Goal: Transaction & Acquisition: Purchase product/service

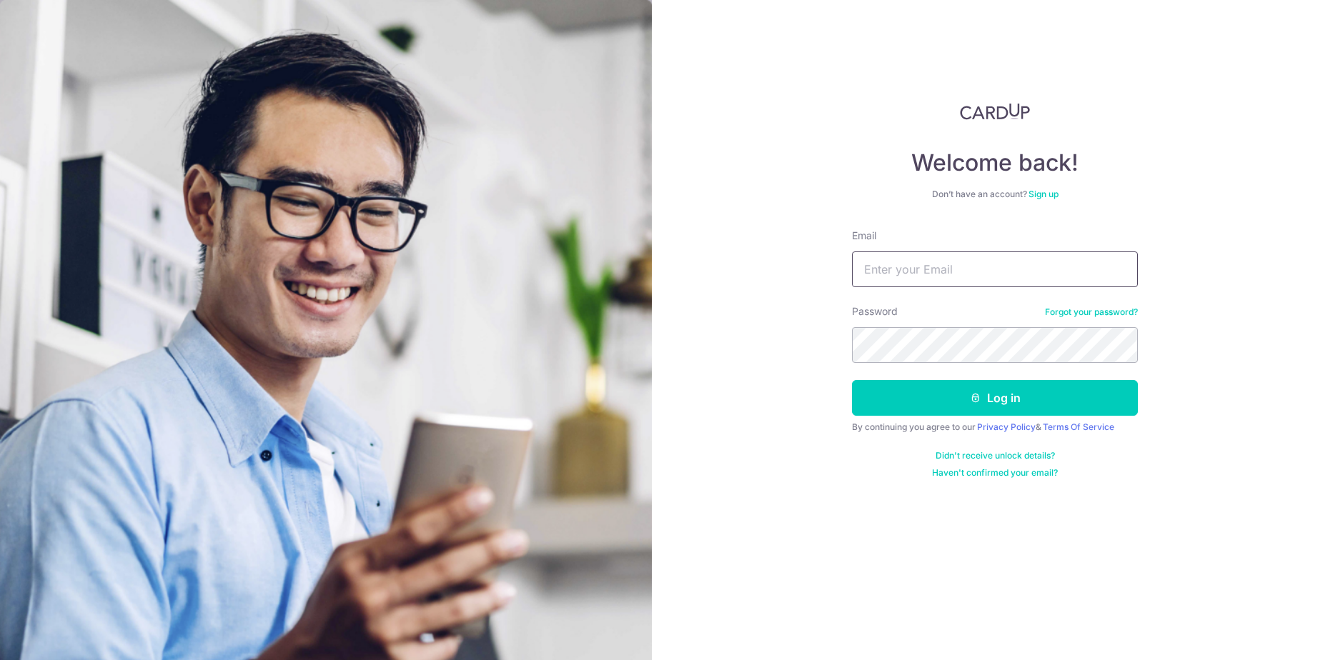
click at [946, 273] on input "Email" at bounding box center [995, 270] width 286 height 36
type input "[EMAIL_ADDRESS][DOMAIN_NAME]"
click at [852, 380] on button "Log in" at bounding box center [995, 398] width 286 height 36
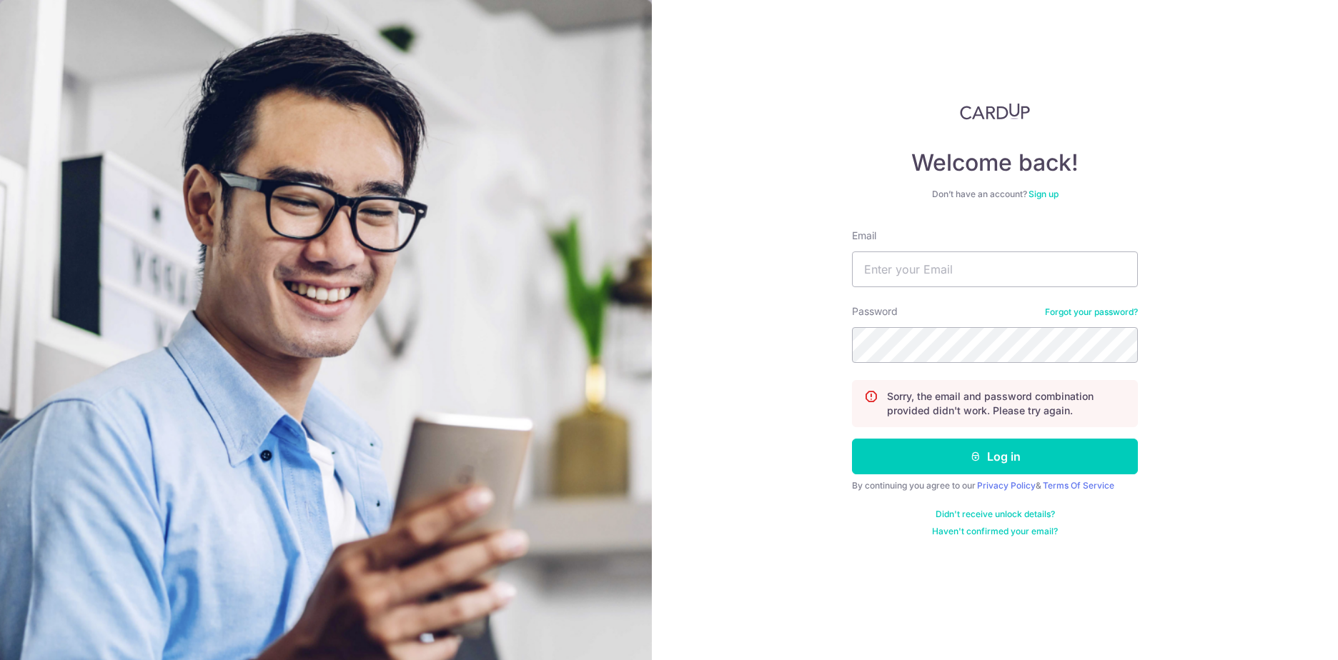
click at [970, 293] on form "Email Password Forgot your password? Sorry, the email and password combination …" at bounding box center [995, 383] width 286 height 309
click at [971, 282] on input "Email" at bounding box center [995, 270] width 286 height 36
click at [971, 276] on input "Email" at bounding box center [995, 270] width 286 height 36
type input "[EMAIL_ADDRESS][DOMAIN_NAME]"
click at [852, 439] on button "Log in" at bounding box center [995, 457] width 286 height 36
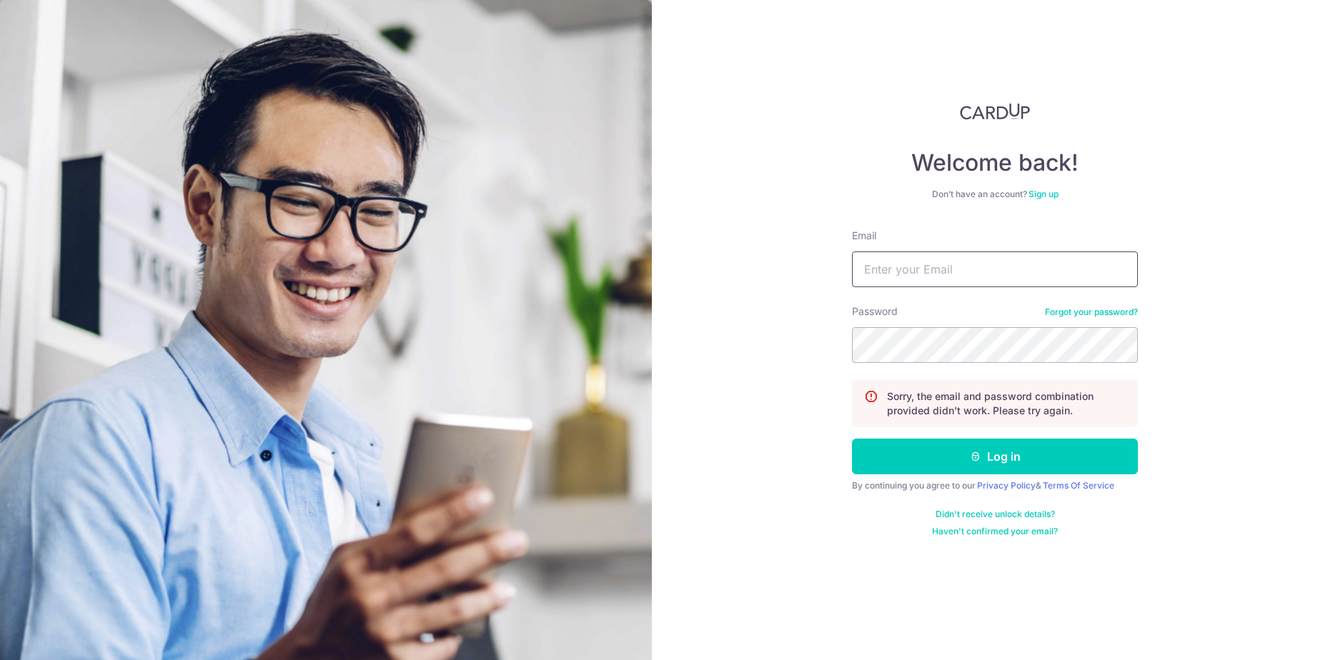
click at [931, 257] on input "Email" at bounding box center [995, 270] width 286 height 36
type input "[EMAIL_ADDRESS][DOMAIN_NAME]"
click at [852, 439] on button "Log in" at bounding box center [995, 457] width 286 height 36
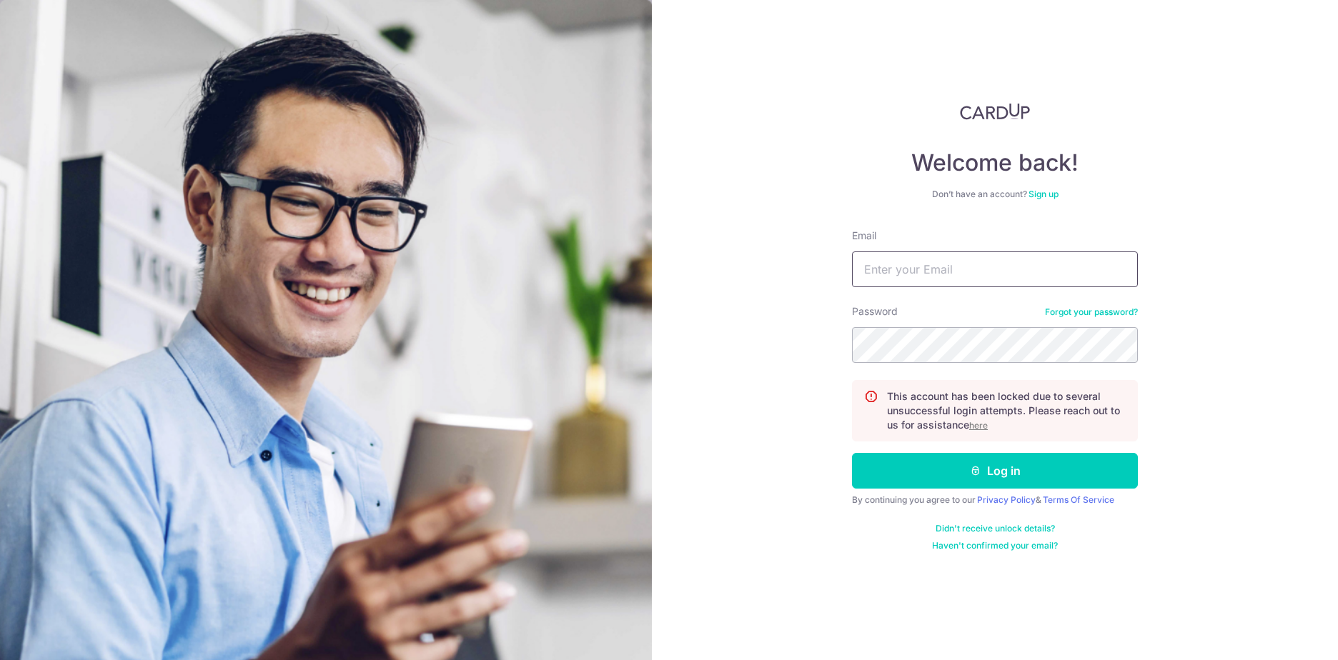
click at [905, 275] on input "Email" at bounding box center [995, 270] width 286 height 36
type input "tw"
click at [852, 453] on button "Log in" at bounding box center [995, 471] width 286 height 36
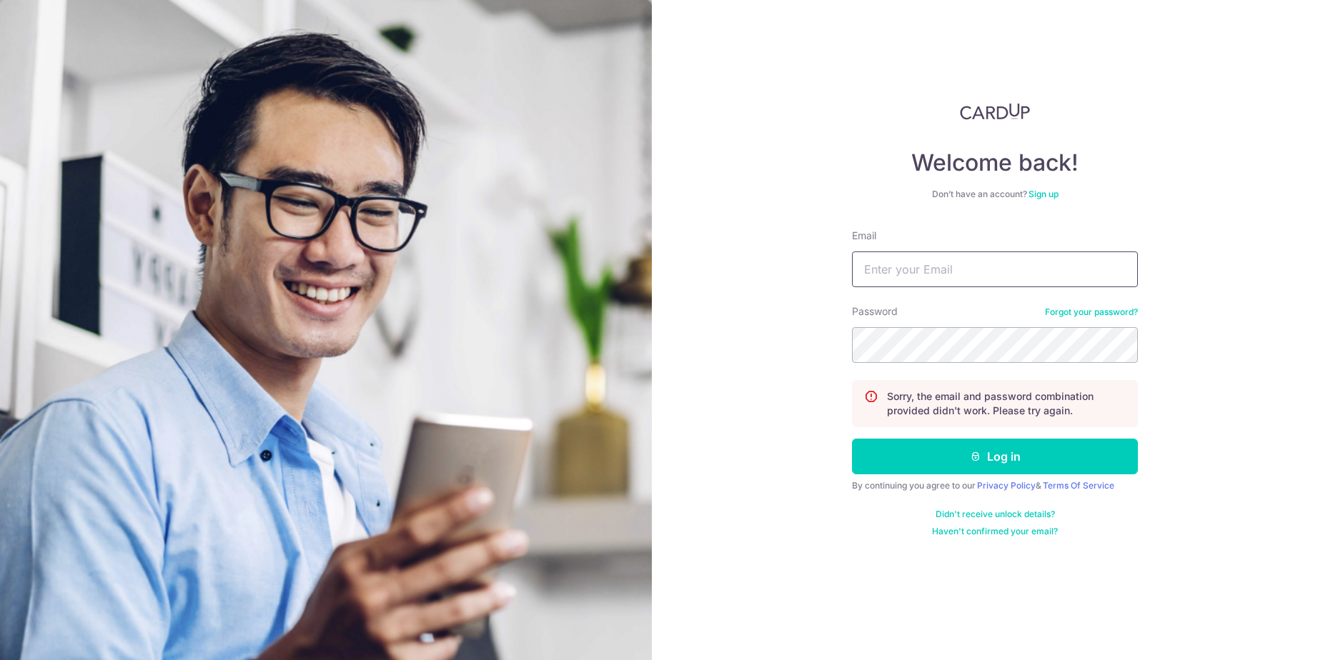
drag, startPoint x: 0, startPoint y: 0, endPoint x: 905, endPoint y: 275, distance: 945.9
click at [905, 275] on input "Email" at bounding box center [995, 270] width 286 height 36
type input "tw.amylu@gmail.com"
click at [852, 439] on button "Log in" at bounding box center [995, 457] width 286 height 36
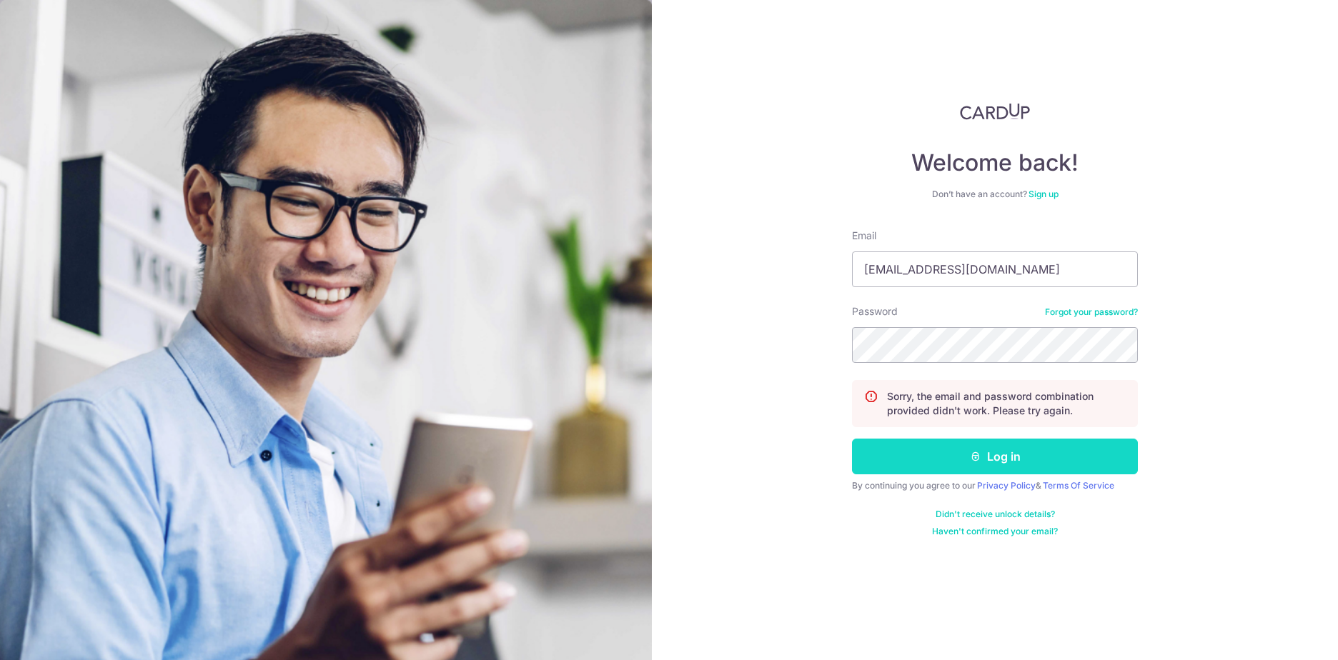
click at [915, 459] on button "Log in" at bounding box center [995, 457] width 286 height 36
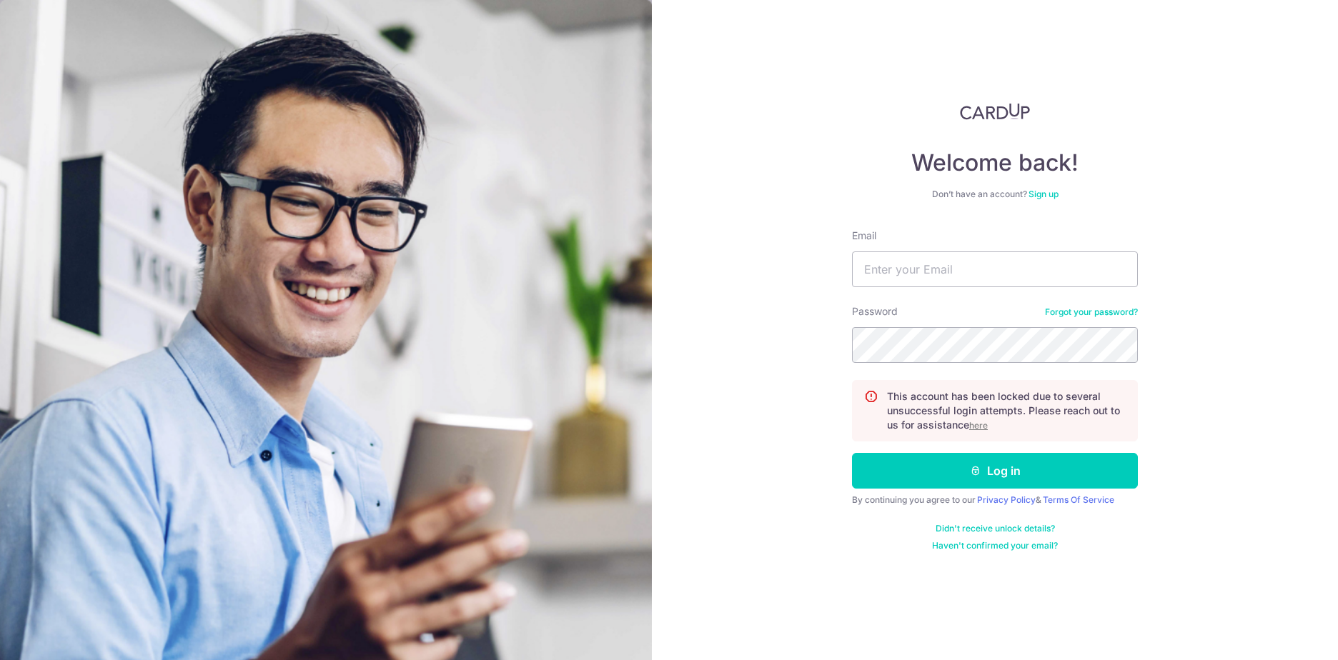
click at [982, 427] on u "here" at bounding box center [978, 425] width 19 height 11
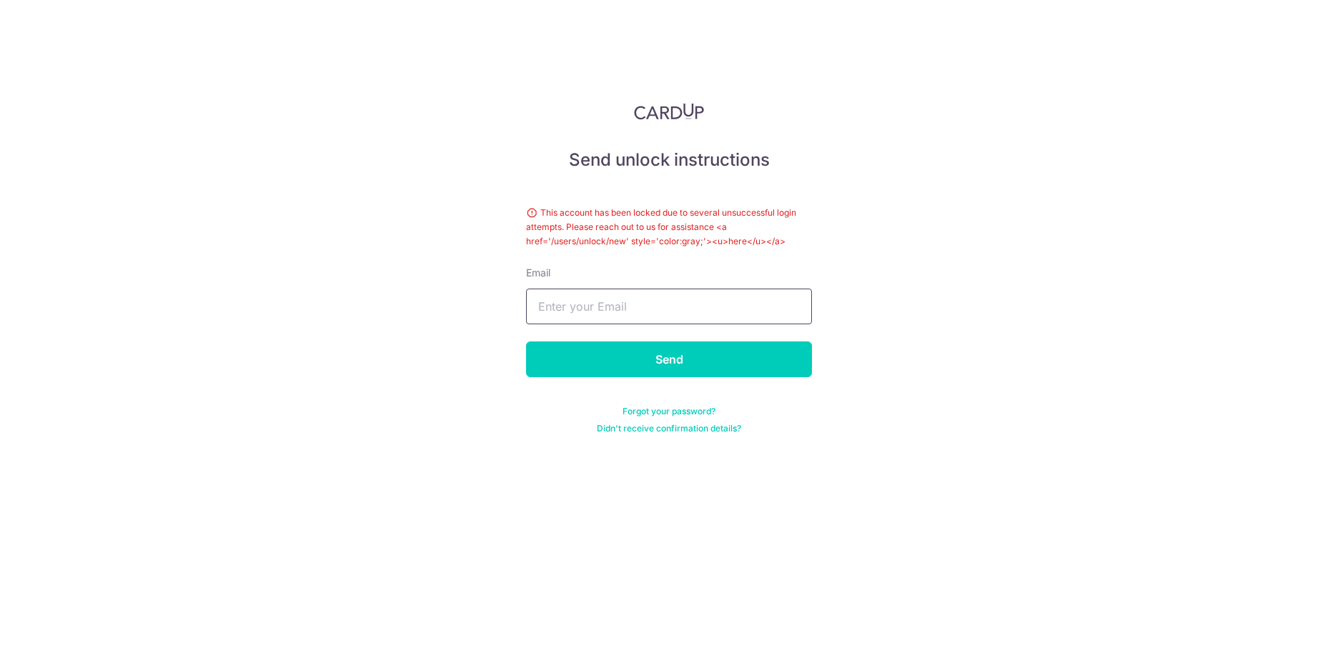
click at [665, 305] on input "text" at bounding box center [669, 307] width 286 height 36
type input "[EMAIL_ADDRESS][DOMAIN_NAME]"
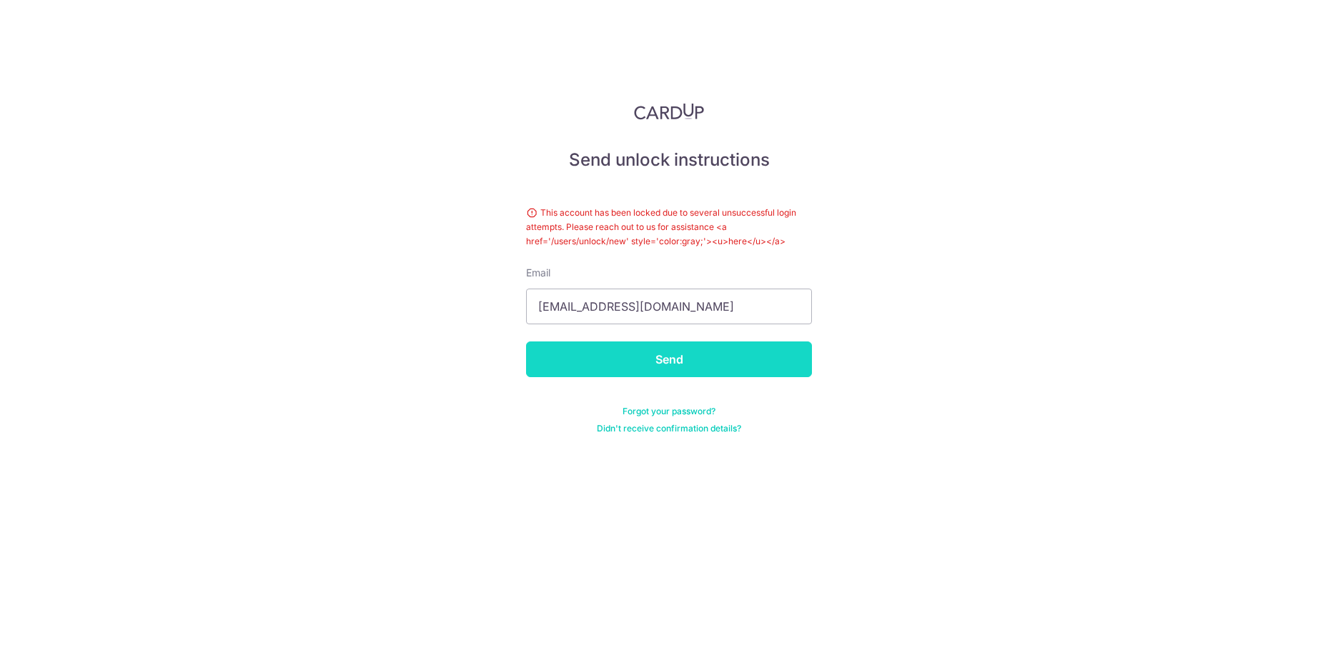
click at [662, 367] on input "Send" at bounding box center [669, 360] width 286 height 36
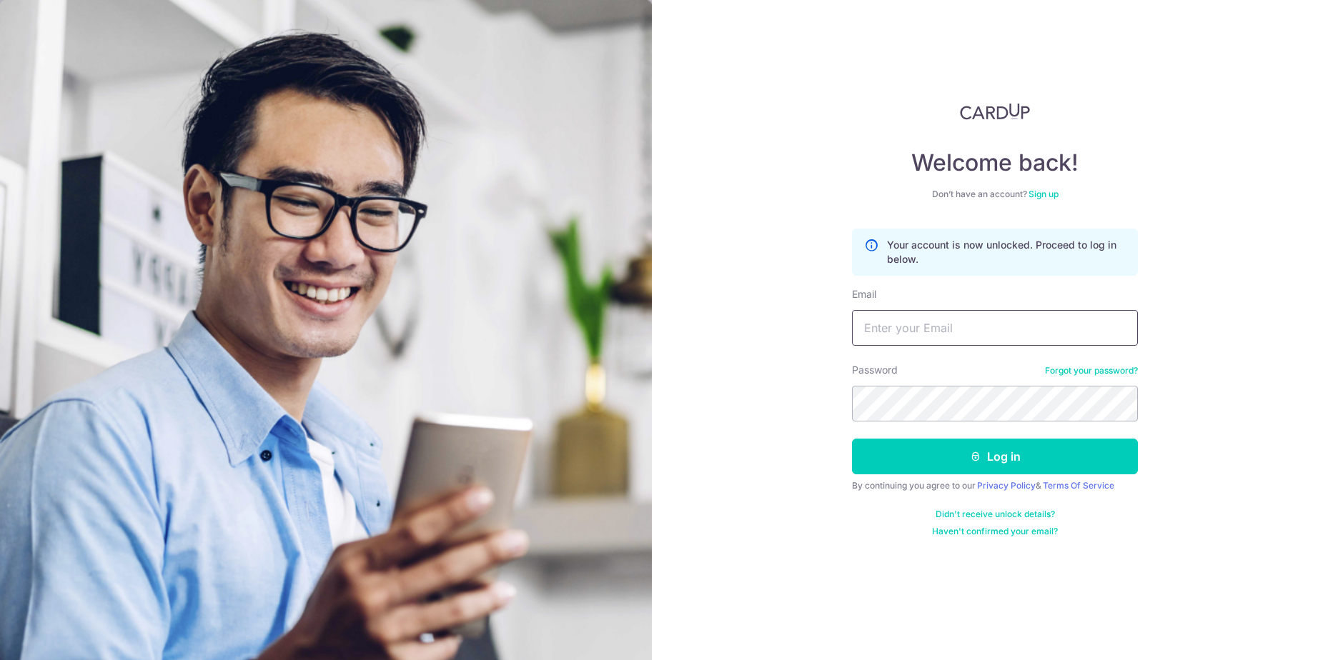
click at [941, 314] on input "Email" at bounding box center [995, 328] width 286 height 36
type input "[EMAIL_ADDRESS][DOMAIN_NAME]"
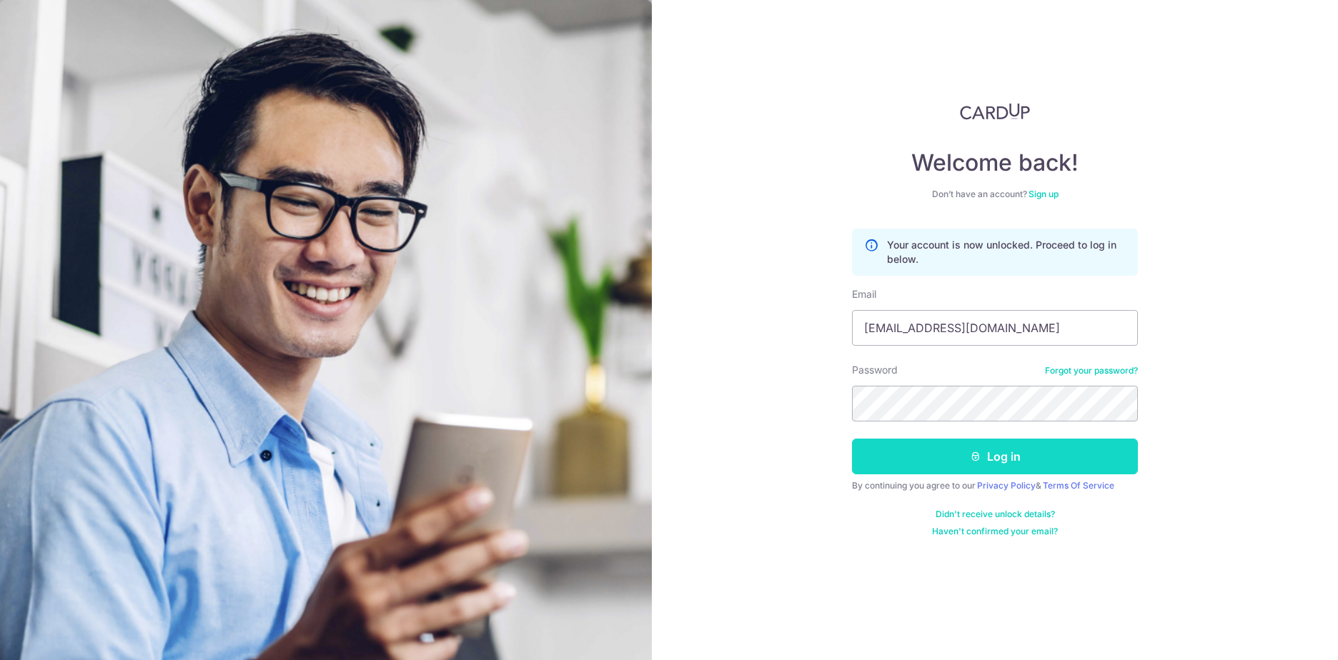
click at [961, 458] on button "Log in" at bounding box center [995, 457] width 286 height 36
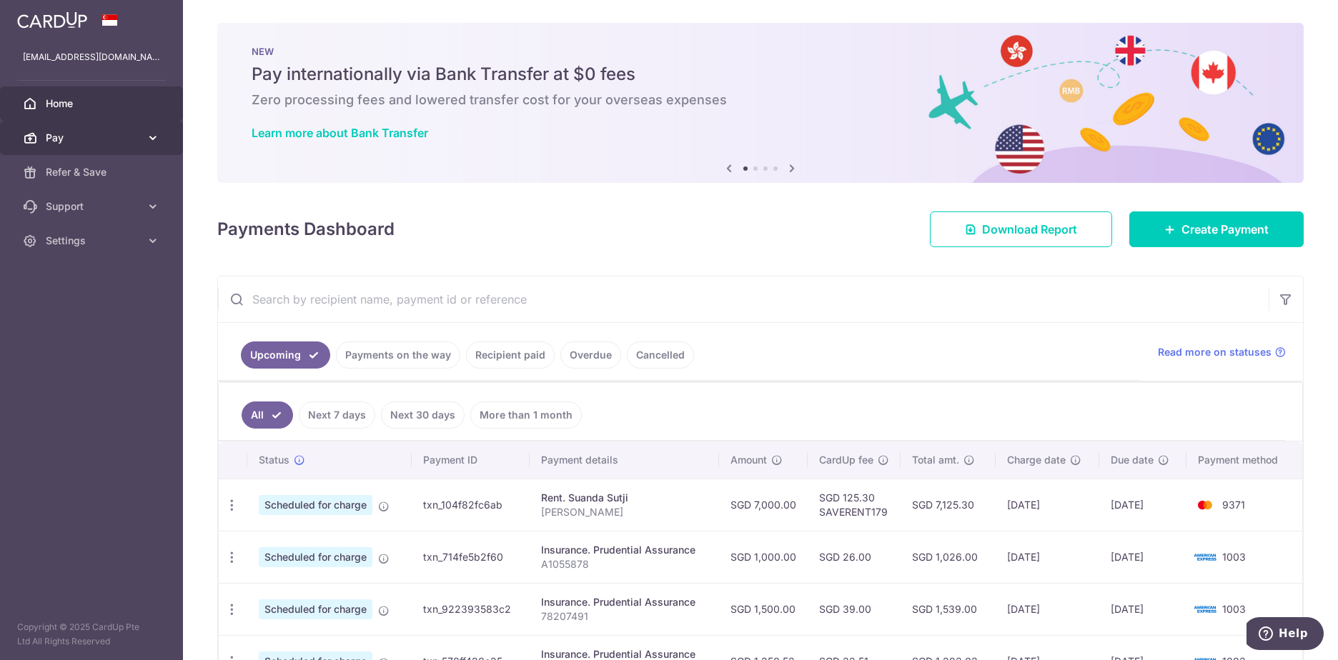
click at [123, 136] on span "Pay" at bounding box center [93, 138] width 94 height 14
click at [79, 101] on span "Home" at bounding box center [93, 103] width 94 height 14
click at [783, 168] on icon at bounding box center [791, 168] width 17 height 18
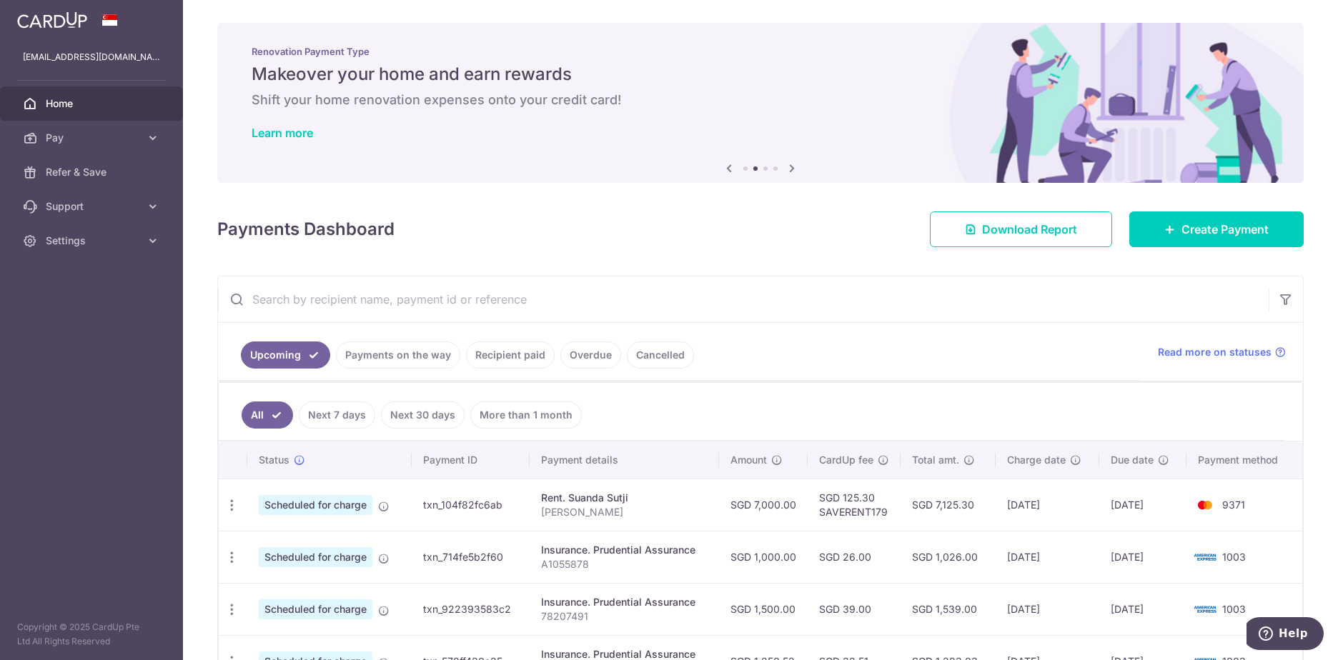
click at [783, 168] on icon at bounding box center [791, 168] width 17 height 18
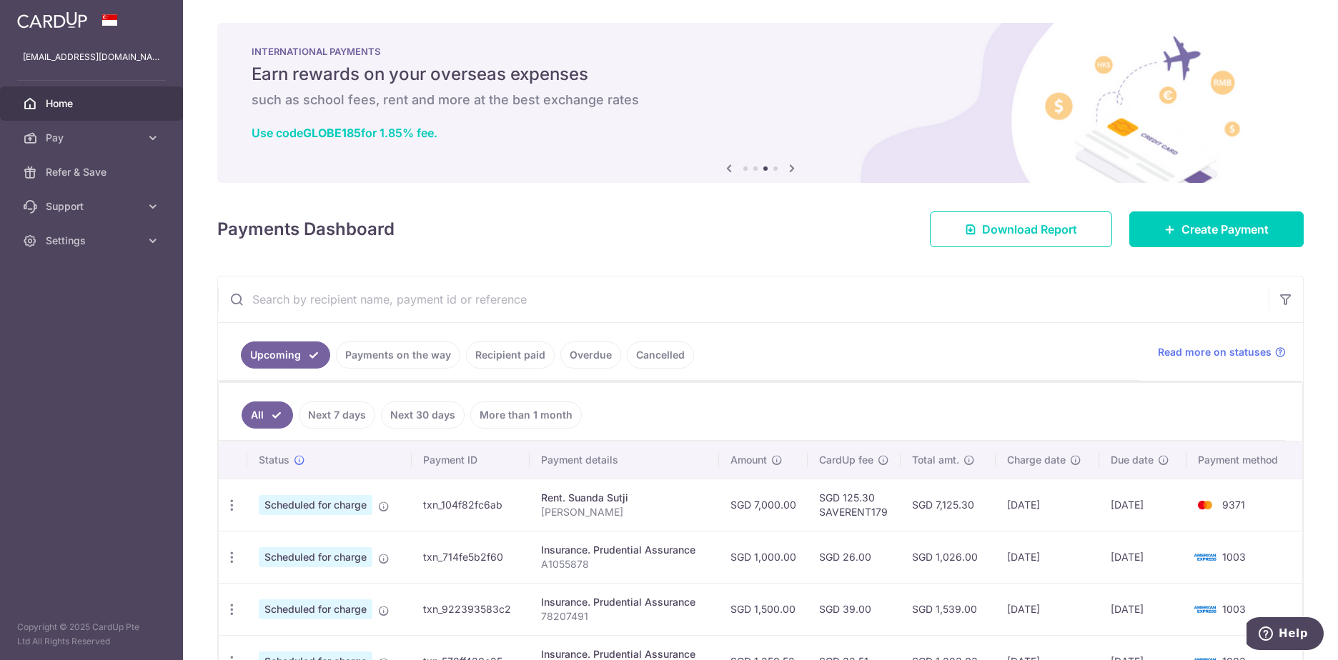
click at [783, 168] on icon at bounding box center [791, 168] width 17 height 18
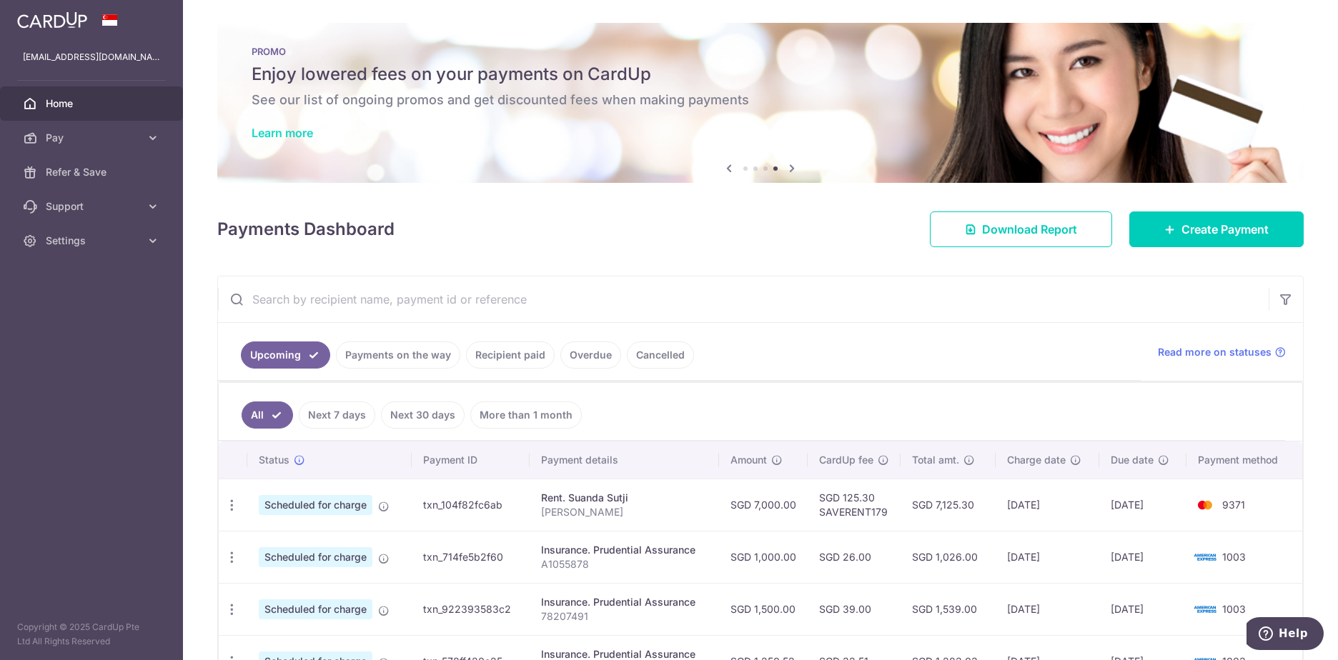
click at [280, 134] on link "Learn more" at bounding box center [282, 133] width 61 height 14
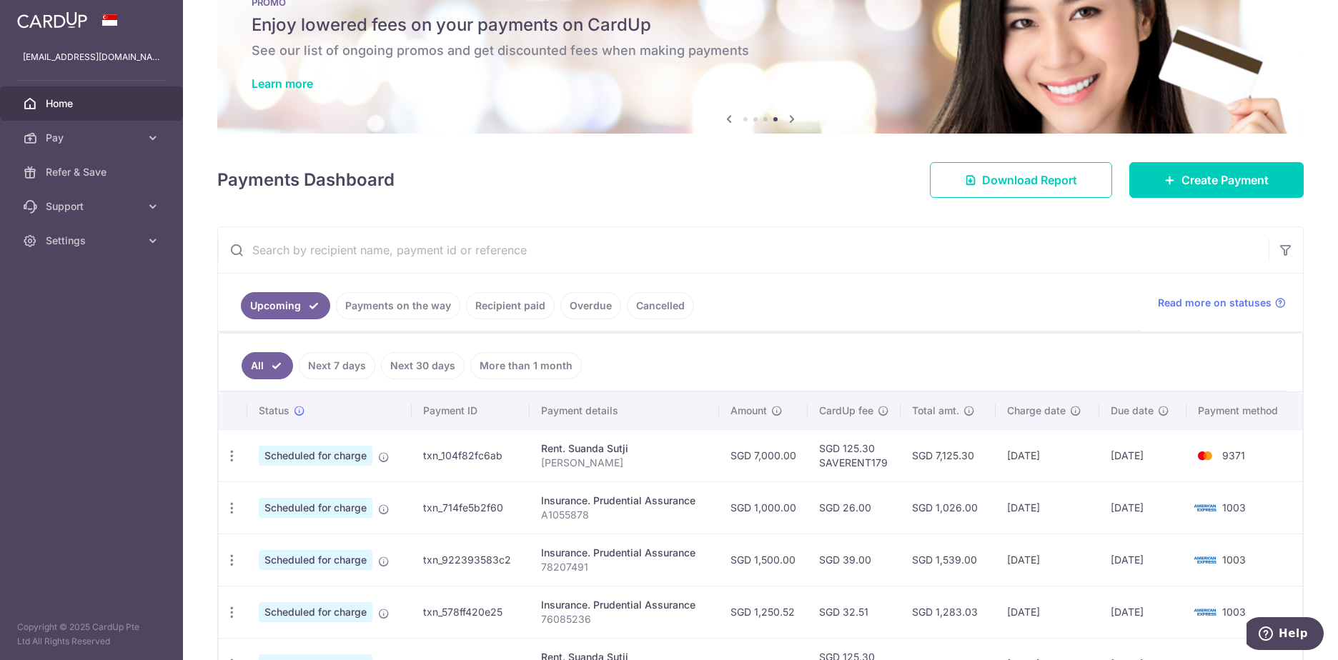
scroll to position [71, 0]
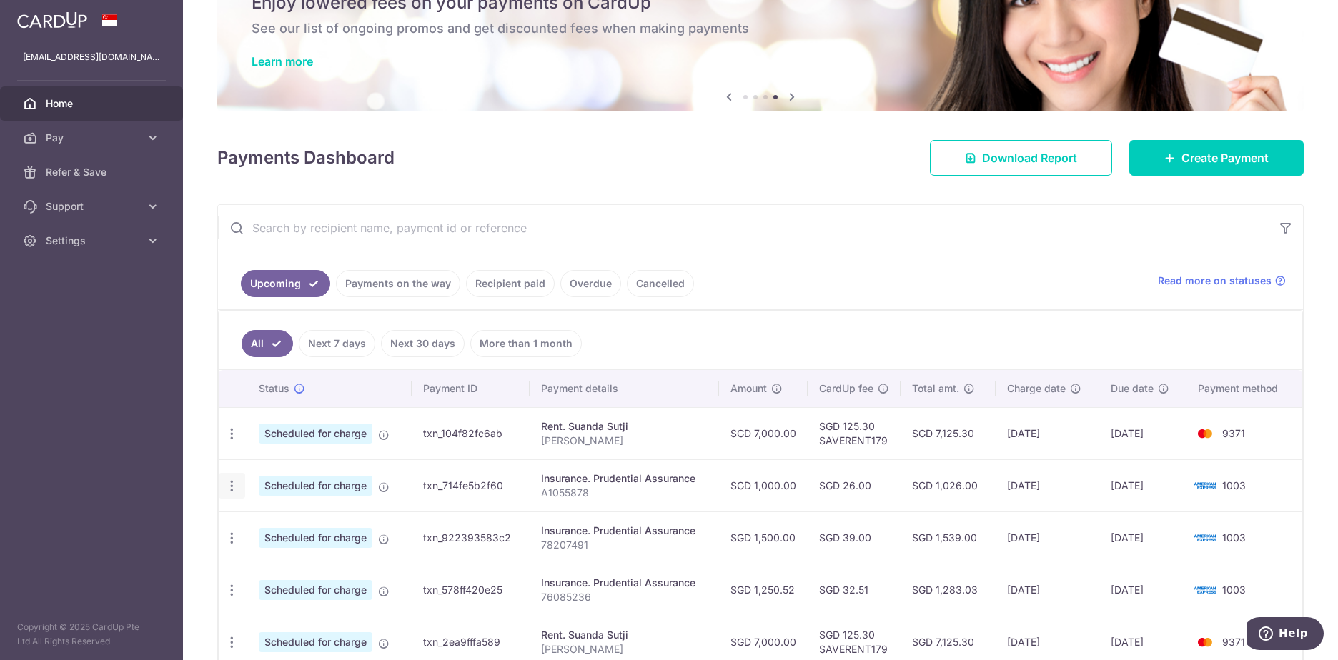
click at [231, 488] on icon "button" at bounding box center [231, 486] width 15 height 15
click at [321, 528] on span "Update payment" at bounding box center [307, 525] width 97 height 17
radio input "true"
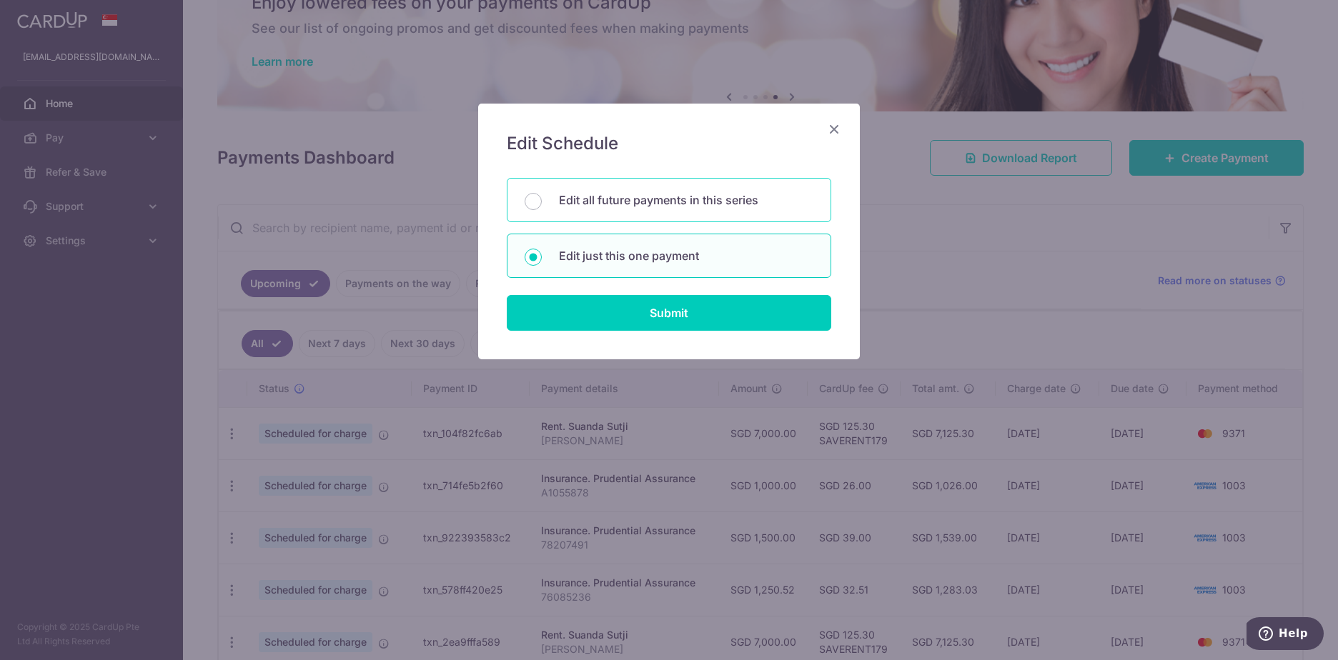
click at [729, 202] on p "Edit all future payments in this series" at bounding box center [686, 200] width 254 height 17
click at [542, 202] on input "Edit all future payments in this series" at bounding box center [533, 201] width 17 height 17
radio input "true"
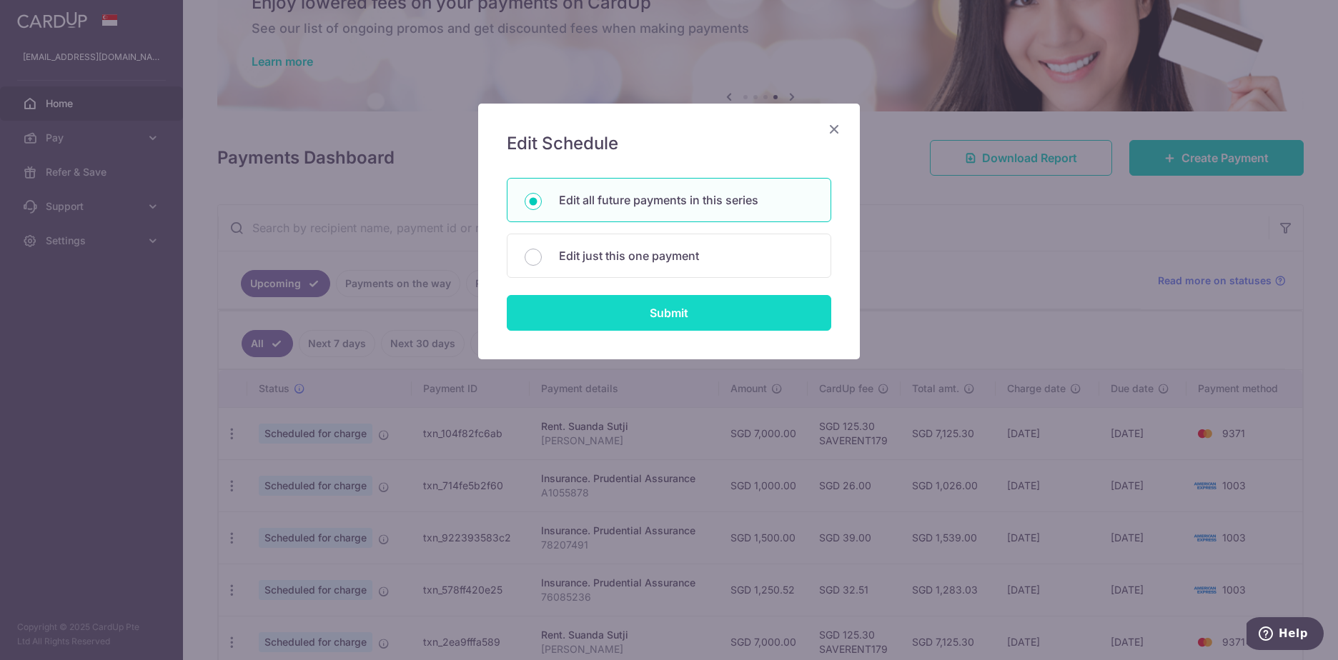
click at [713, 306] on input "Submit" at bounding box center [669, 313] width 325 height 36
radio input "true"
type input "1,000.00"
type input "A1055878"
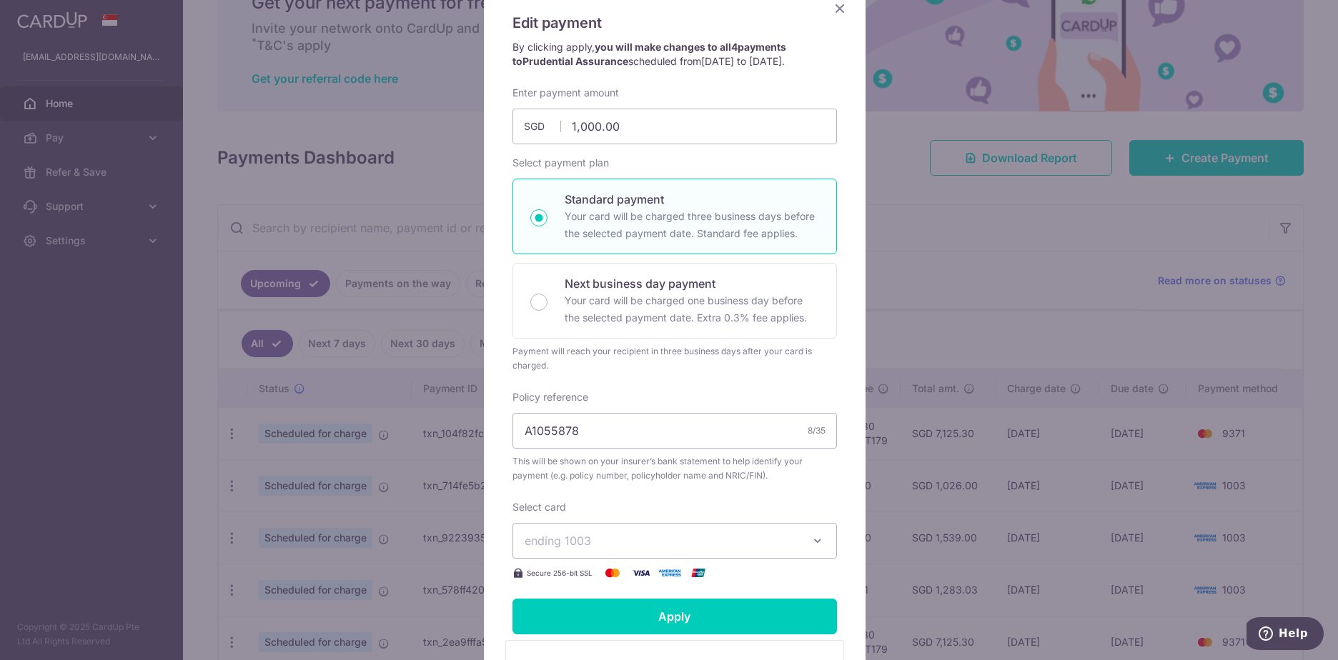
scroll to position [107, 0]
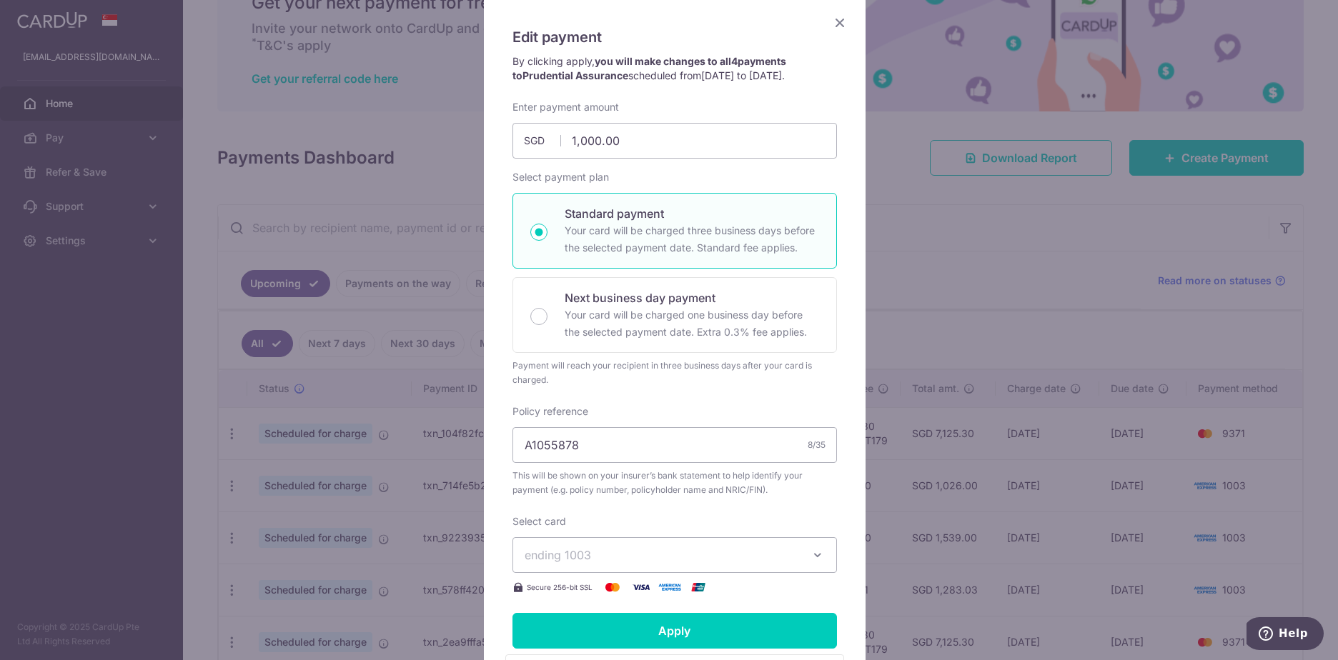
click at [834, 16] on icon "Close" at bounding box center [839, 23] width 17 height 18
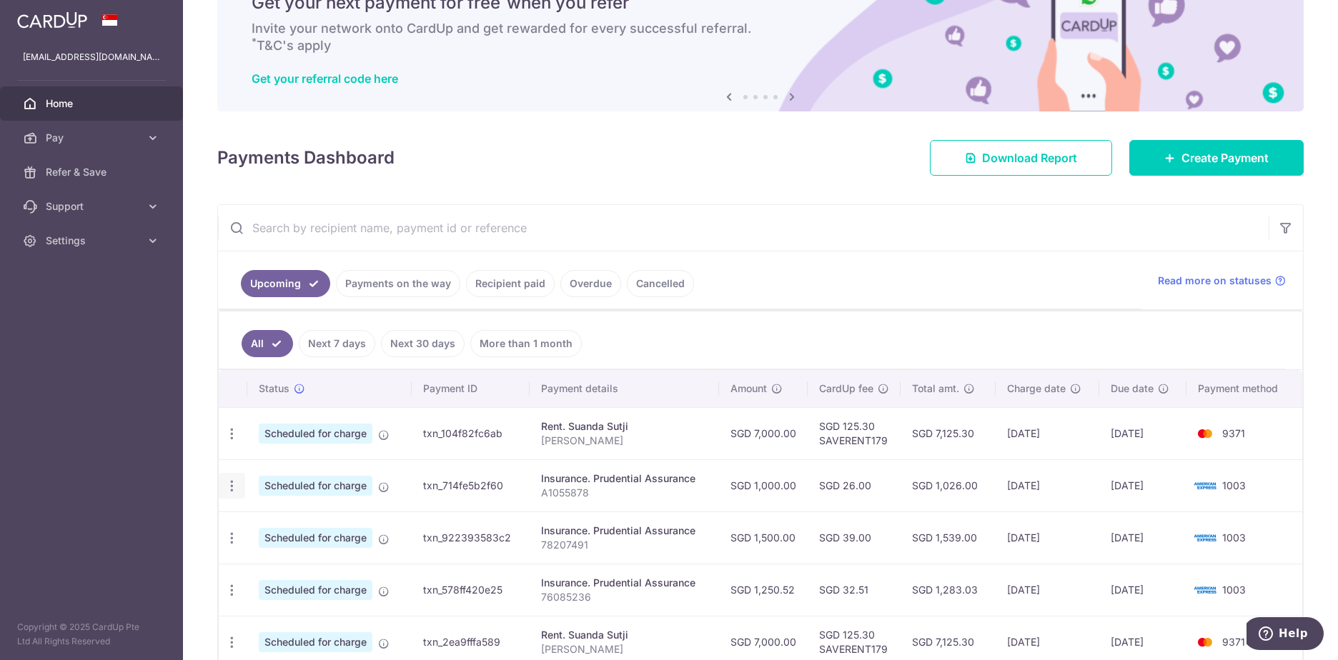
click at [227, 489] on icon "button" at bounding box center [231, 486] width 15 height 15
click at [269, 525] on span "Update payment" at bounding box center [307, 525] width 97 height 17
radio input "true"
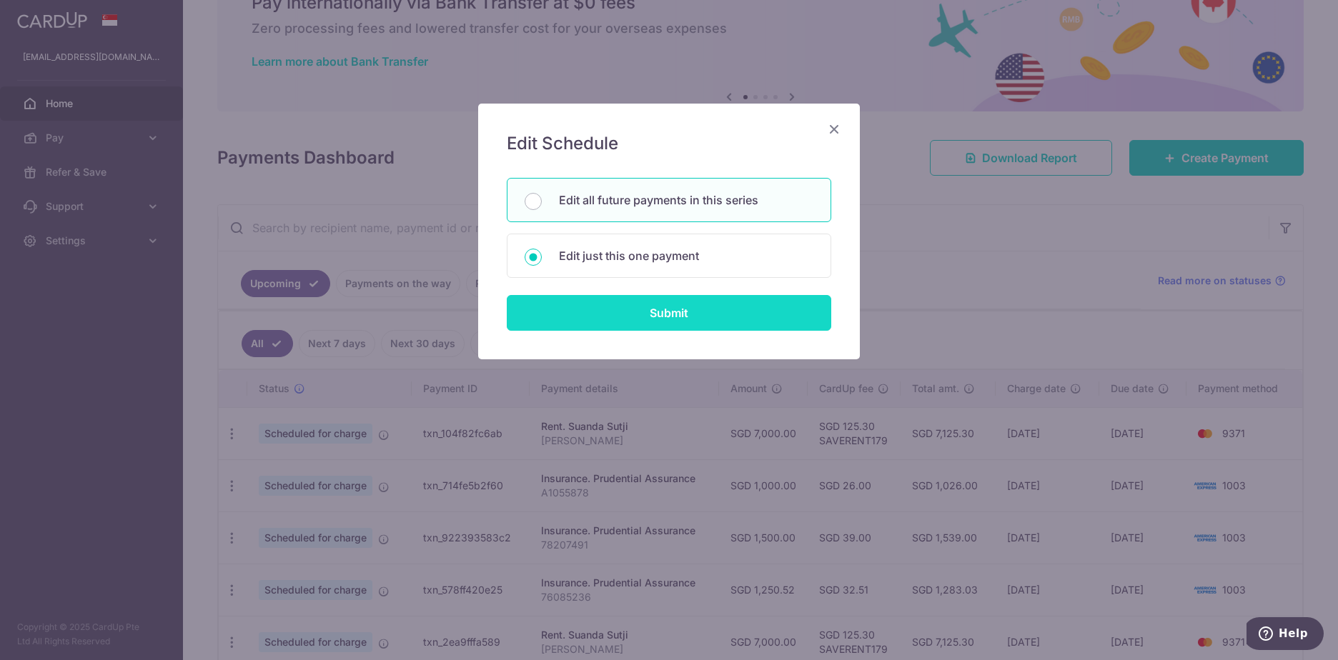
click at [605, 327] on input "Submit" at bounding box center [669, 313] width 325 height 36
radio input "true"
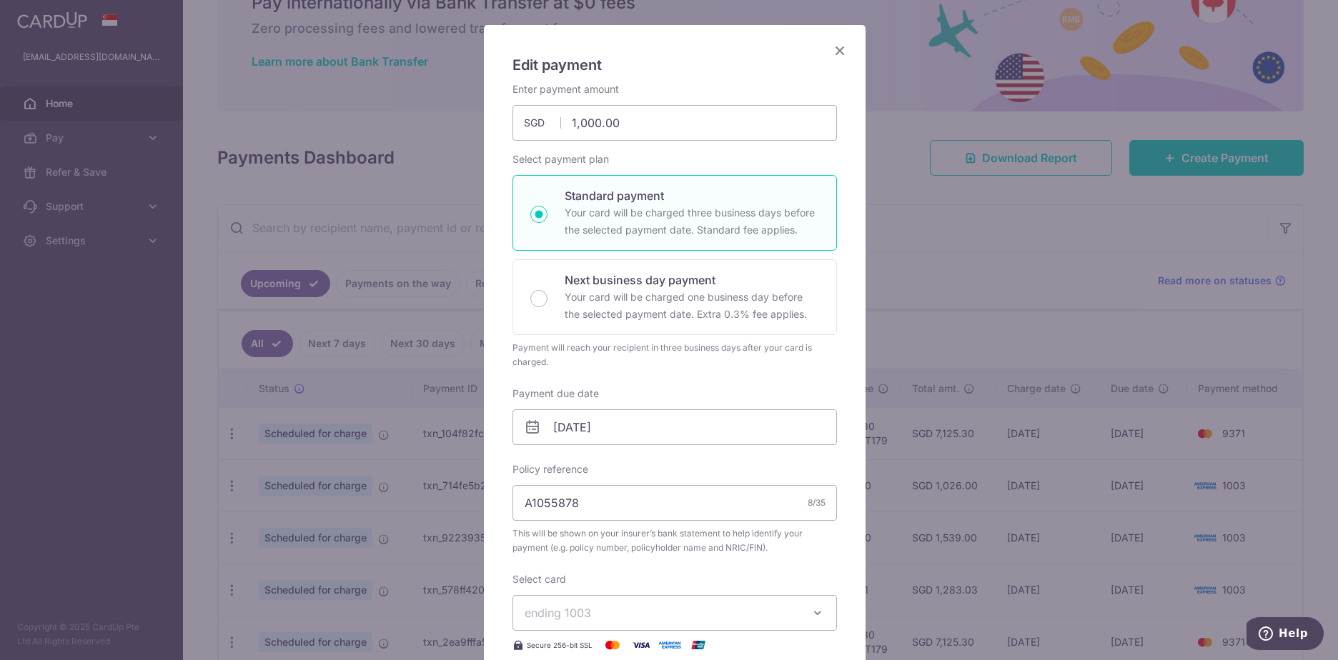
scroll to position [214, 0]
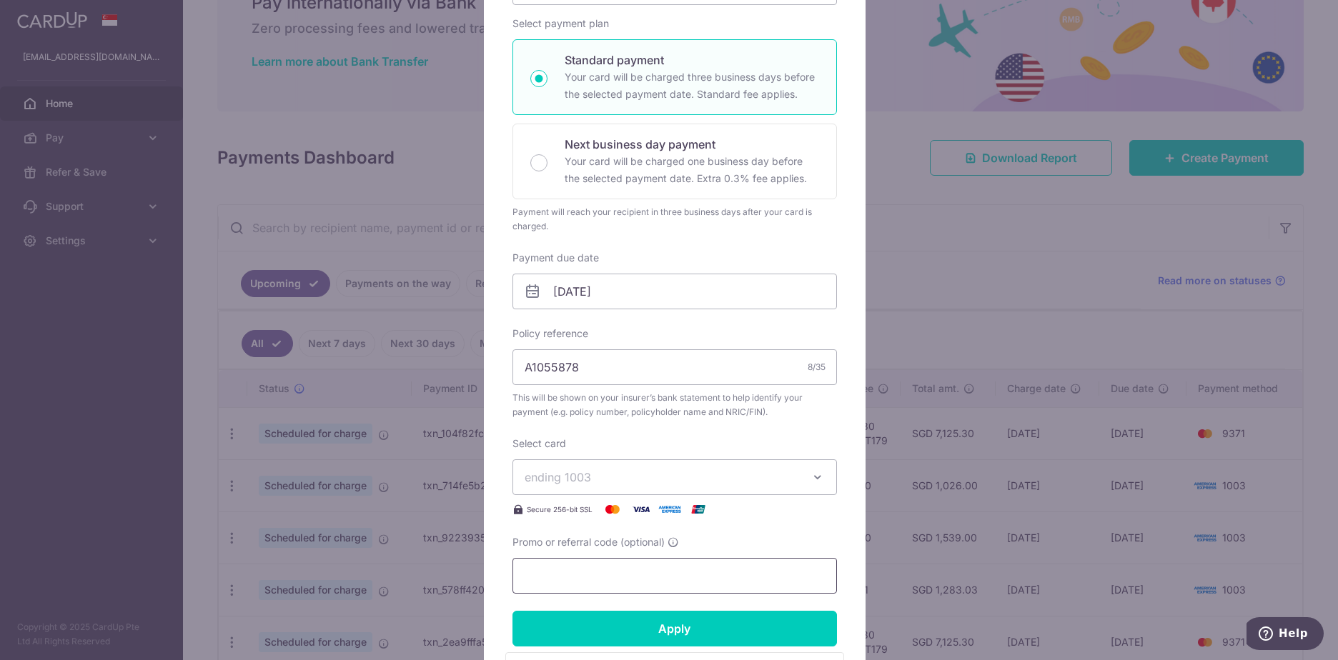
click at [573, 571] on input "Promo or referral code (optional)" at bounding box center [675, 576] width 325 height 36
paste input "25AMEX21"
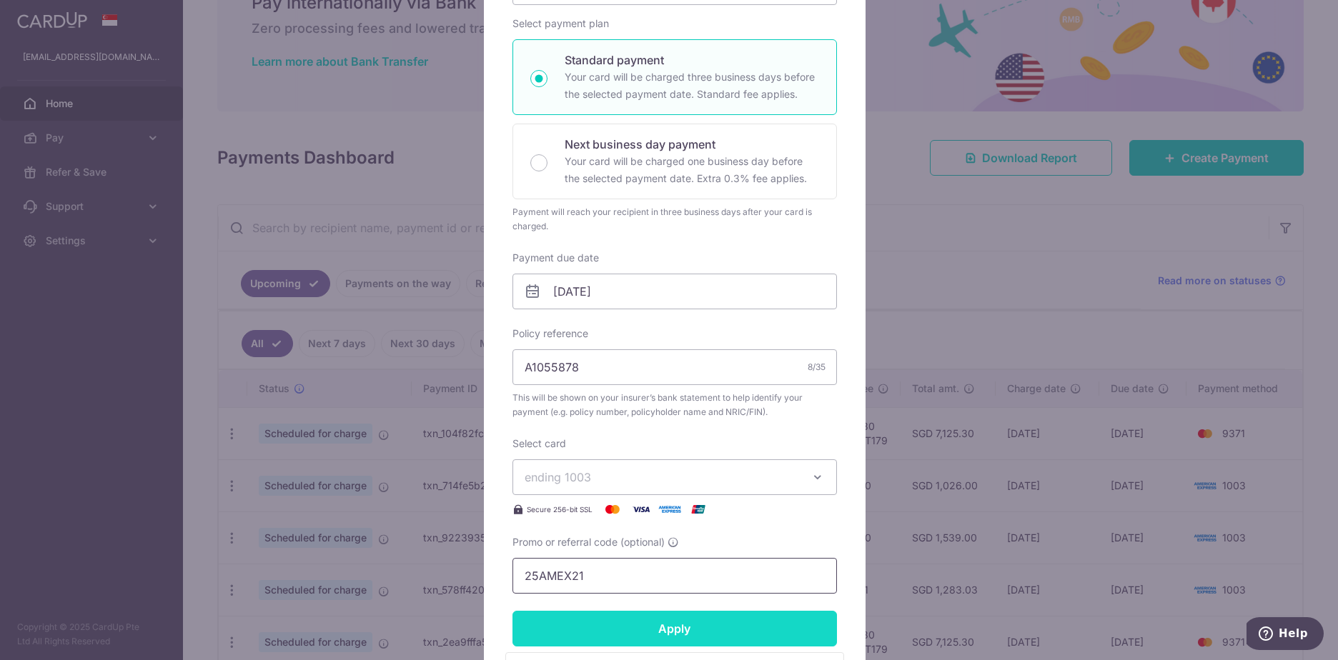
type input "25AMEX21"
click at [560, 640] on input "Apply" at bounding box center [675, 629] width 325 height 36
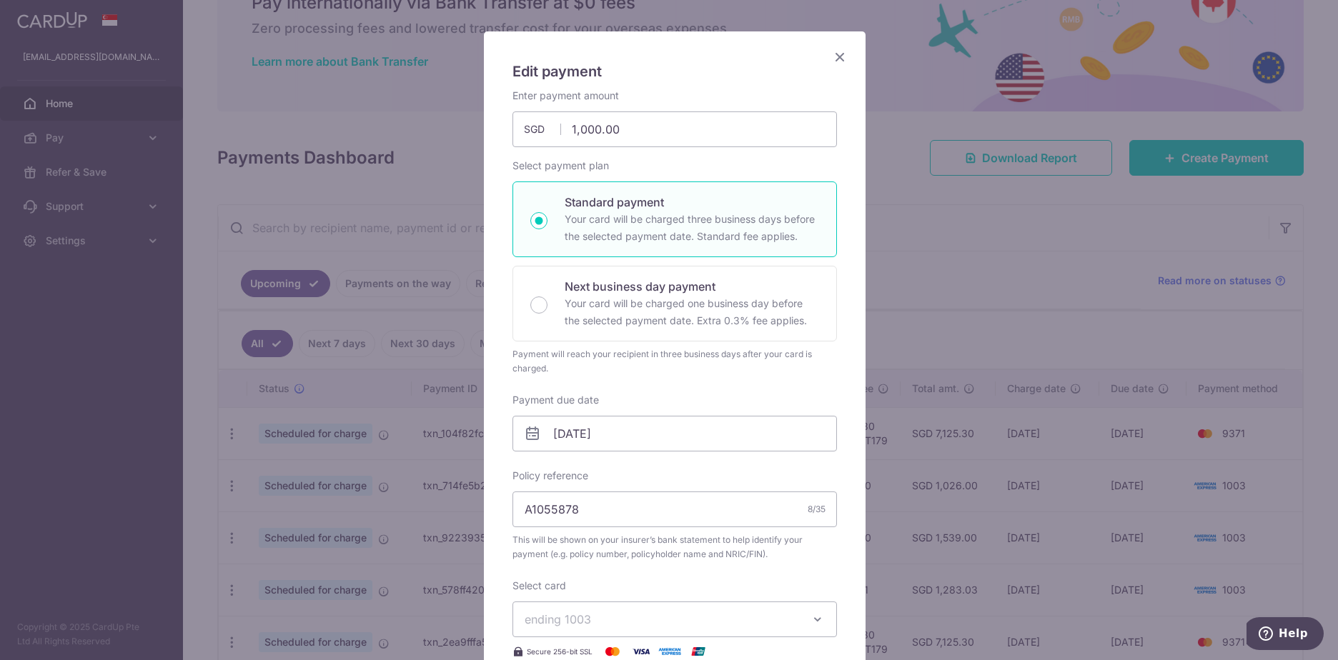
scroll to position [71, 0]
click at [831, 59] on icon "Close" at bounding box center [839, 58] width 17 height 18
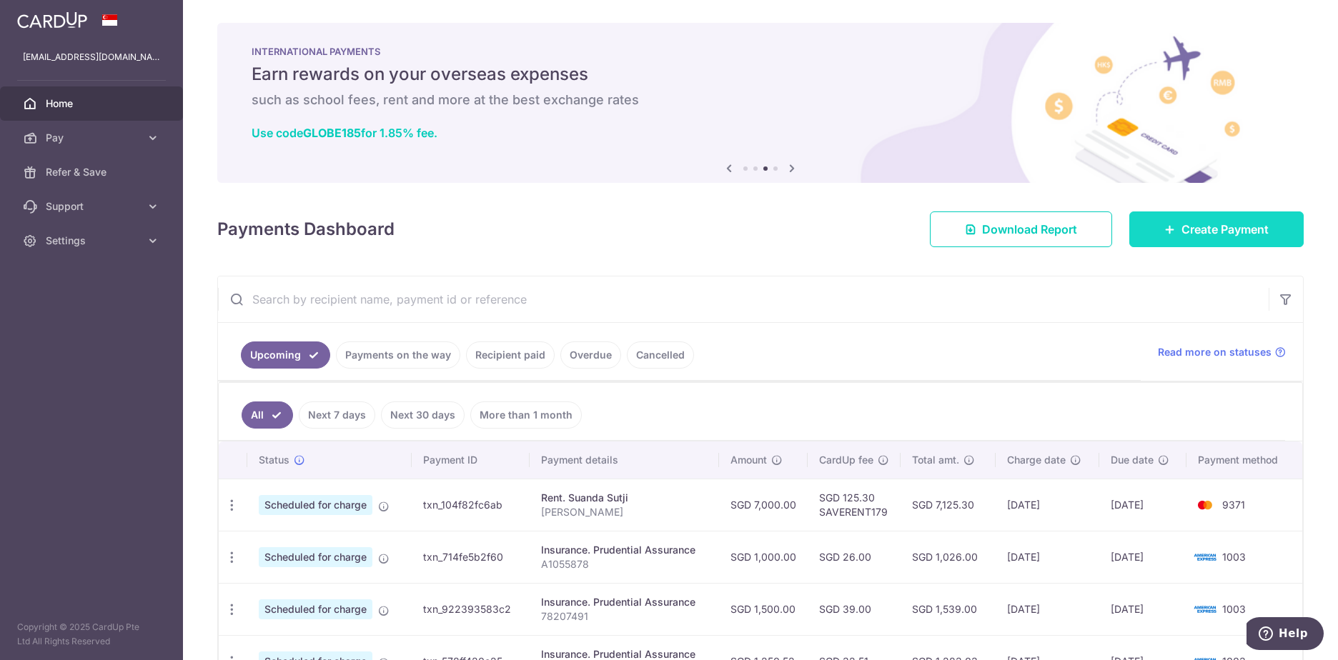
click at [1222, 239] on link "Create Payment" at bounding box center [1216, 230] width 174 height 36
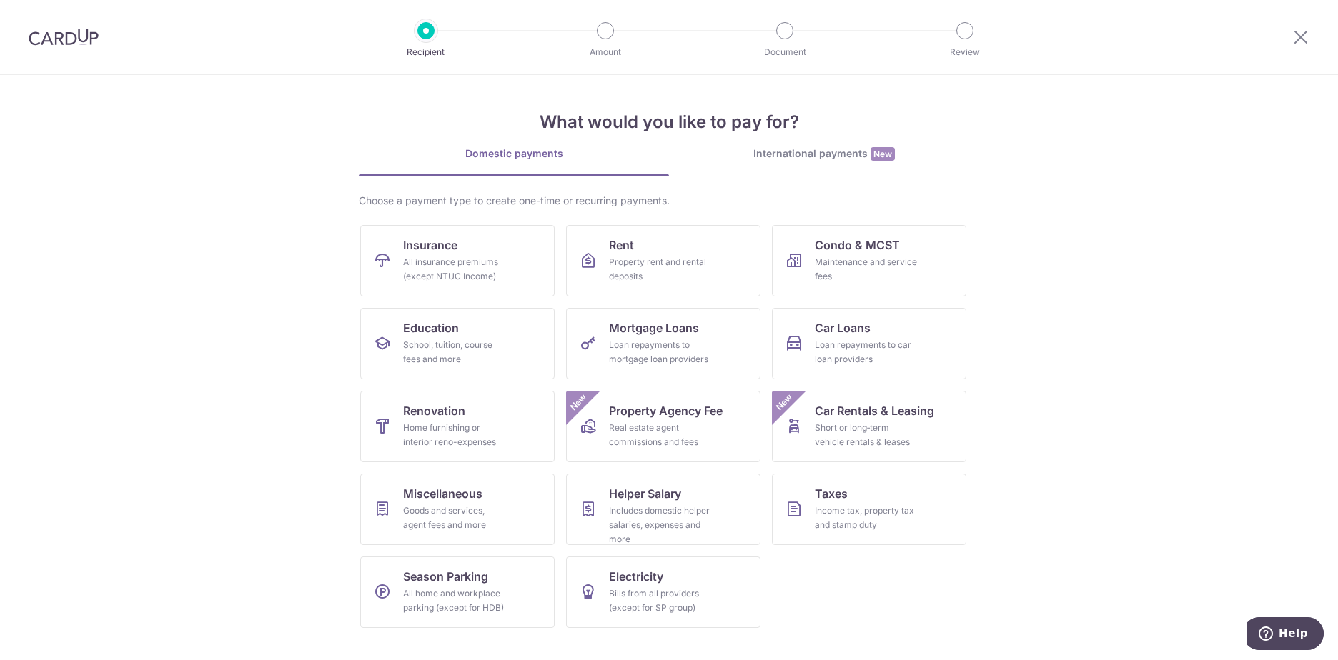
click at [755, 155] on div "International payments New" at bounding box center [824, 154] width 310 height 15
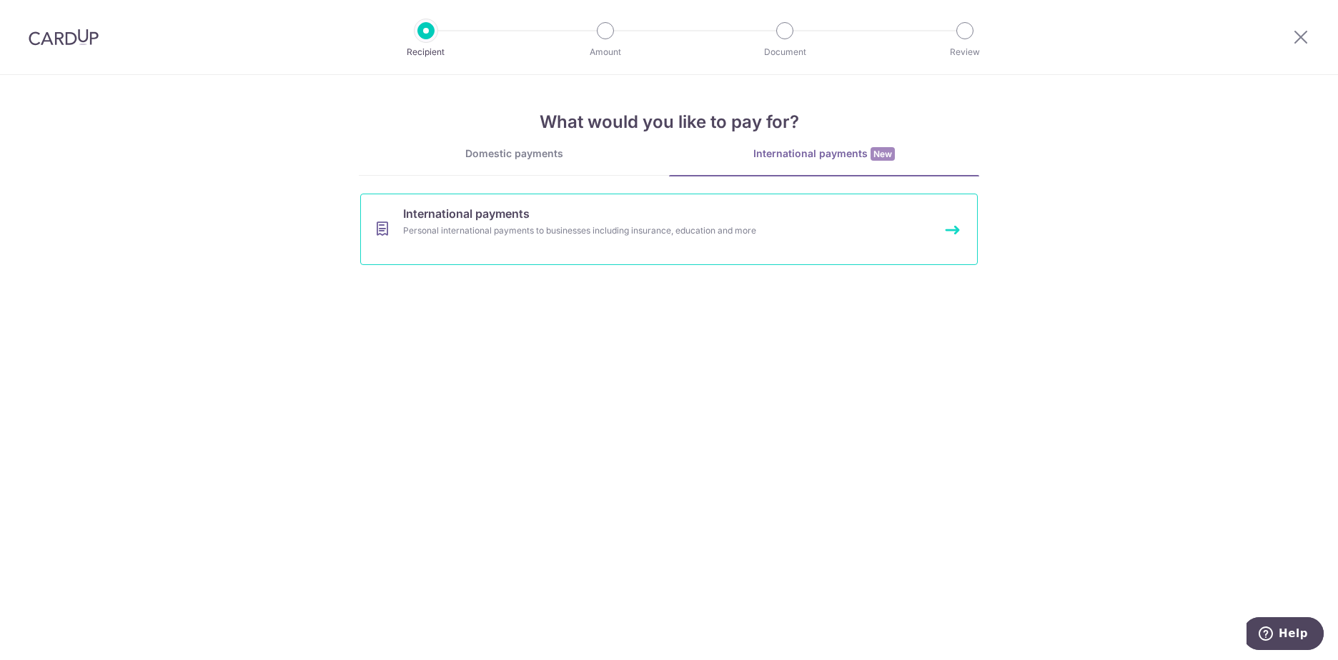
click at [680, 239] on link "International payments Personal international payments to businesses including …" at bounding box center [669, 229] width 618 height 71
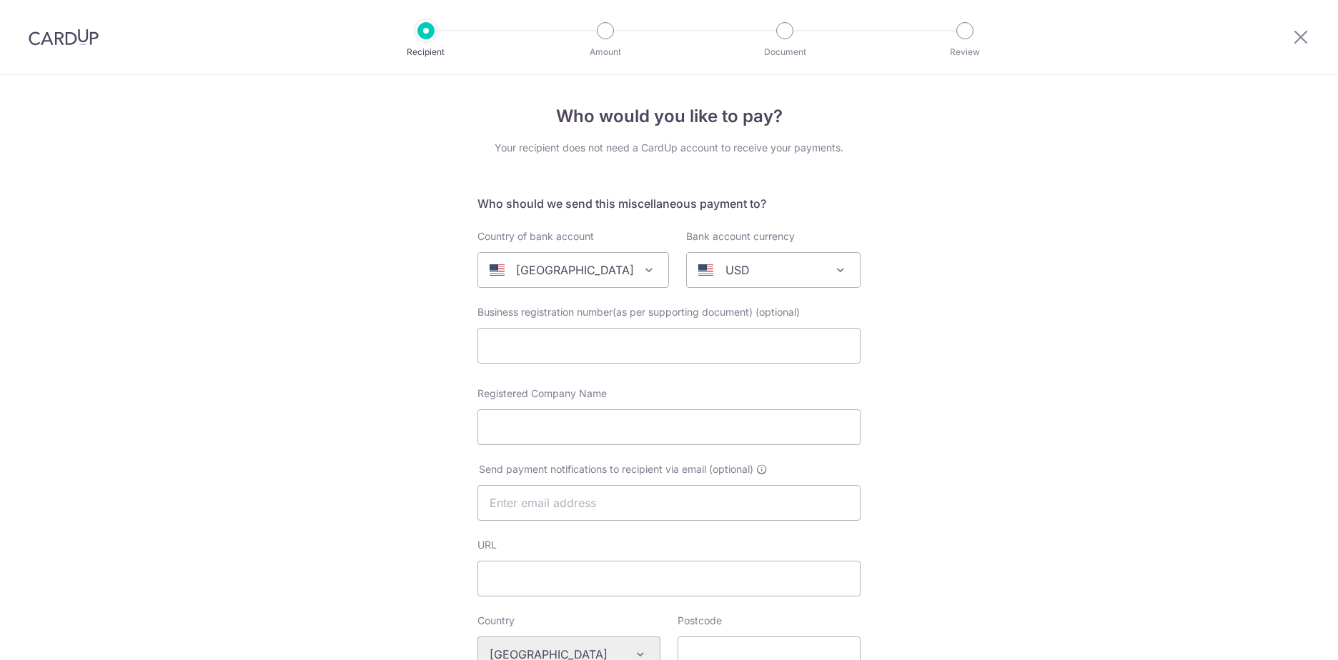
select select
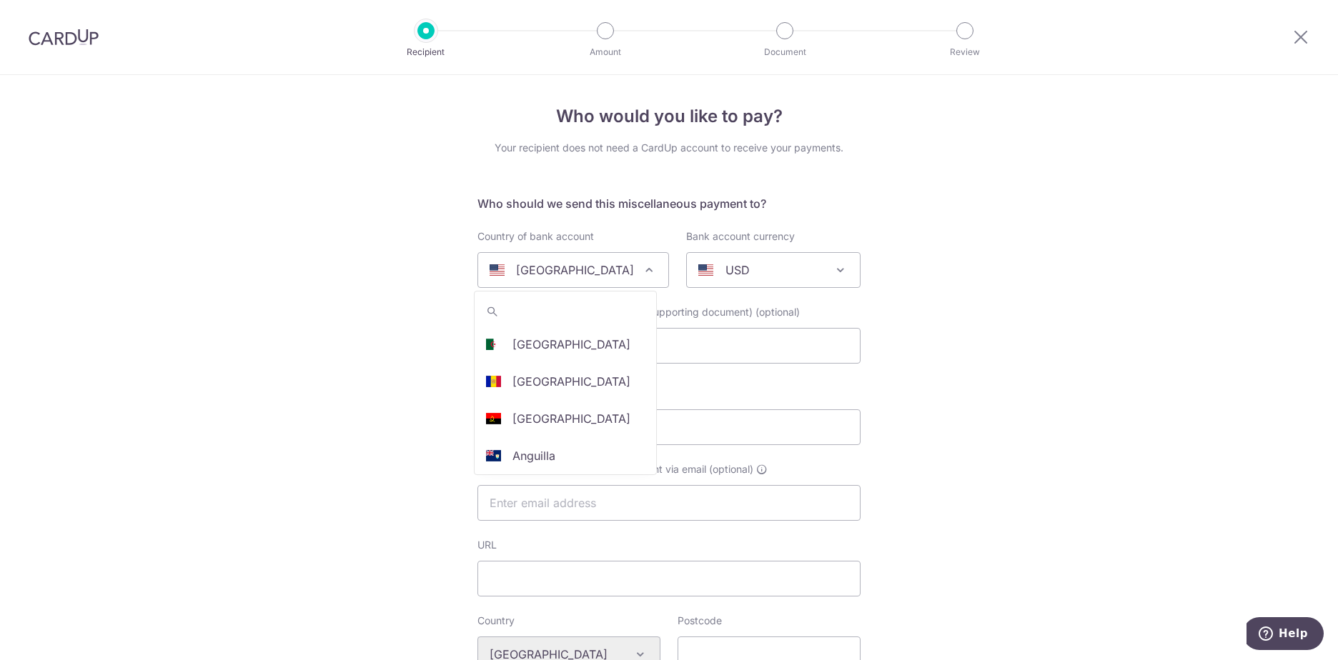
click at [622, 259] on span "[GEOGRAPHIC_DATA]" at bounding box center [573, 270] width 190 height 34
type input "c"
select select "48"
select select "[GEOGRAPHIC_DATA]"
select select
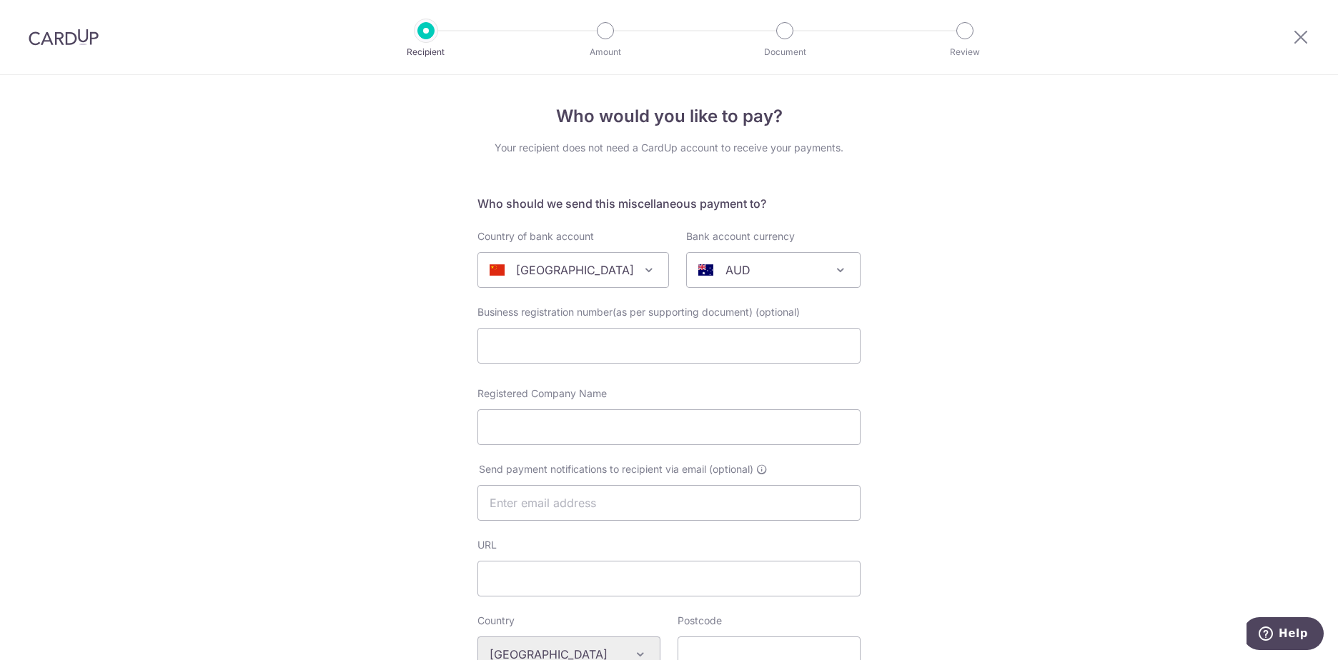
click at [779, 270] on div "AUD" at bounding box center [761, 270] width 127 height 17
select select "13"
click at [641, 427] on input "Registered Company Name" at bounding box center [668, 428] width 383 height 36
type input "[PERSON_NAME]"
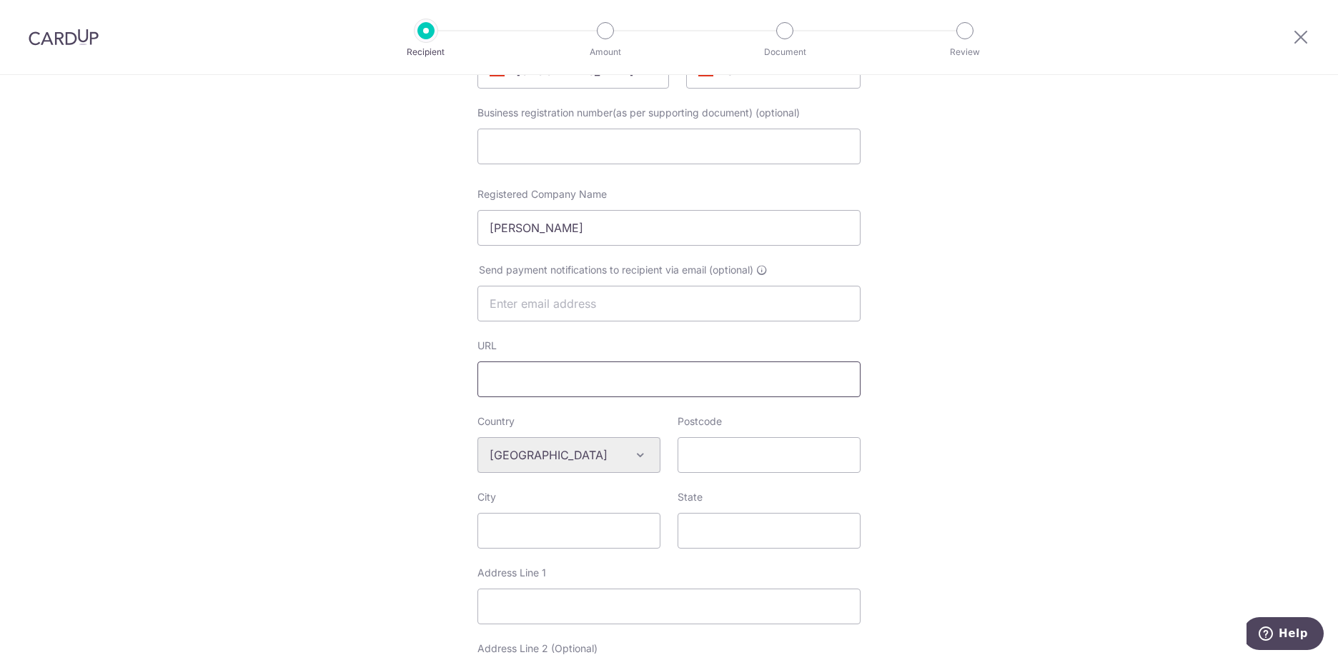
scroll to position [214, 0]
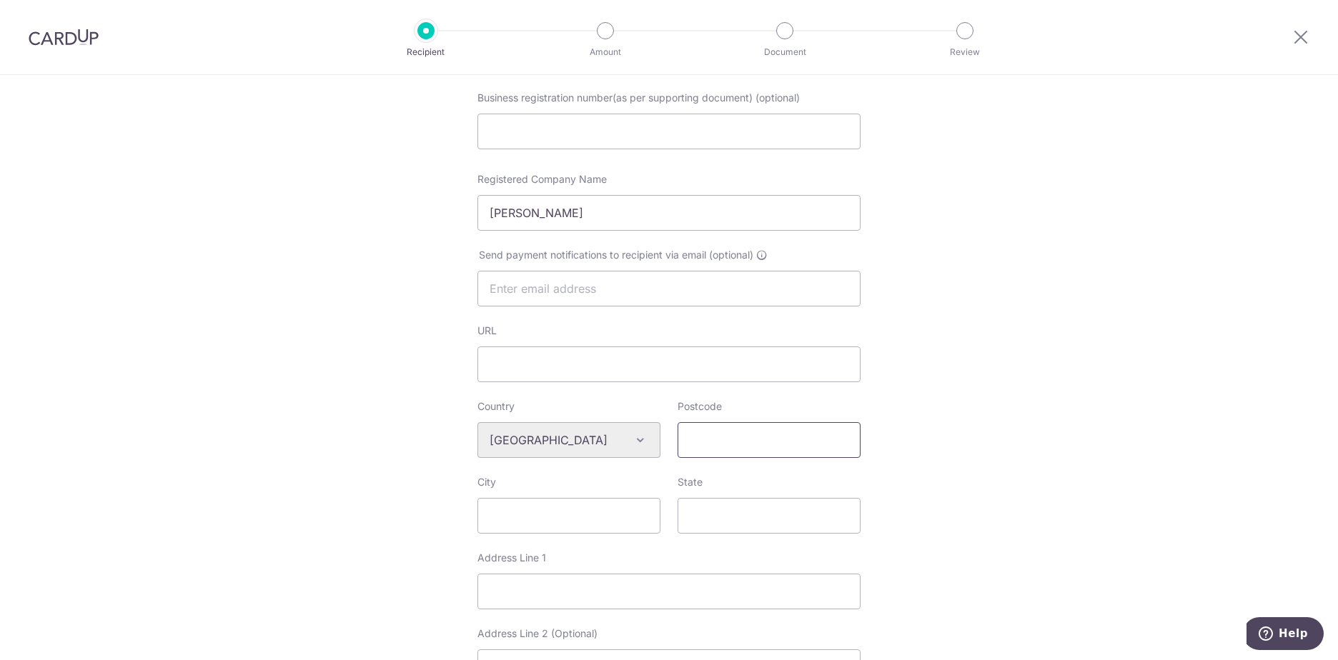
click at [726, 447] on input "Postcode" at bounding box center [769, 440] width 183 height 36
click at [385, 505] on div "Who would you like to pay? Your recipient does not need a CardUp account to rec…" at bounding box center [669, 460] width 1338 height 1199
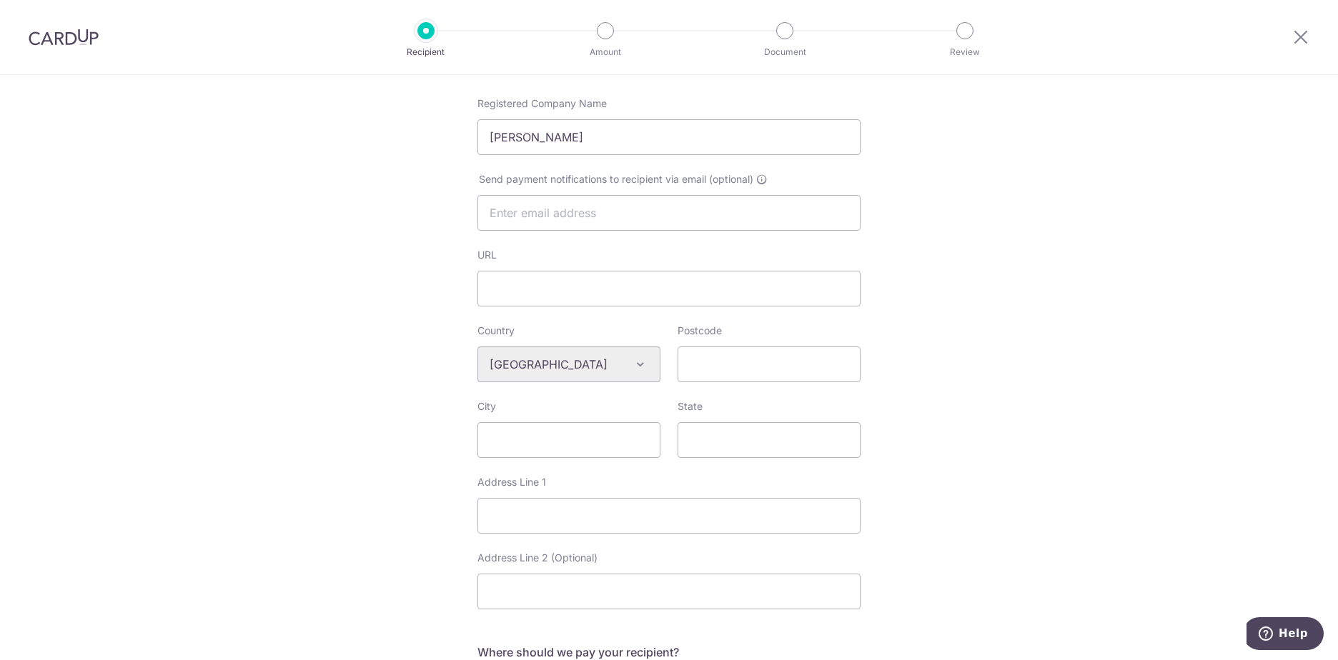
scroll to position [429, 0]
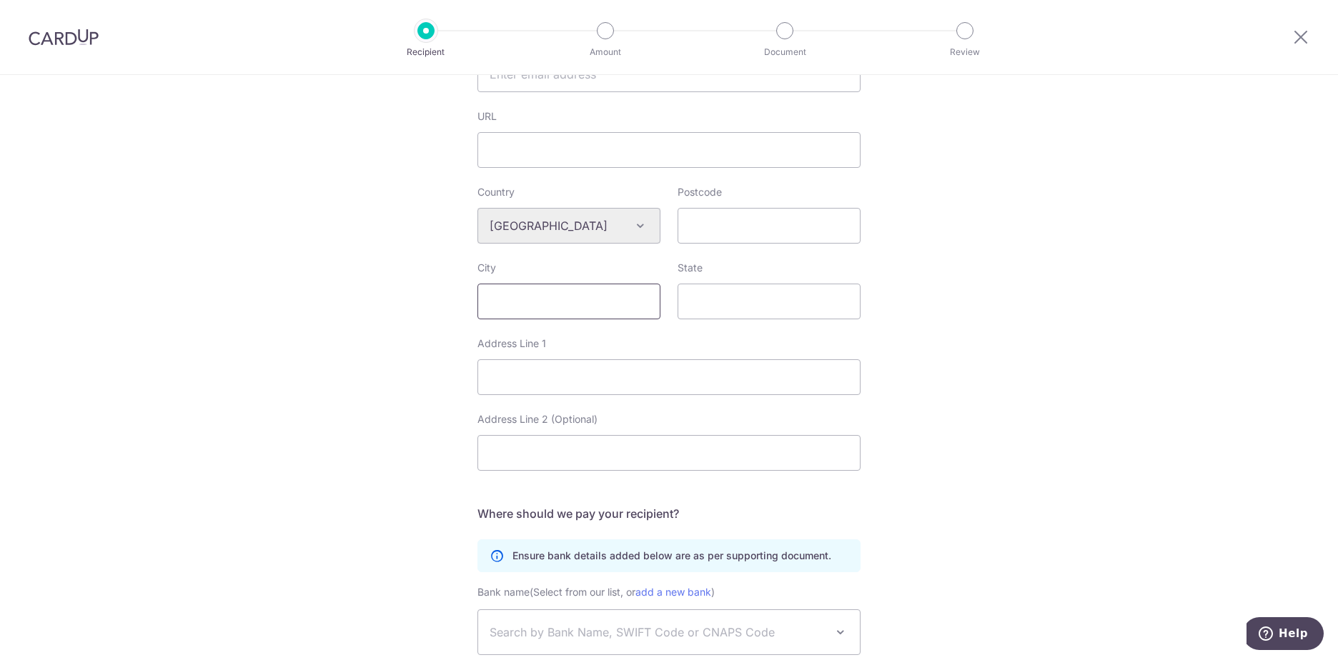
click at [544, 298] on input "City" at bounding box center [568, 302] width 183 height 36
type input "[GEOGRAPHIC_DATA]"
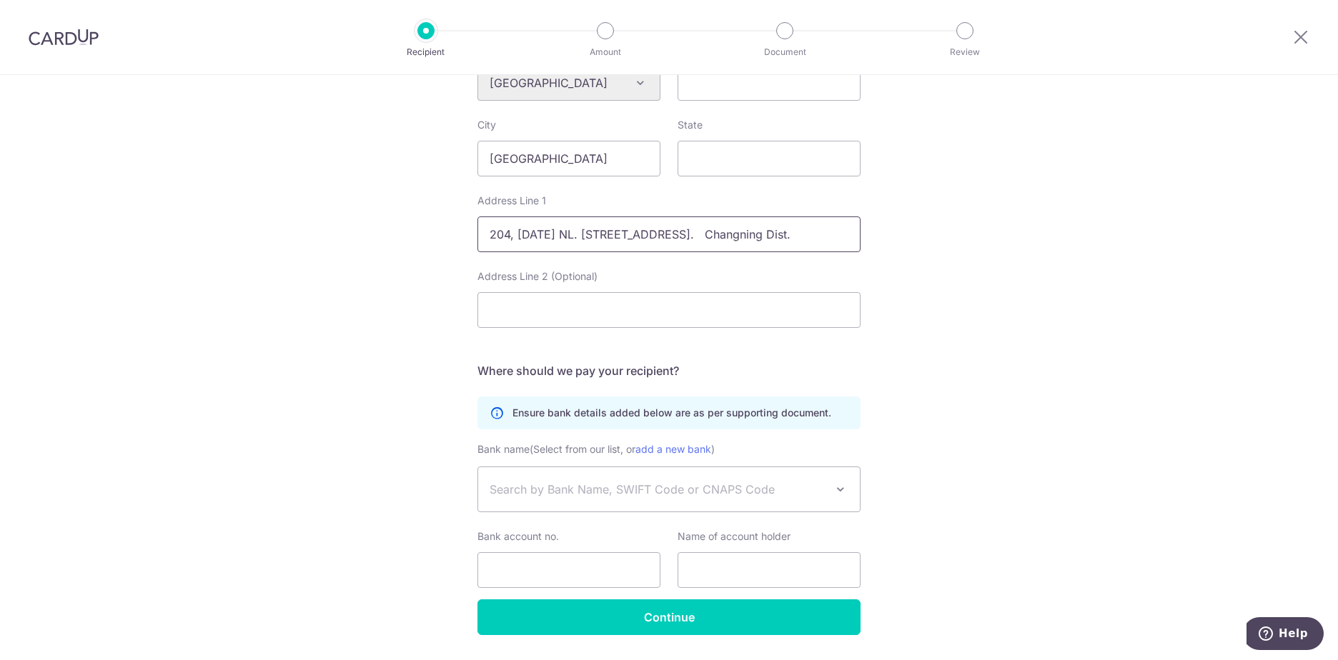
type input "204, Nov. 6 NL. 953 Hongqiao Road. Changning Dist."
click at [570, 493] on span "Search by Bank Name, SWIFT Code or CNAPS Code" at bounding box center [658, 489] width 336 height 17
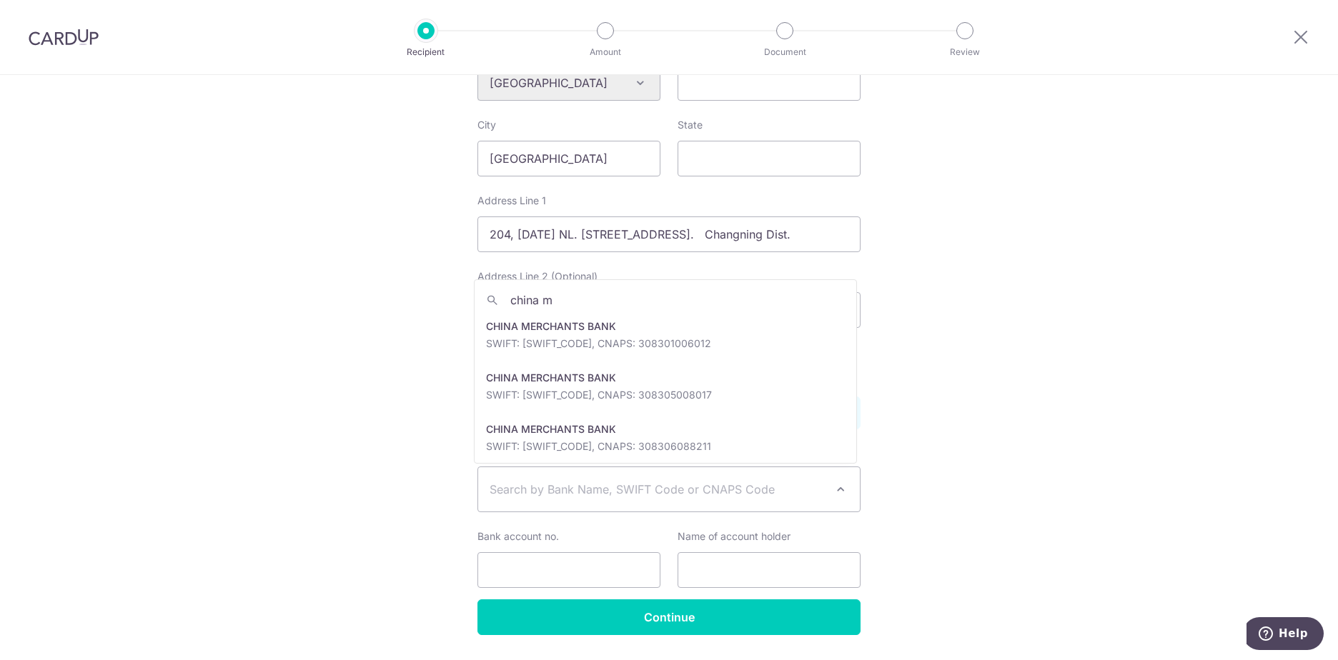
scroll to position [643, 0]
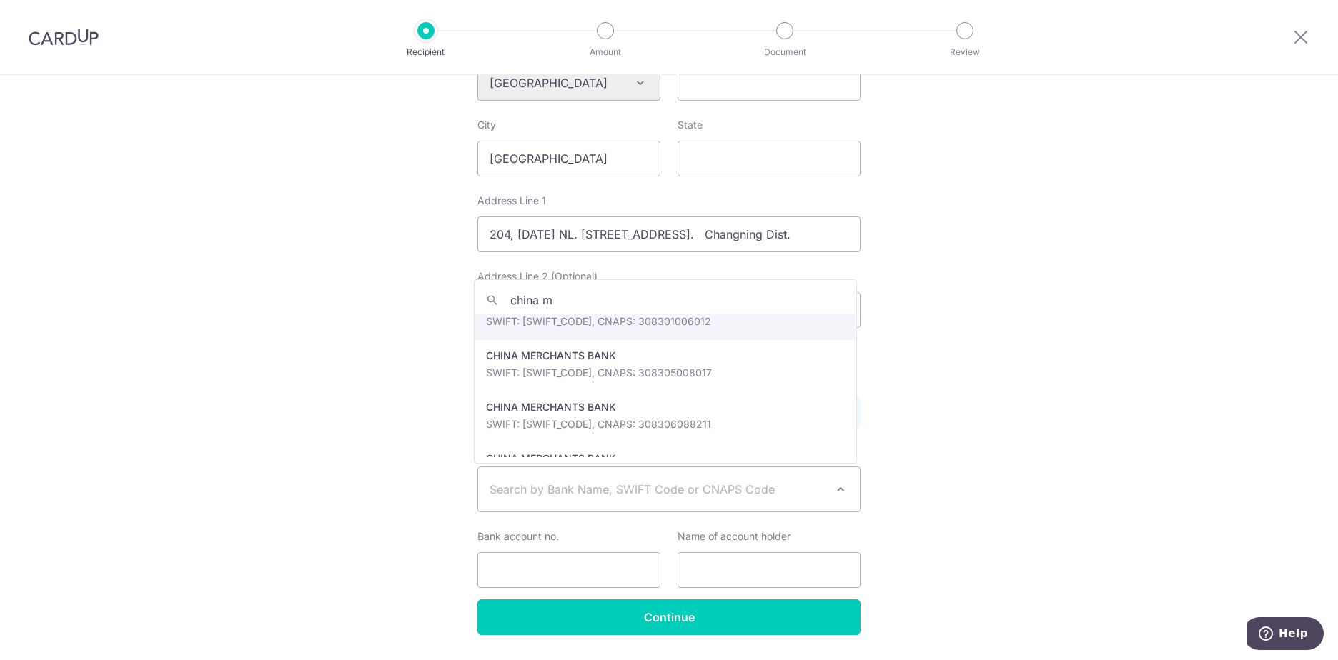
type input "china m"
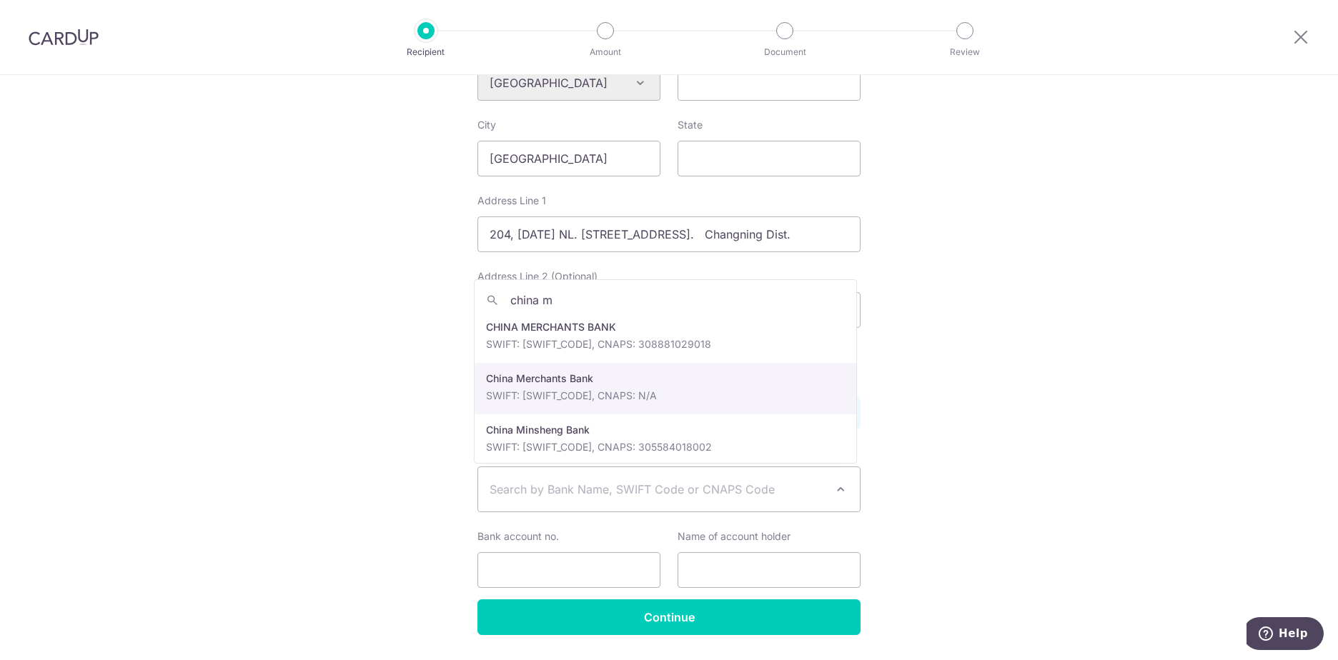
select select "22437"
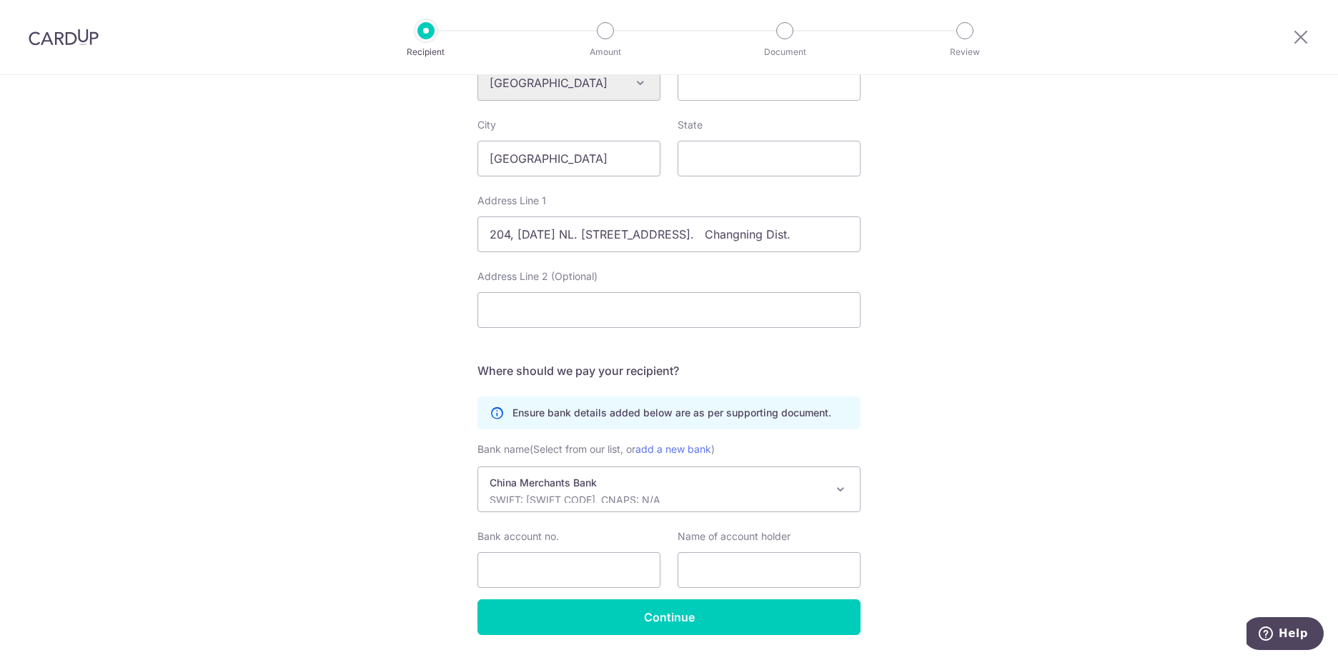
click at [1017, 460] on div "Who would you like to pay? Your recipient does not need a CardUp account to rec…" at bounding box center [669, 102] width 1338 height 1199
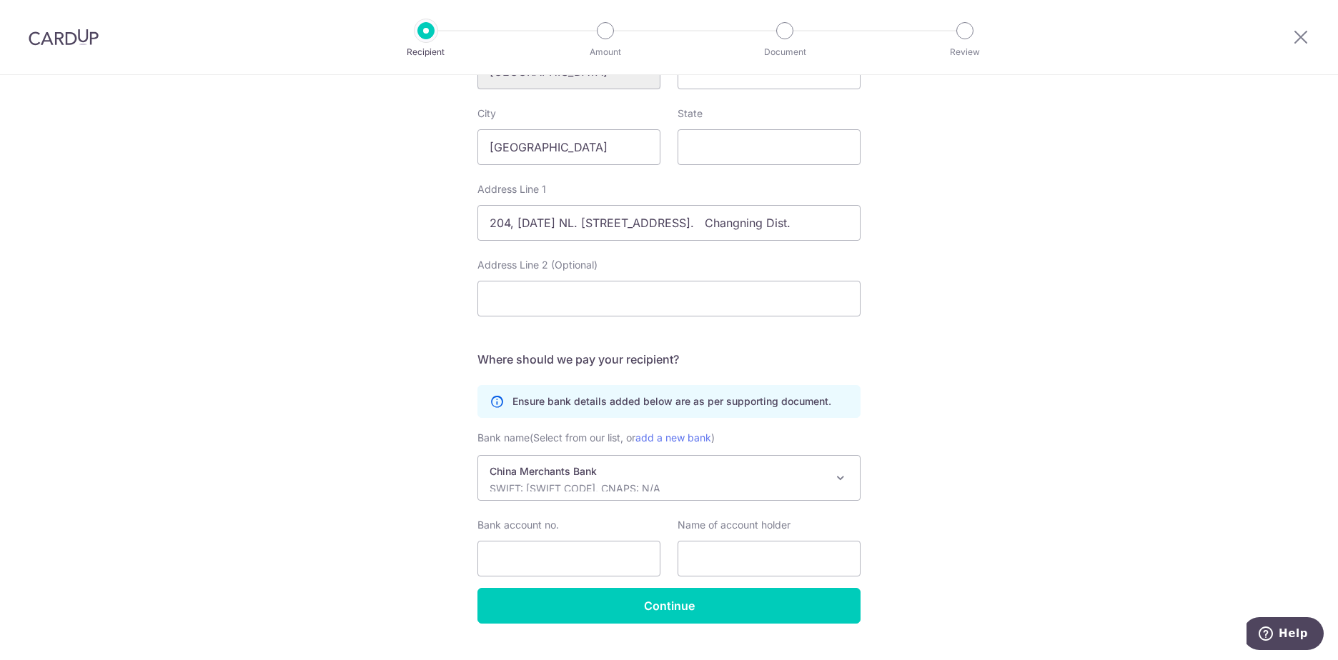
scroll to position [614, 0]
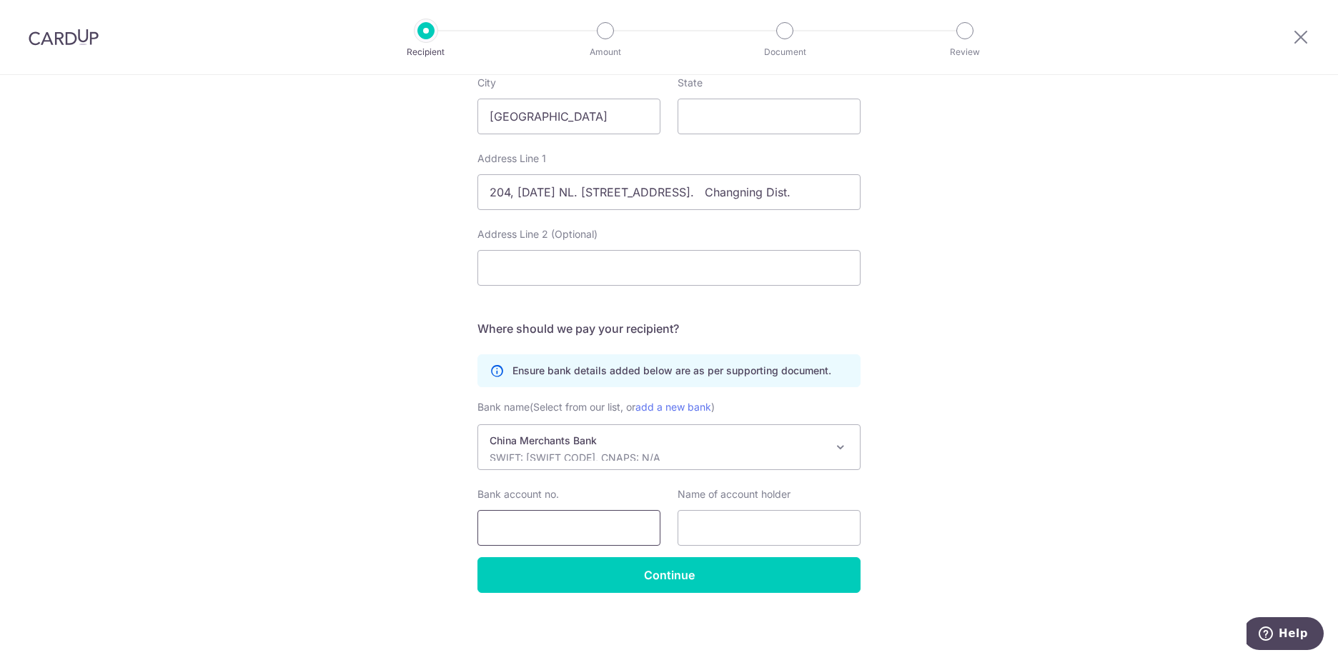
click at [561, 525] on input "Bank account no." at bounding box center [568, 528] width 183 height 36
drag, startPoint x: 560, startPoint y: 538, endPoint x: 568, endPoint y: 535, distance: 7.7
click at [562, 538] on input "Bank account no." at bounding box center [568, 528] width 183 height 36
paste input "6214852110871129"
type input "6214852110871129"
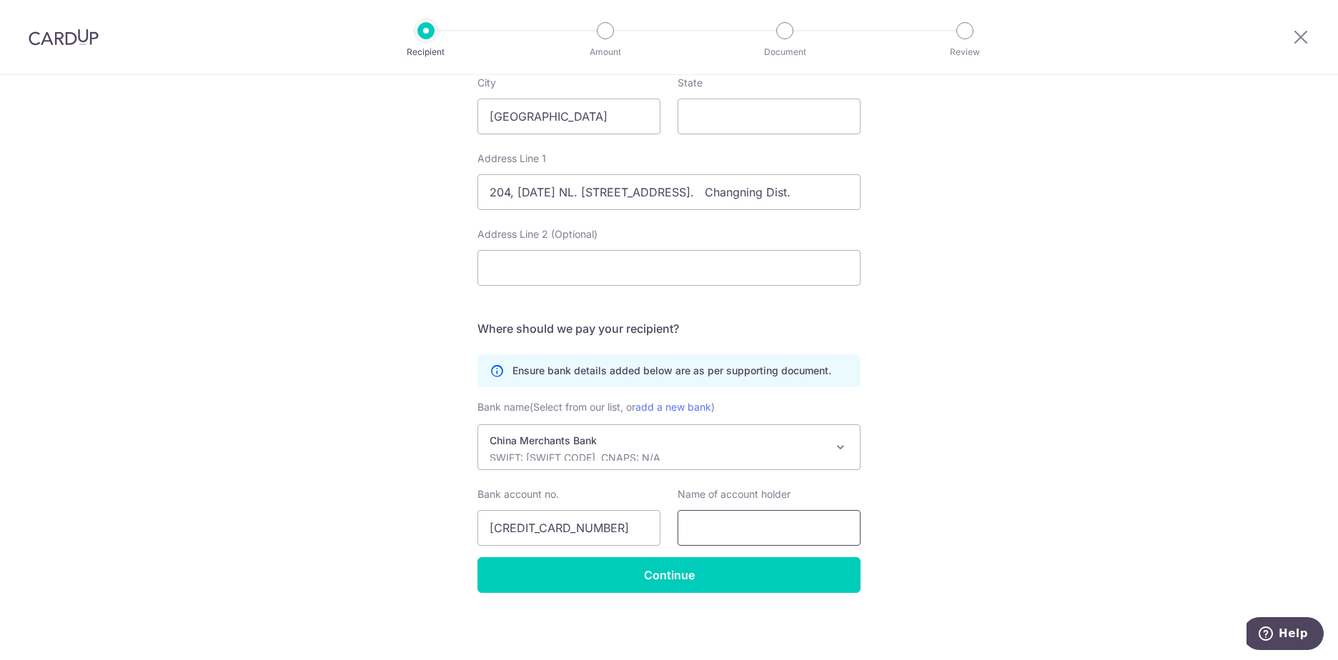
click at [788, 528] on input "text" at bounding box center [769, 528] width 183 height 36
type input "Shen Le"
click at [673, 588] on input "Continue" at bounding box center [668, 576] width 383 height 36
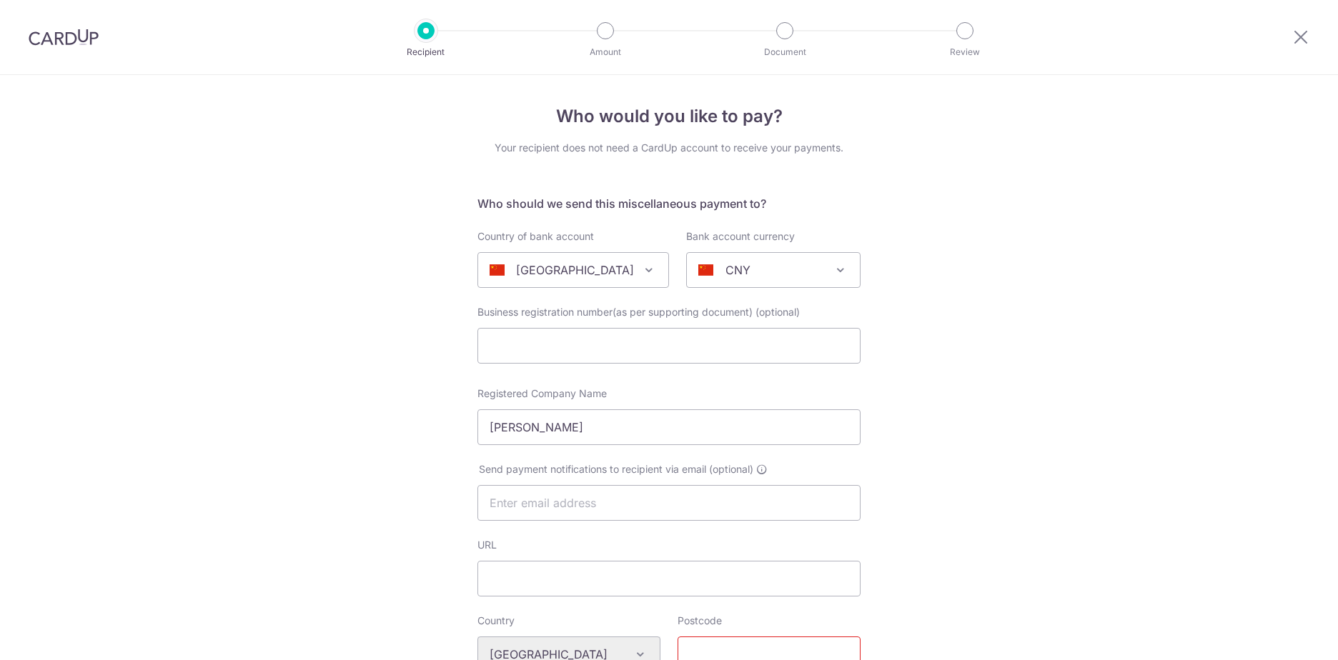
select select "22437"
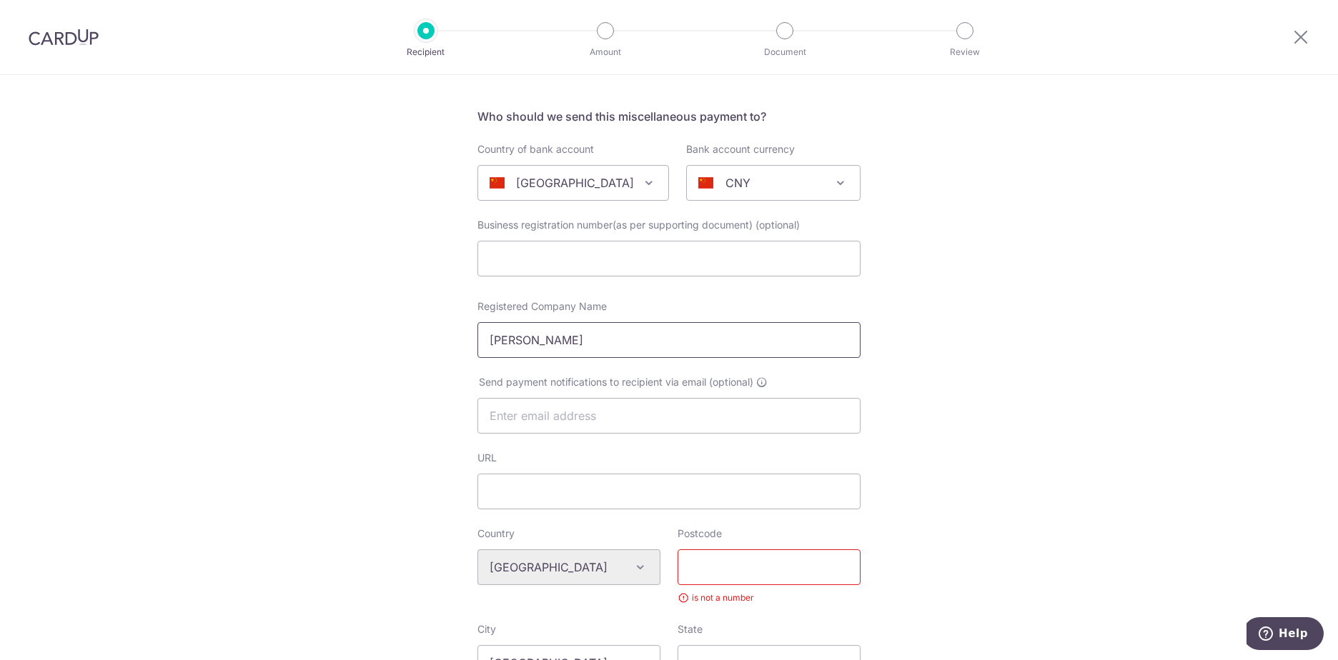
scroll to position [214, 0]
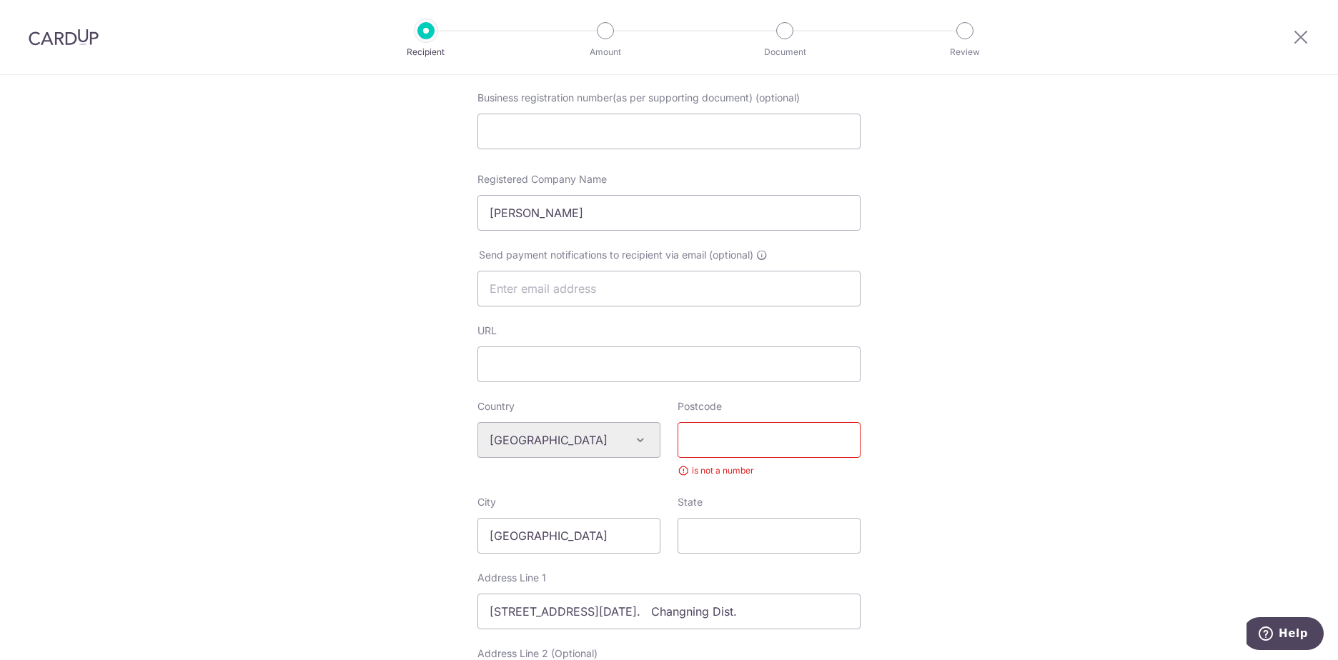
click at [782, 438] on input "Postcode" at bounding box center [769, 440] width 183 height 36
click at [1157, 408] on div "Who would you like to pay? Your recipient does not need a CardUp account to rec…" at bounding box center [669, 470] width 1338 height 1219
click at [807, 439] on input "12345" at bounding box center [769, 440] width 183 height 36
click at [886, 439] on div "Who would you like to pay? Your recipient does not need a CardUp account to rec…" at bounding box center [669, 470] width 1338 height 1219
click at [940, 518] on div "Who would you like to pay? Your recipient does not need a CardUp account to rec…" at bounding box center [669, 470] width 1338 height 1219
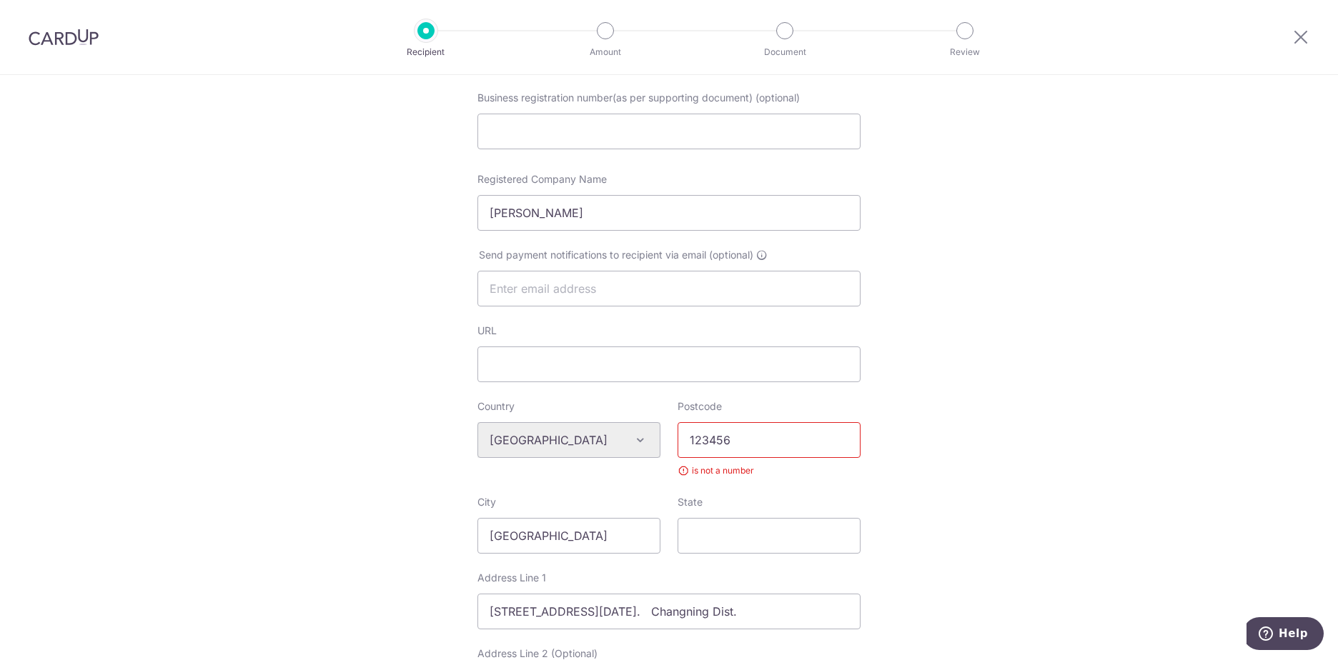
click at [683, 476] on div "is not a number" at bounding box center [769, 471] width 183 height 14
click at [926, 452] on div "Who would you like to pay? Your recipient does not need a CardUp account to rec…" at bounding box center [669, 470] width 1338 height 1219
drag, startPoint x: 751, startPoint y: 445, endPoint x: 435, endPoint y: 549, distance: 331.8
click at [453, 492] on div "Who would you like to pay? Your recipient does not need a CardUp account to rec…" at bounding box center [669, 470] width 1338 height 1219
drag, startPoint x: 667, startPoint y: 595, endPoint x: 251, endPoint y: 646, distance: 419.2
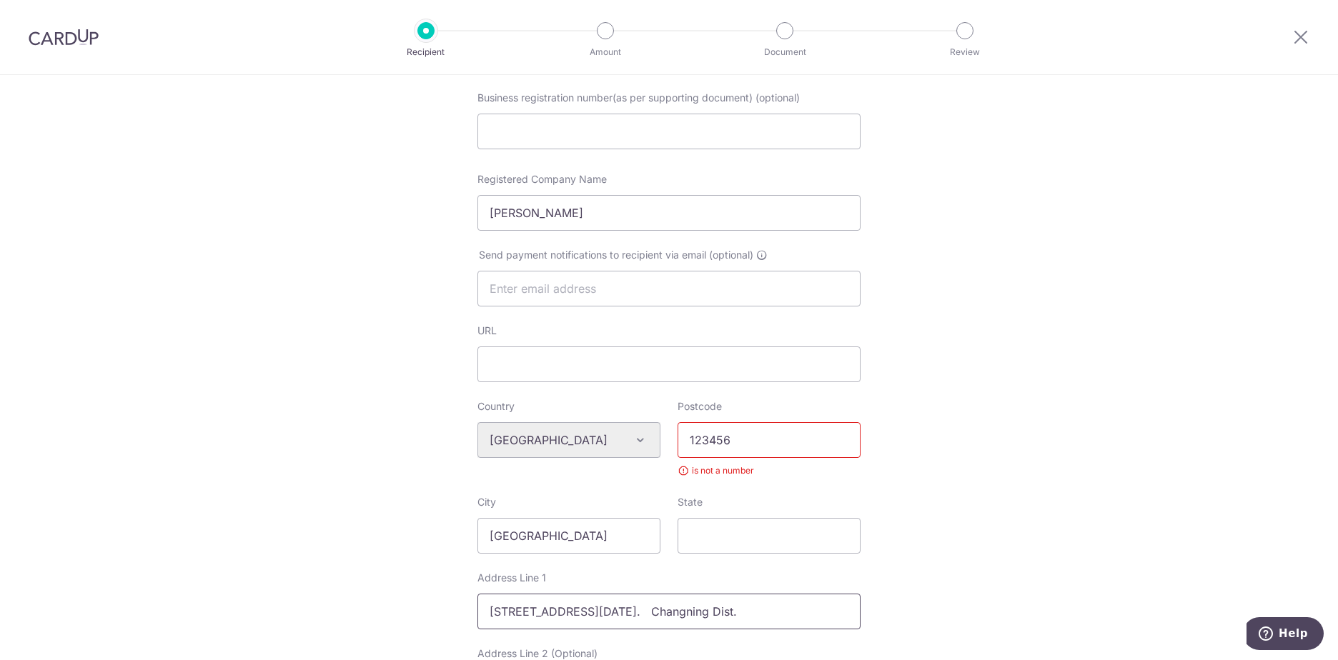
click at [257, 643] on div "Who would you like to pay? Your recipient does not need a CardUp account to rec…" at bounding box center [669, 470] width 1338 height 1219
drag, startPoint x: 745, startPoint y: 432, endPoint x: 528, endPoint y: 440, distance: 217.5
click at [528, 440] on div "Country Algeria Andorra Angola Anguilla Argentina Armenia Aruba Australia Austr…" at bounding box center [669, 448] width 400 height 96
type input "200335"
click at [937, 520] on div "Who would you like to pay? Your recipient does not need a CardUp account to rec…" at bounding box center [669, 470] width 1338 height 1219
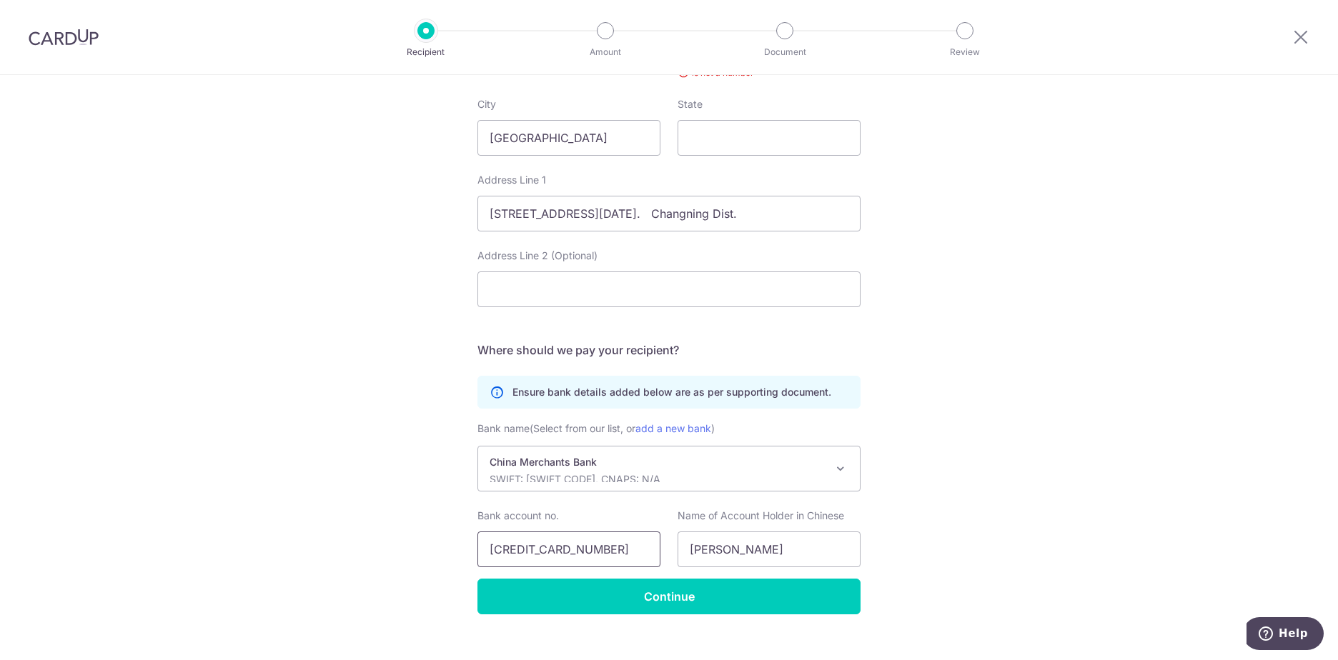
scroll to position [634, 0]
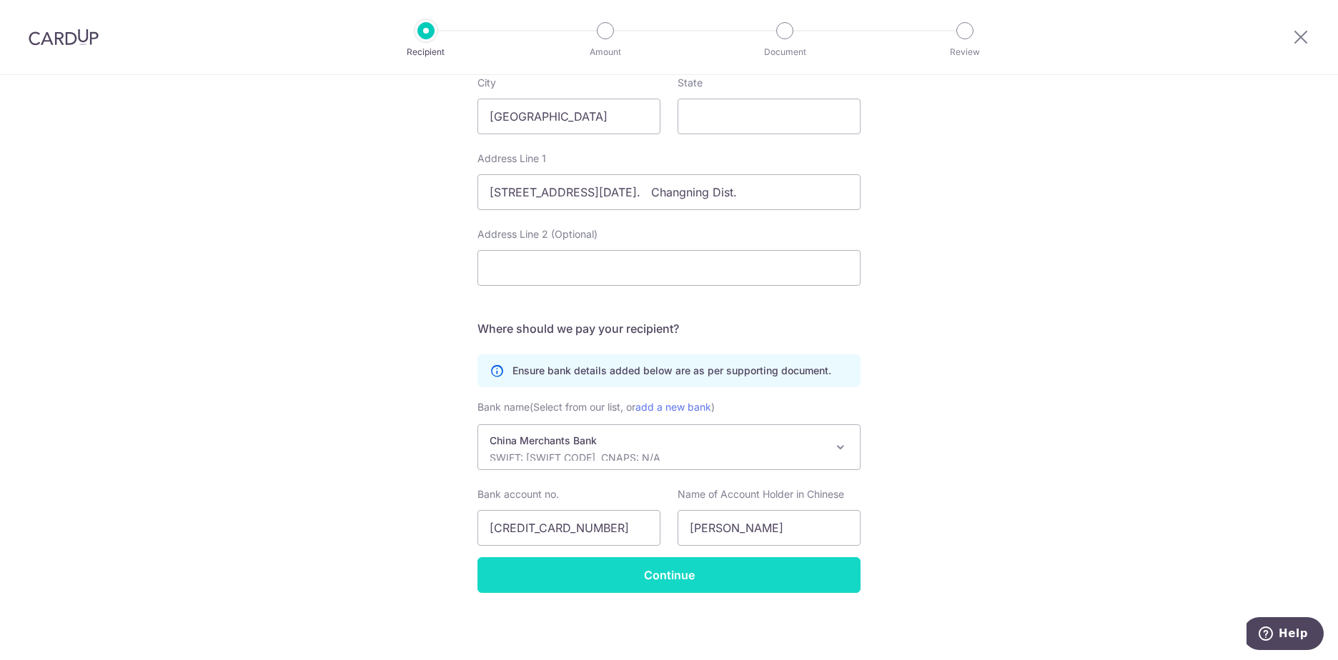
click at [638, 578] on input "Continue" at bounding box center [668, 576] width 383 height 36
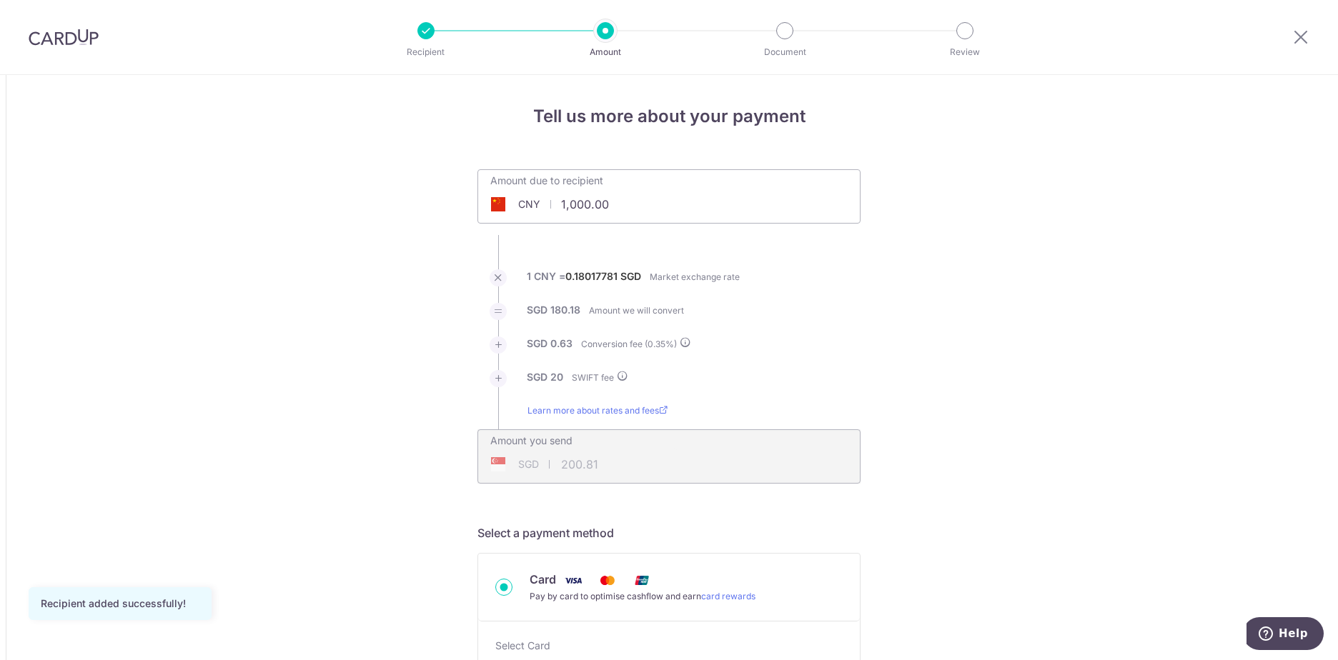
click at [663, 202] on input "1,000.00" at bounding box center [588, 204] width 221 height 33
drag, startPoint x: 660, startPoint y: 202, endPoint x: 442, endPoint y: 207, distance: 218.1
type input "2,600.00"
type input "490.12"
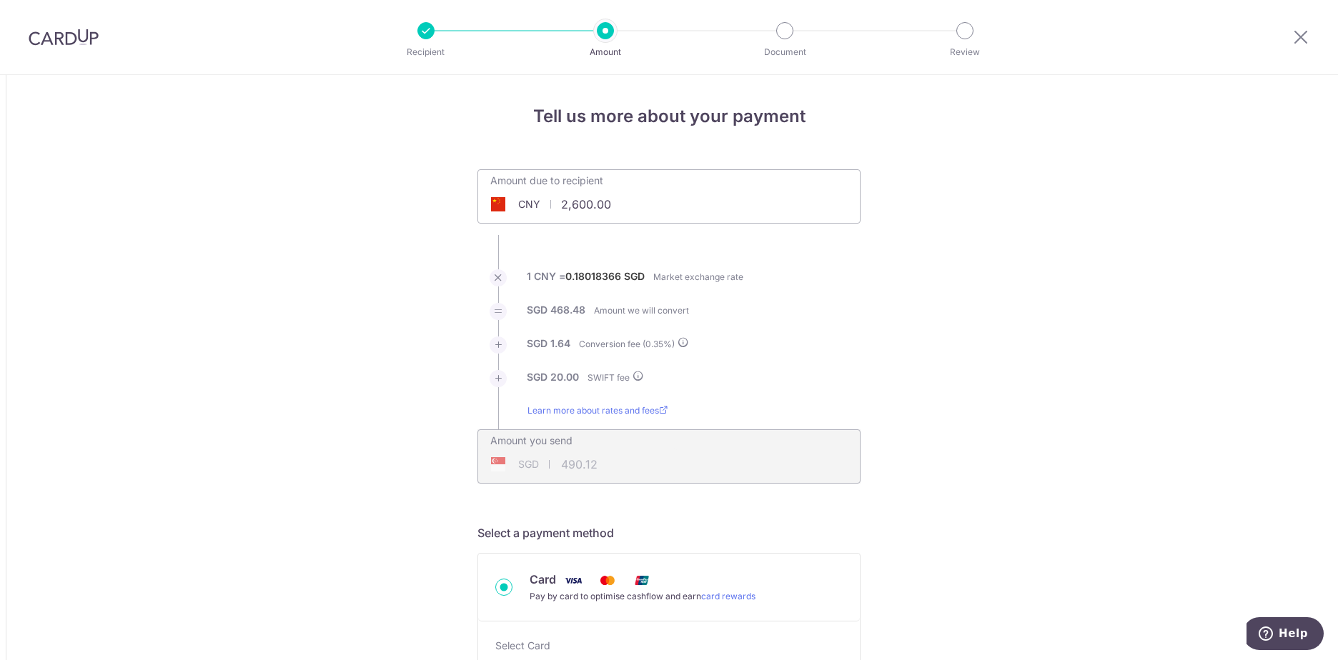
drag, startPoint x: 1036, startPoint y: 439, endPoint x: 1029, endPoint y: 439, distance: 7.9
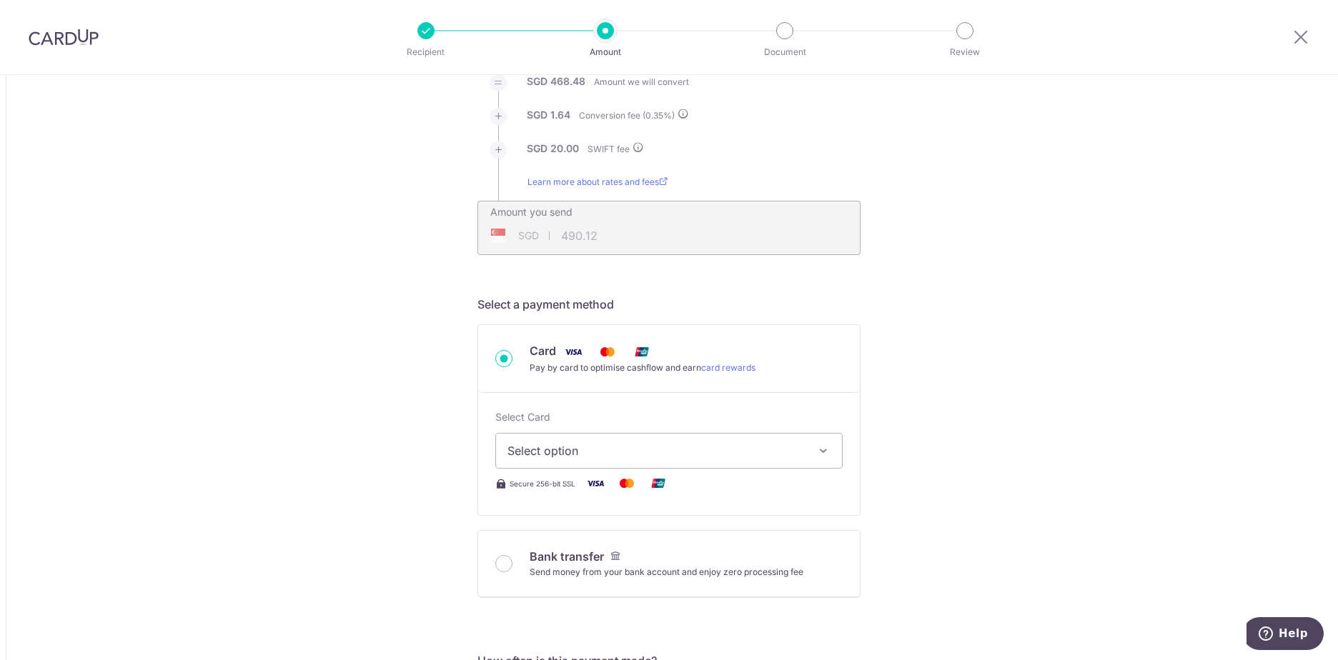
scroll to position [286, 0]
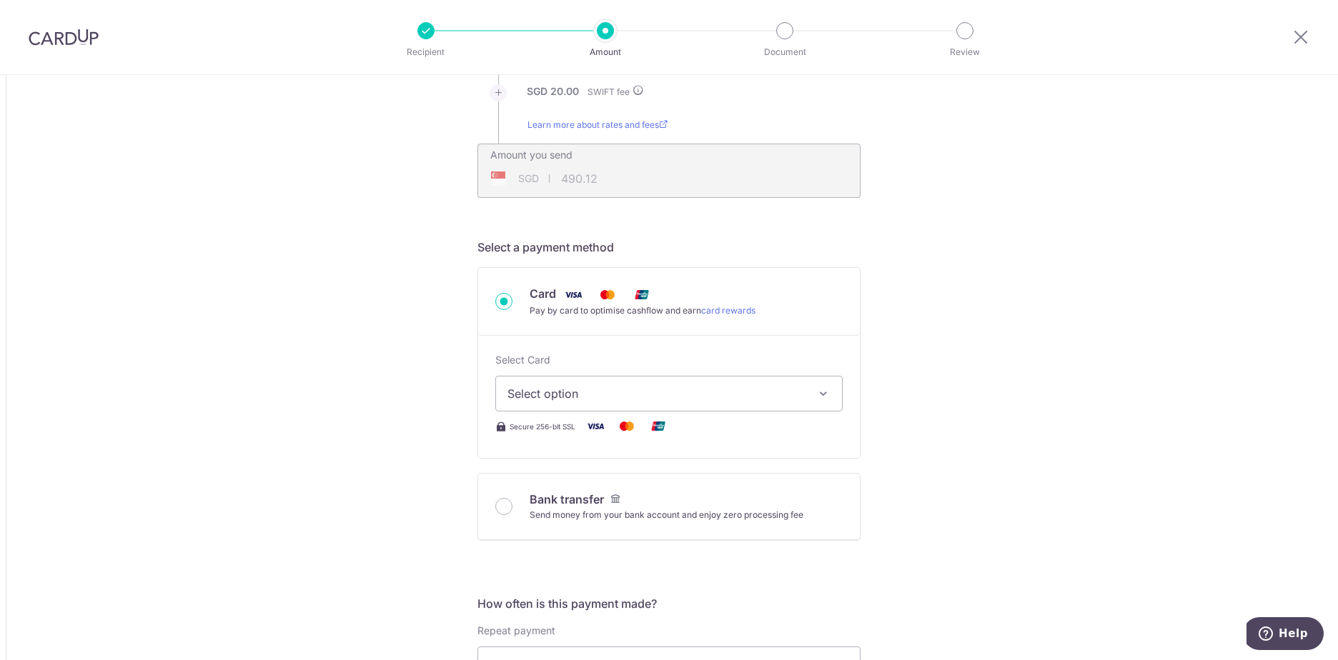
click at [653, 391] on span "Select option" at bounding box center [656, 393] width 297 height 17
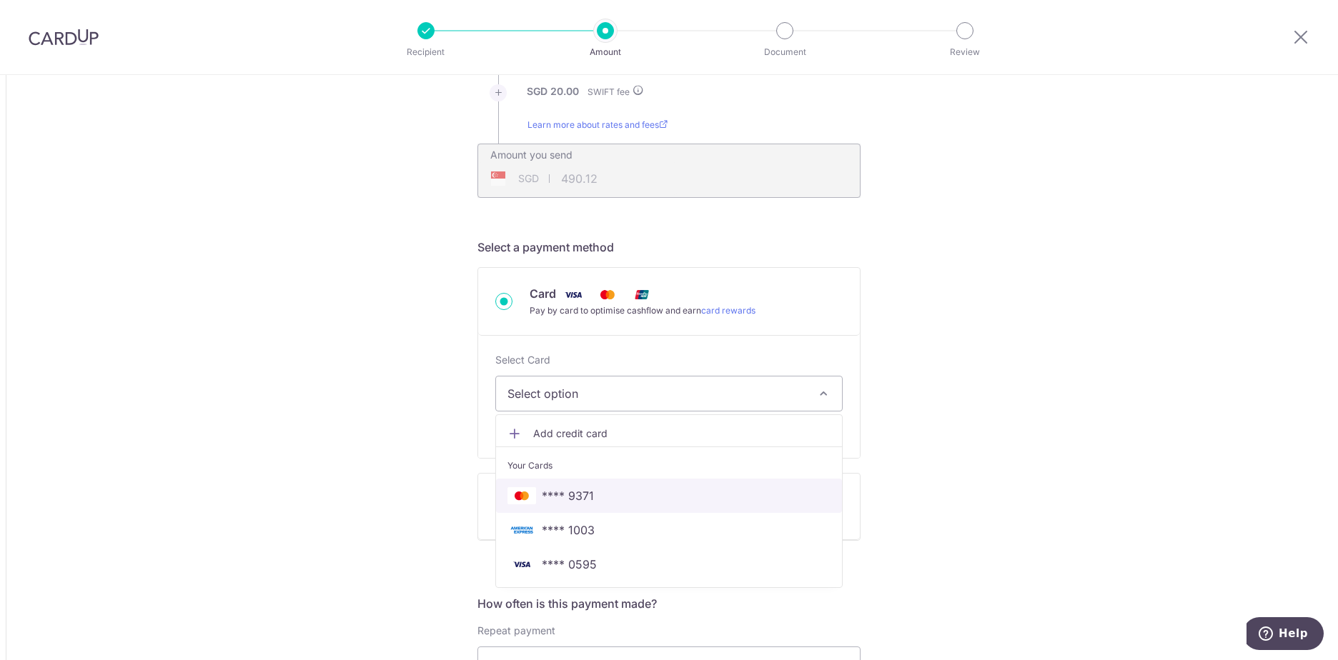
click at [614, 488] on link "**** 9371" at bounding box center [669, 496] width 346 height 34
type input "2,600.00"
type input "490.13"
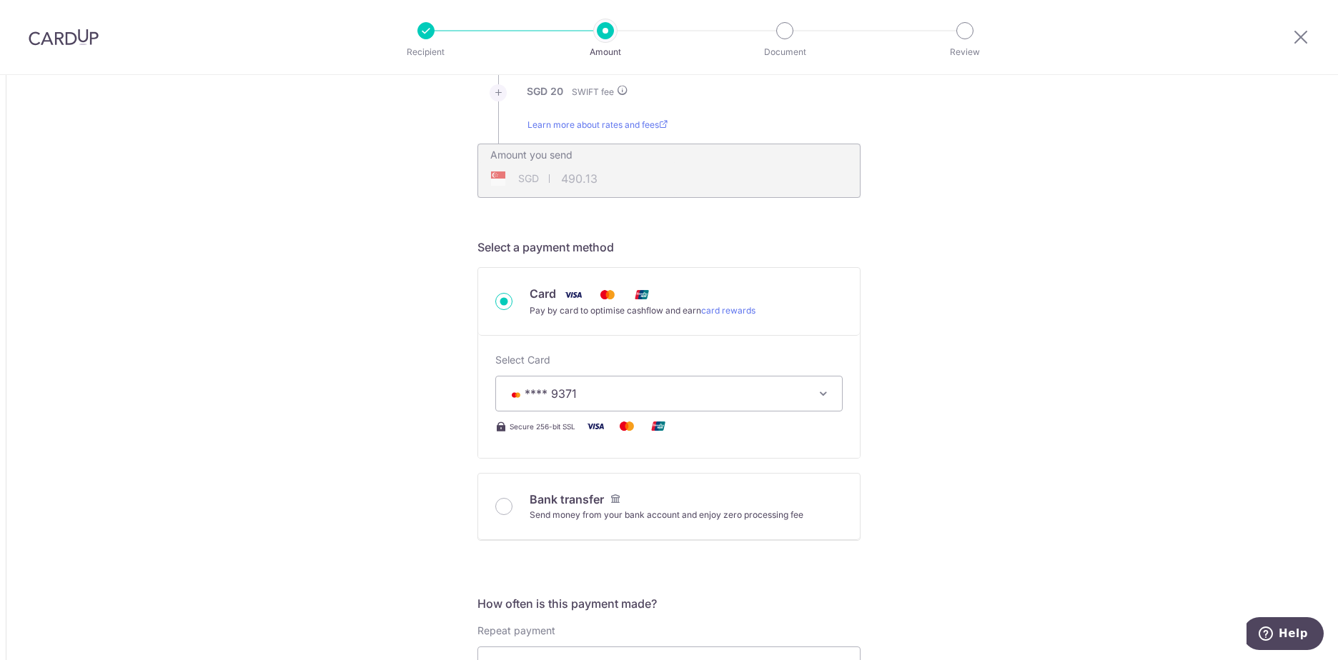
click at [949, 481] on div "Tell us more about your payment Amount due to recipient CNY 2,600.00 2600 1 CNY…" at bounding box center [669, 649] width 1338 height 1721
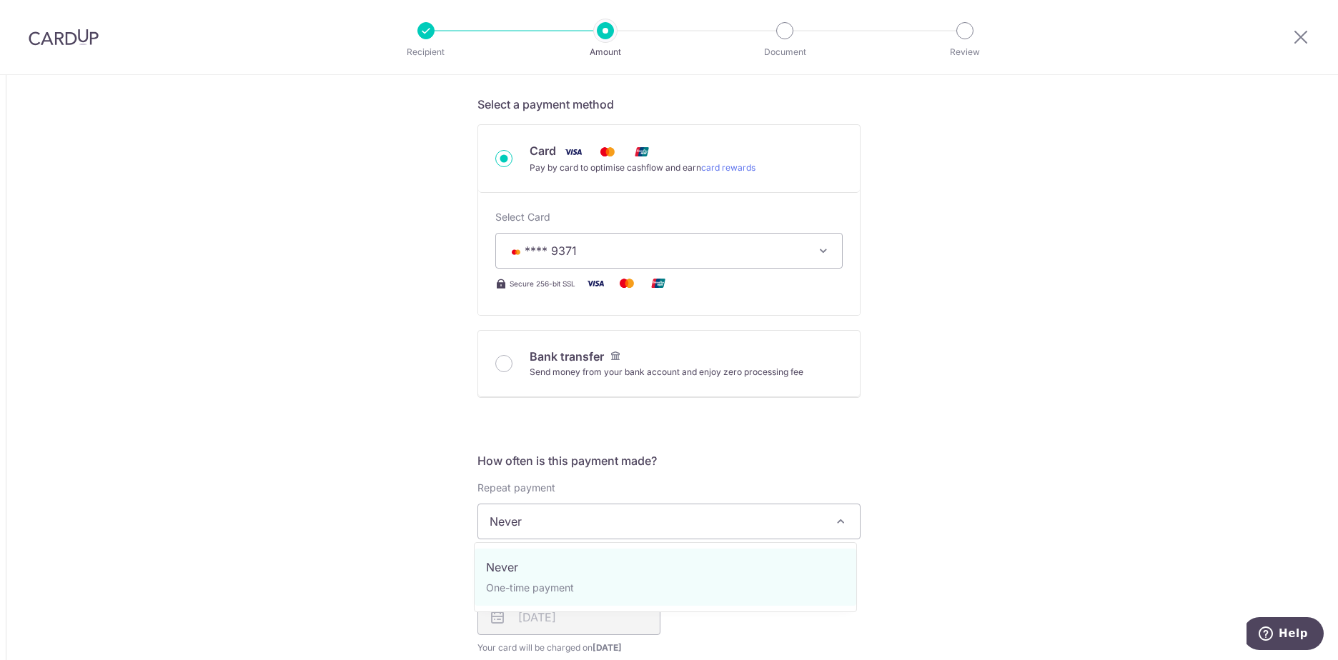
click at [705, 529] on span "Never" at bounding box center [669, 522] width 382 height 34
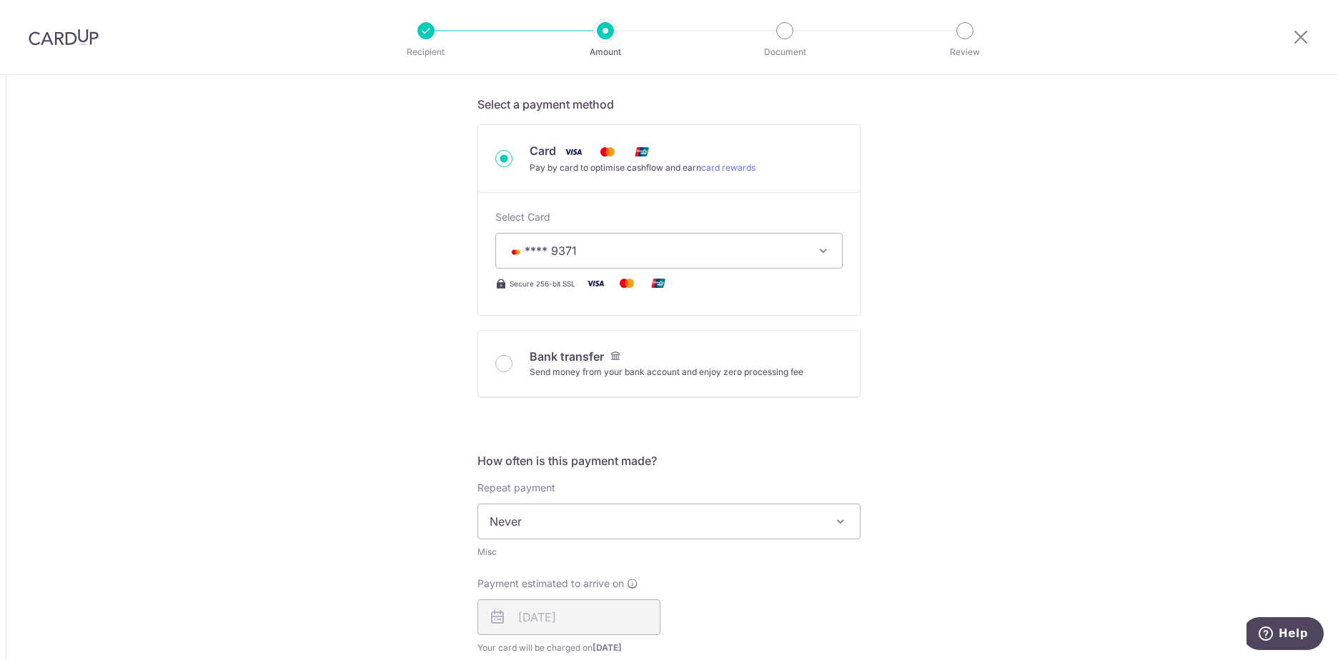
click at [705, 529] on span "Never" at bounding box center [669, 522] width 382 height 34
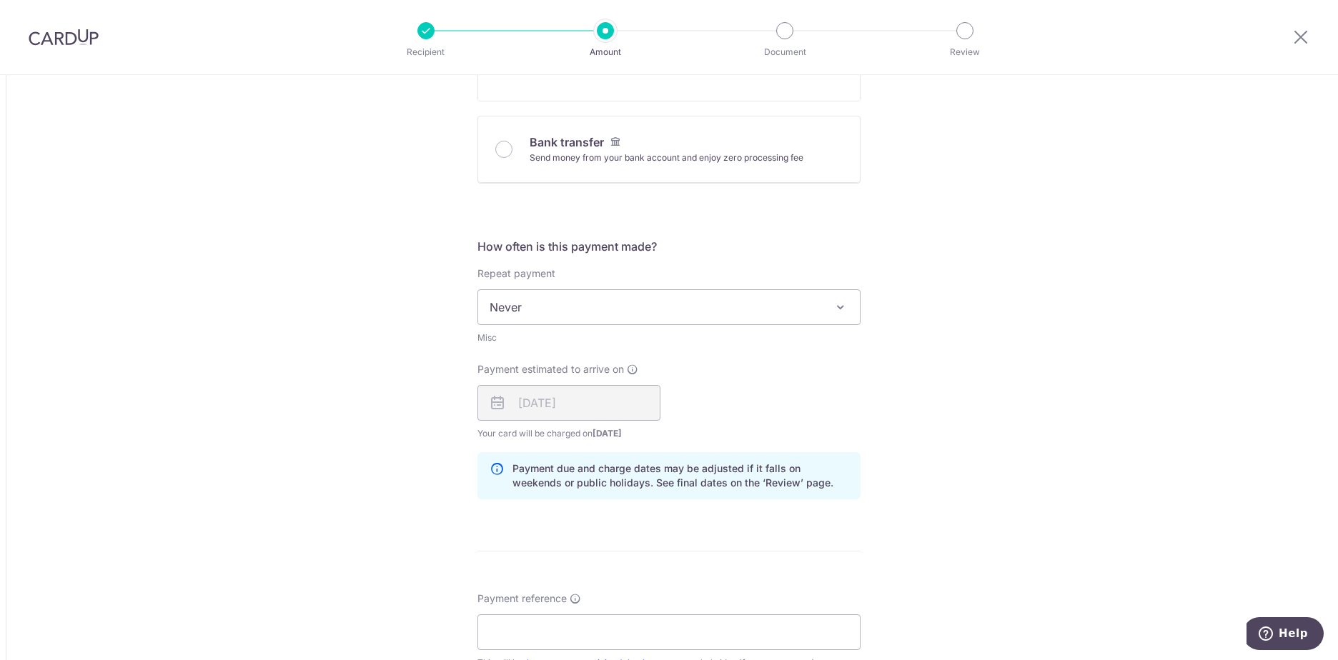
scroll to position [786, 0]
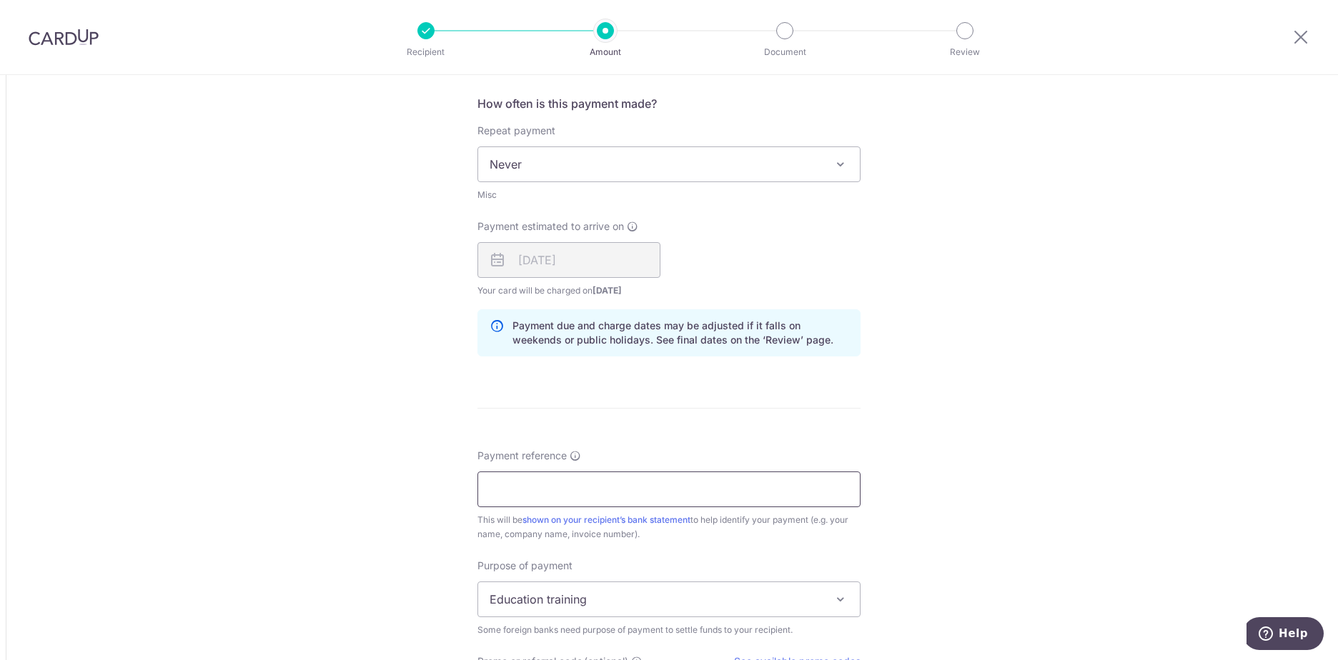
click at [663, 500] on input "Payment reference" at bounding box center [668, 490] width 383 height 36
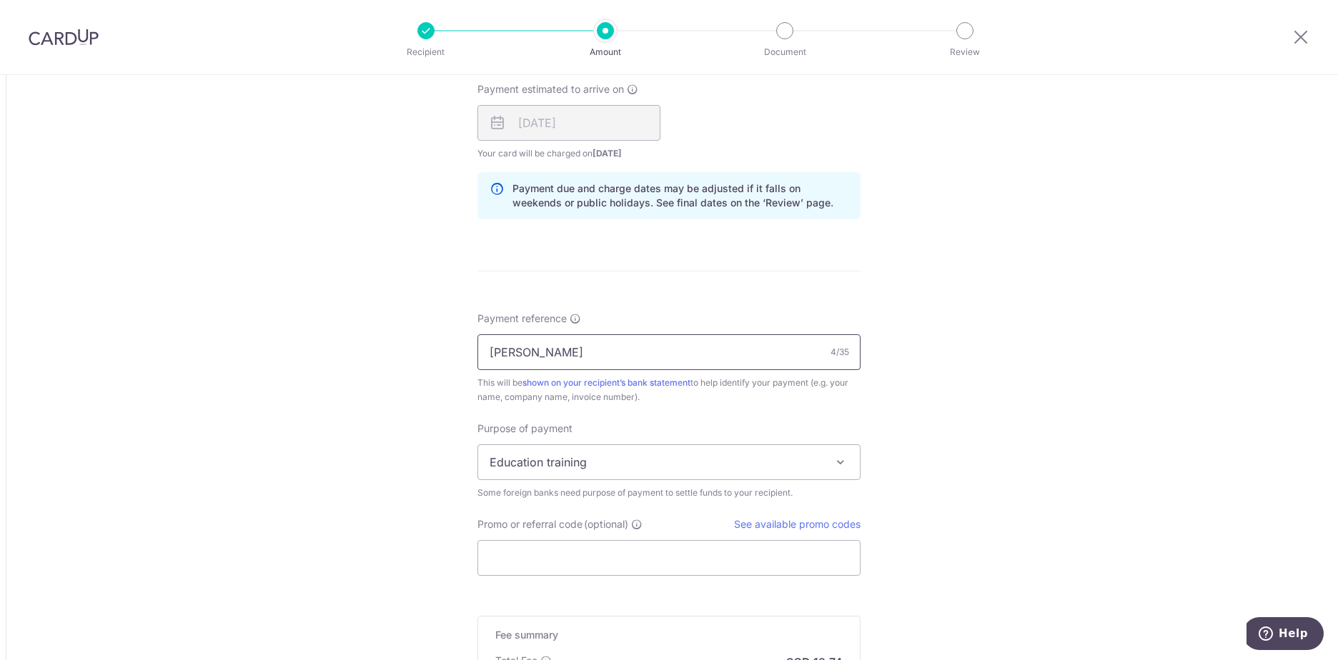
scroll to position [929, 0]
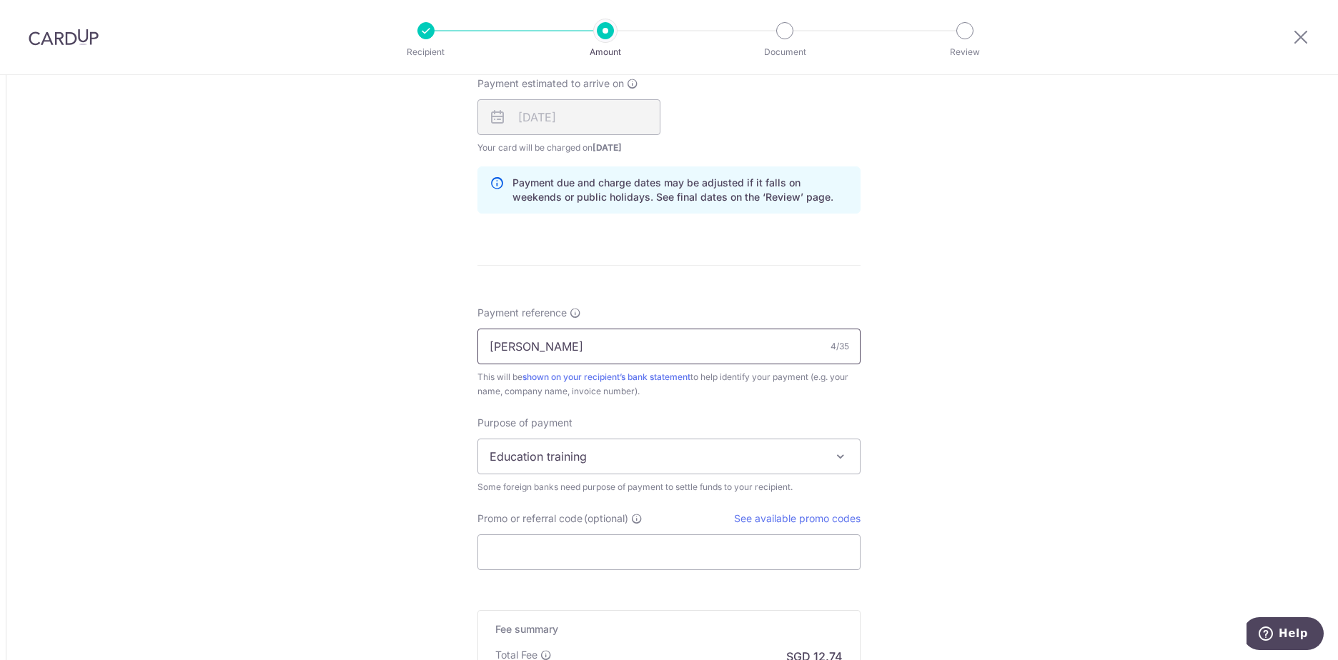
type input "[PERSON_NAME]"
drag, startPoint x: 941, startPoint y: 397, endPoint x: 690, endPoint y: 450, distance: 255.6
click at [939, 397] on div "Tell us more about your payment Amount due to recipient CNY 2,600.00 2600 1 CNY…" at bounding box center [669, 6] width 1338 height 1721
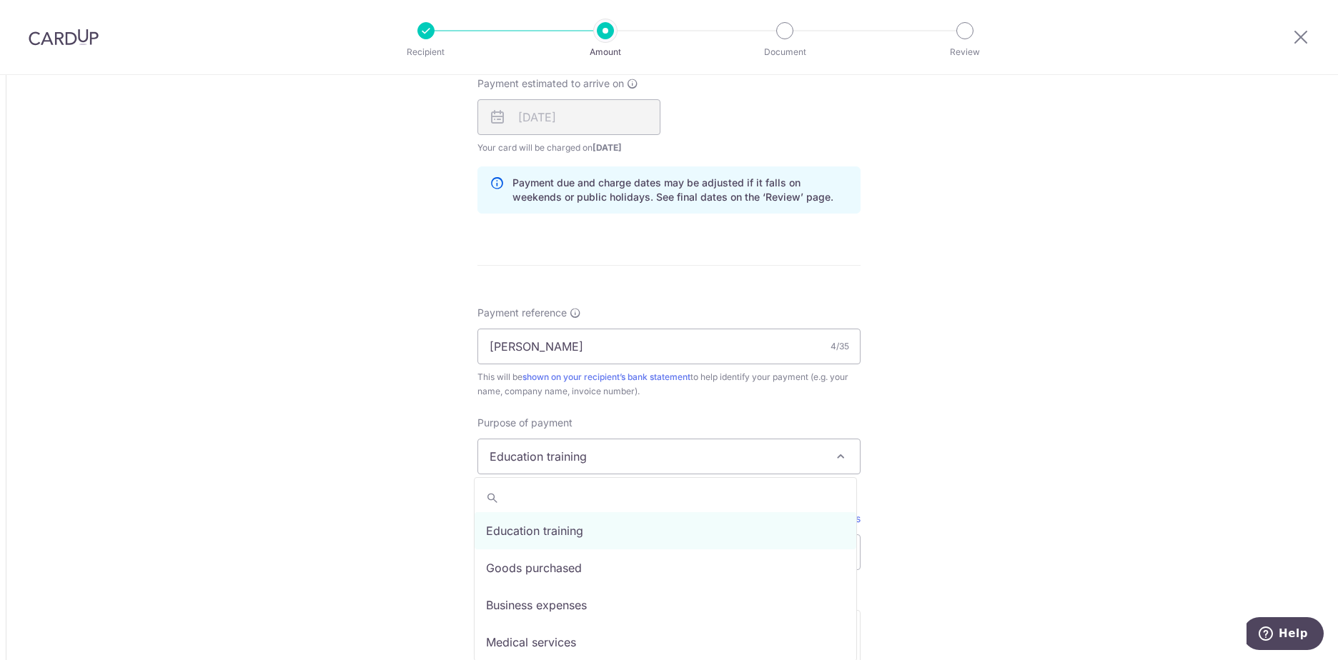
click at [655, 467] on span "Education training" at bounding box center [669, 457] width 382 height 34
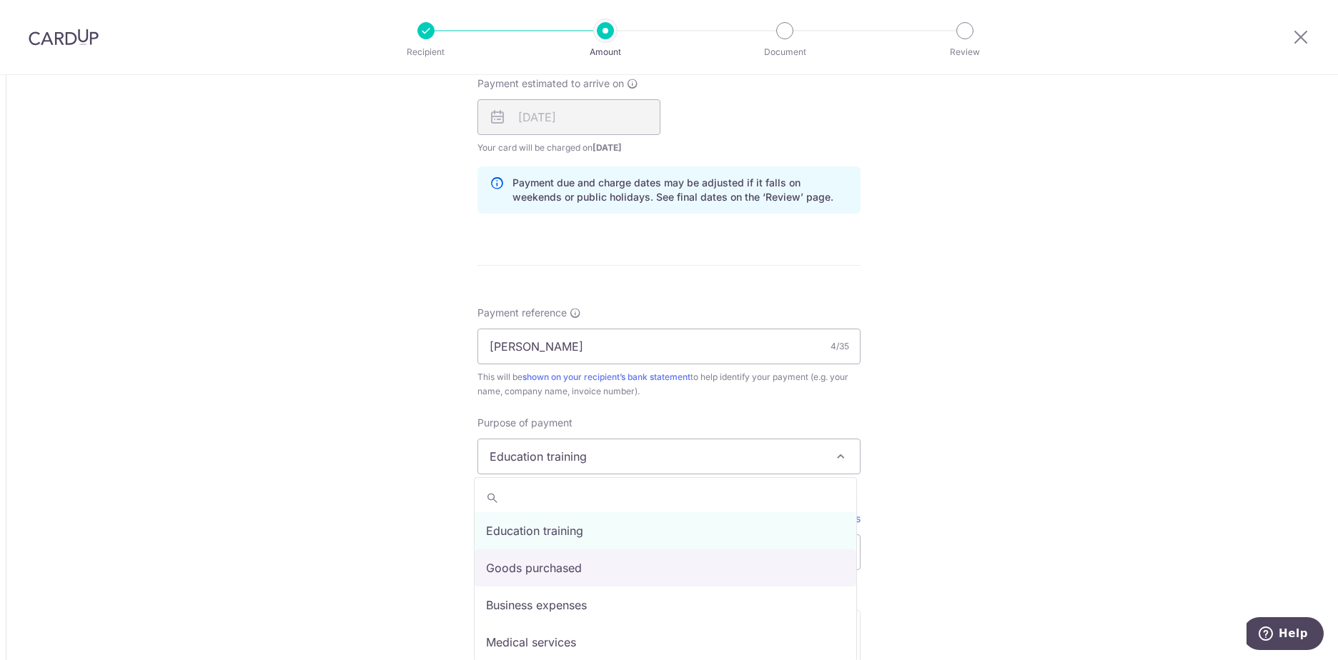
select select "Goods purchased"
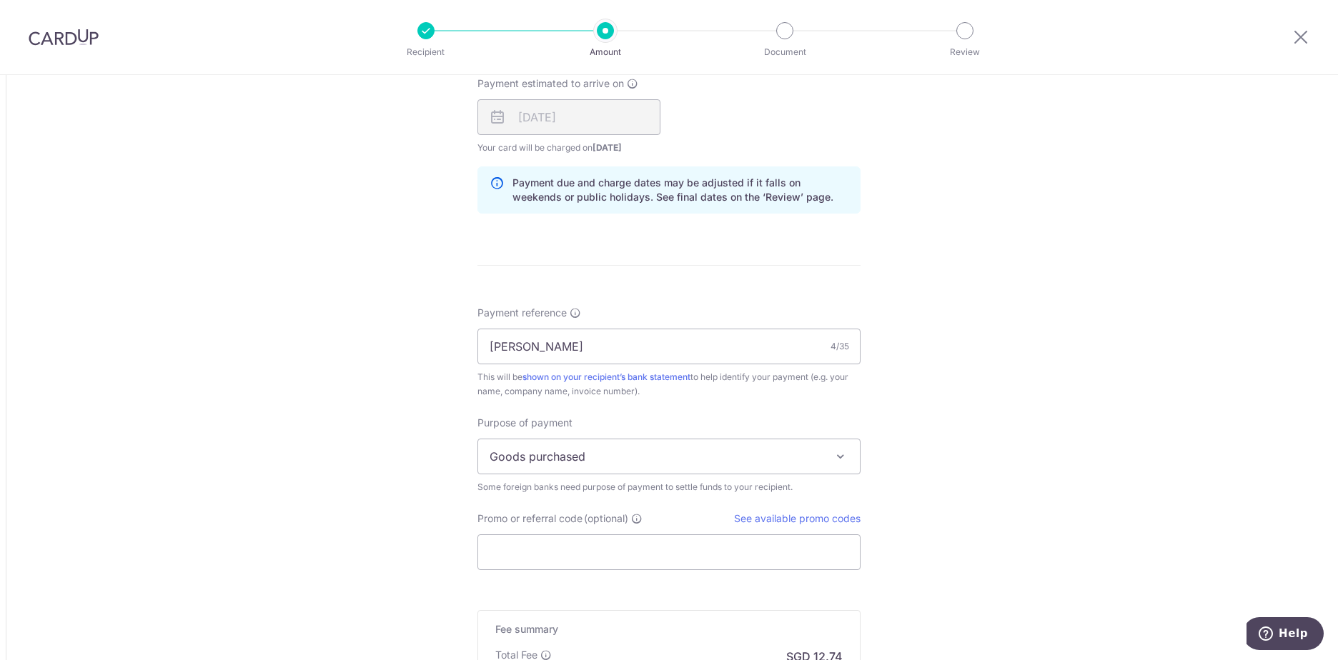
click at [1072, 405] on div "Tell us more about your payment Amount due to recipient CNY 2,600.00 2600 1 CNY…" at bounding box center [669, 6] width 1338 height 1721
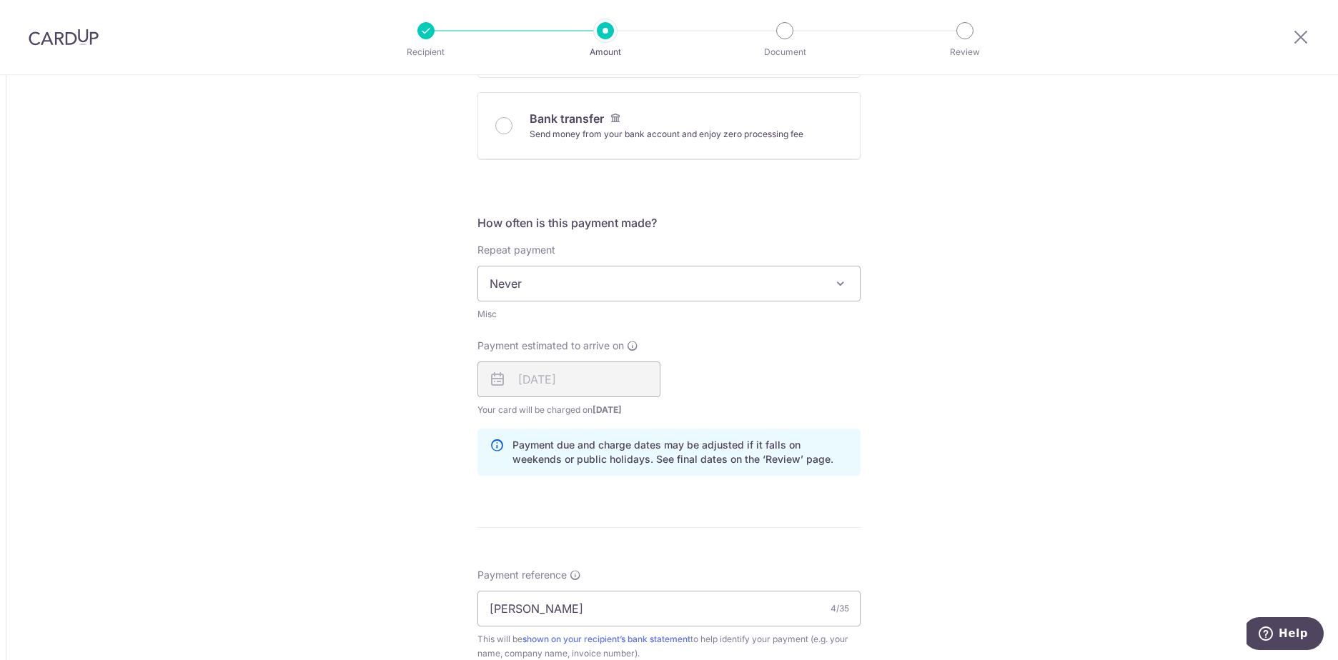
scroll to position [563, 0]
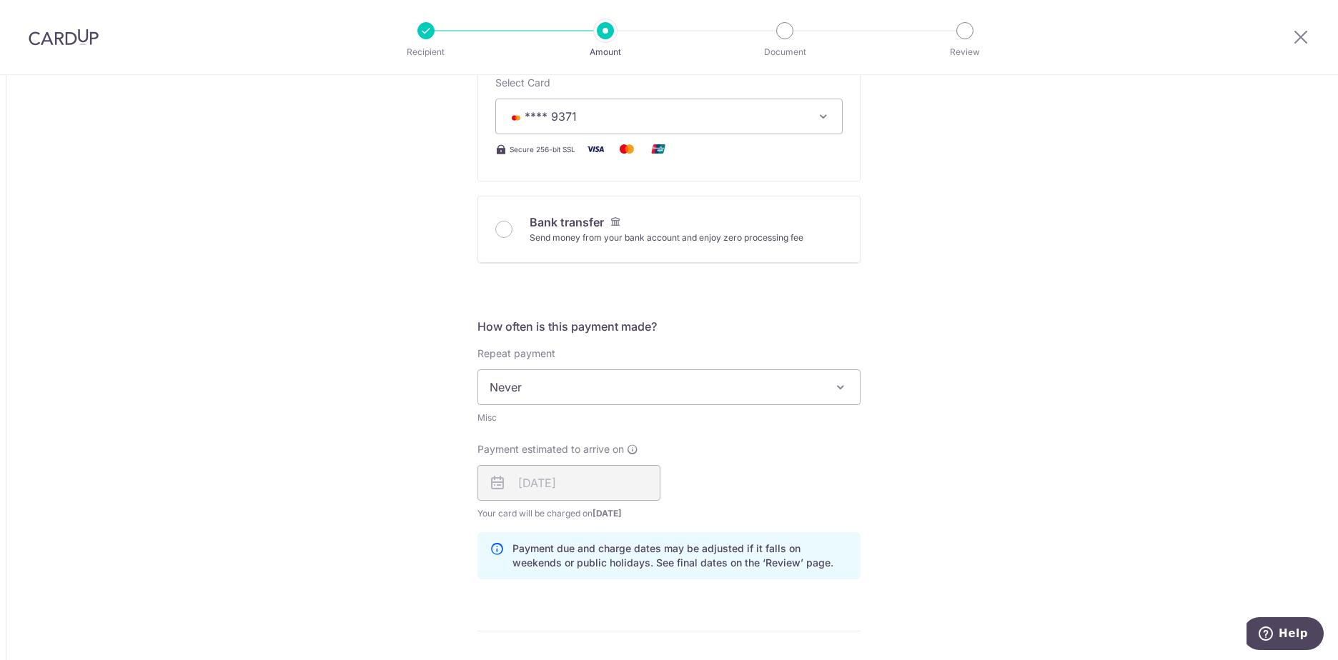
click at [598, 127] on button "**** 9371" at bounding box center [668, 117] width 347 height 36
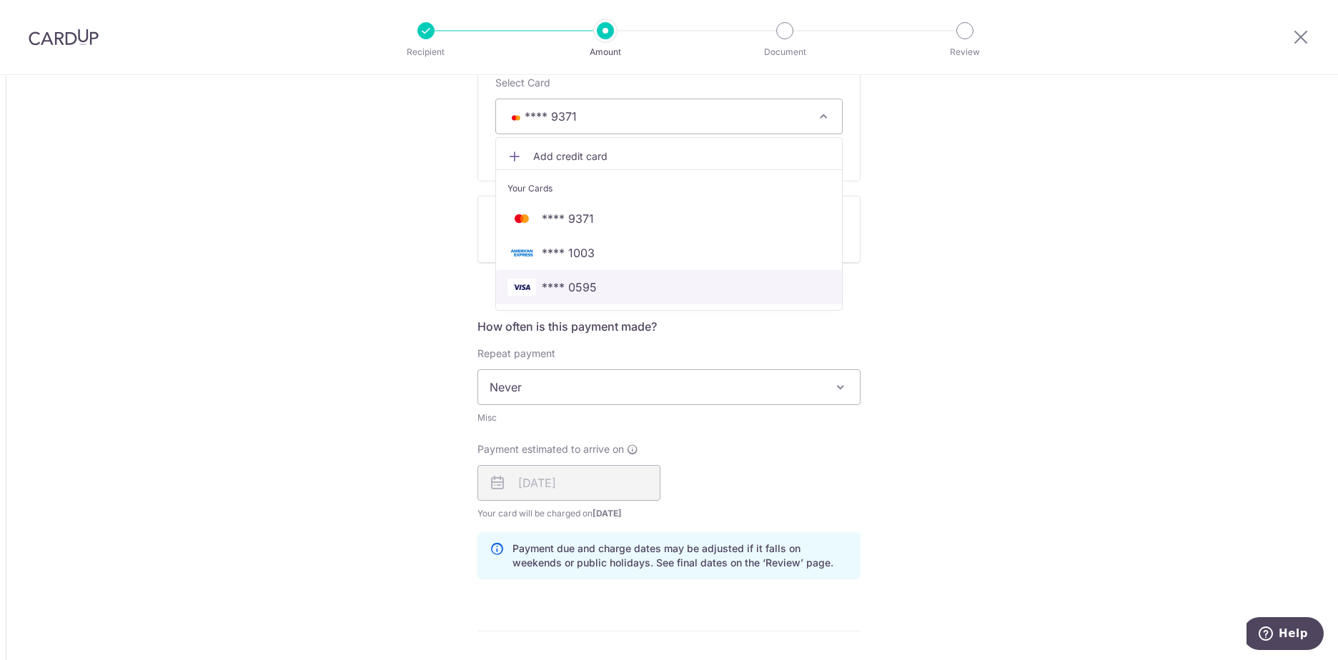
drag, startPoint x: 573, startPoint y: 284, endPoint x: 686, endPoint y: 311, distance: 116.9
click at [573, 284] on span "**** 0595" at bounding box center [569, 287] width 55 height 17
type input "2,600.00"
type input "490.07"
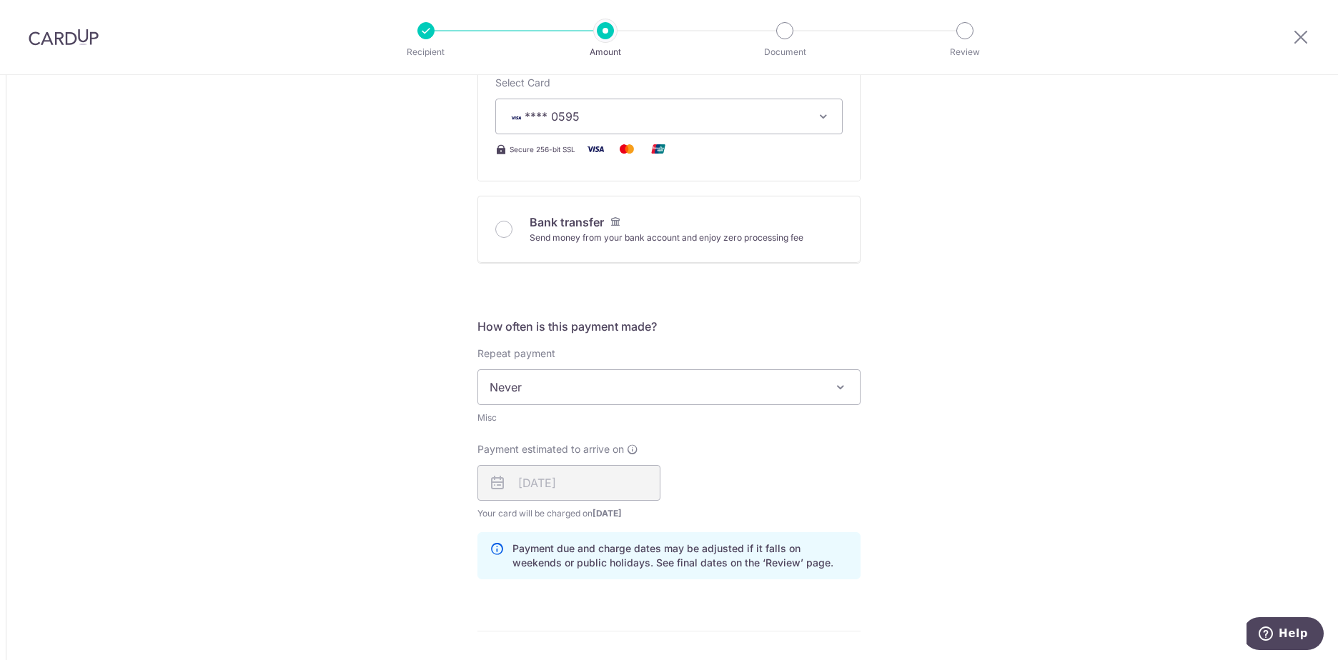
click at [1021, 369] on div "Tell us more about your payment Amount due to recipient CNY 2,600.00 2600 1 CNY…" at bounding box center [669, 372] width 1338 height 1721
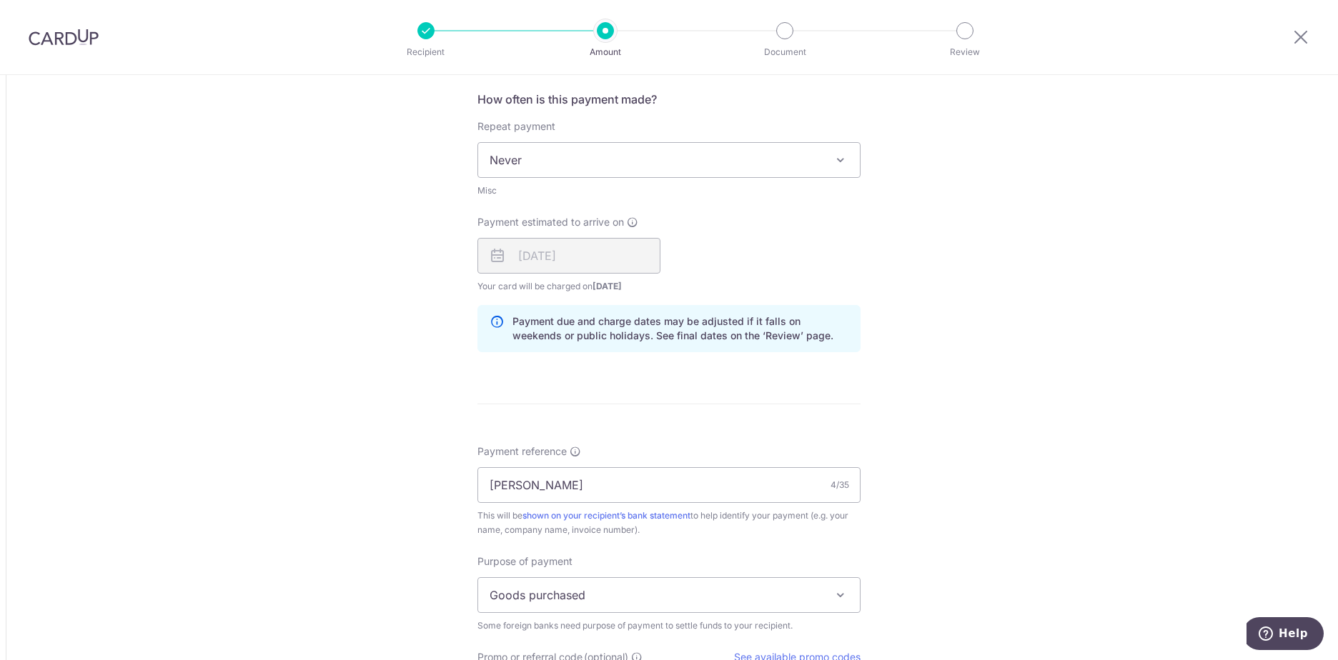
scroll to position [1064, 0]
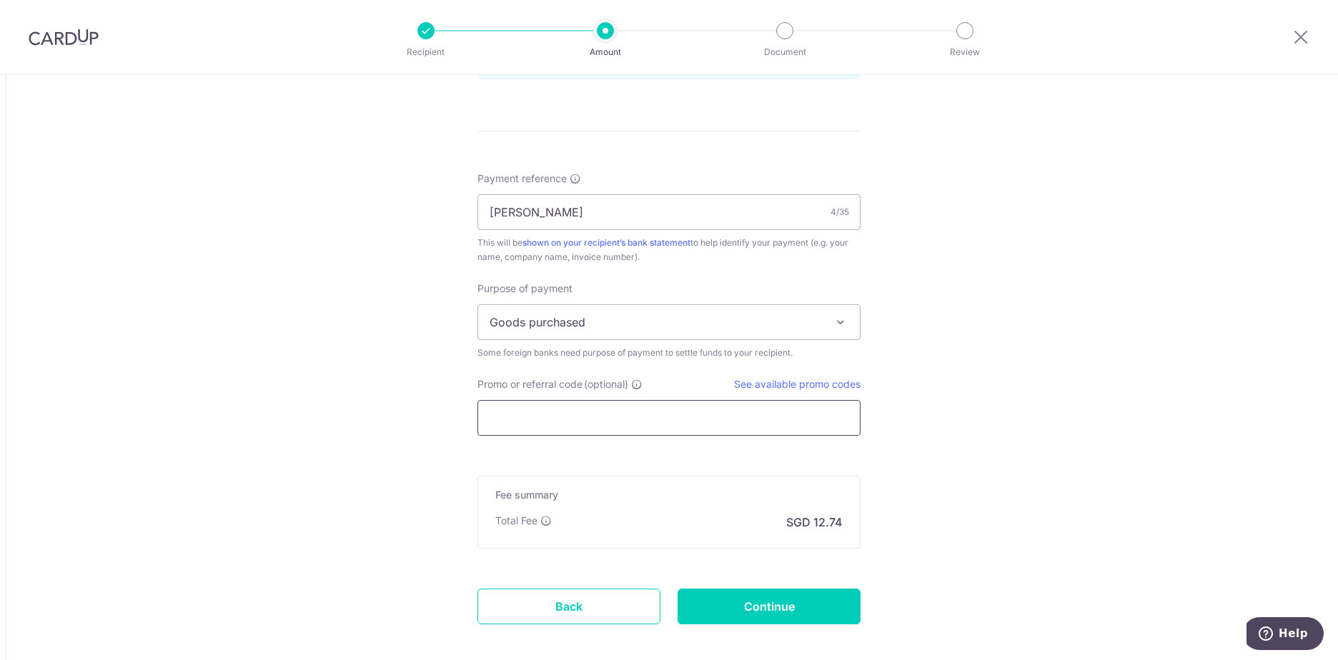
click at [613, 414] on input "Promo or referral code (optional)" at bounding box center [668, 418] width 383 height 36
paste input "GLOBE185"
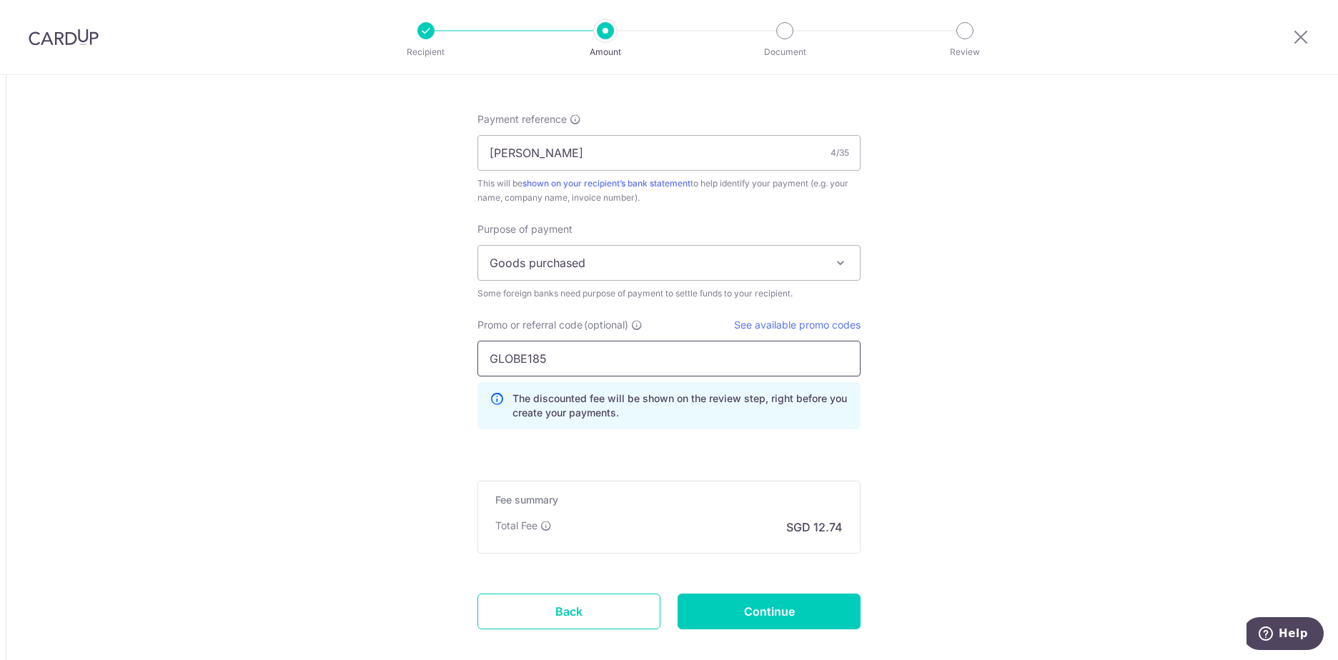
scroll to position [1199, 0]
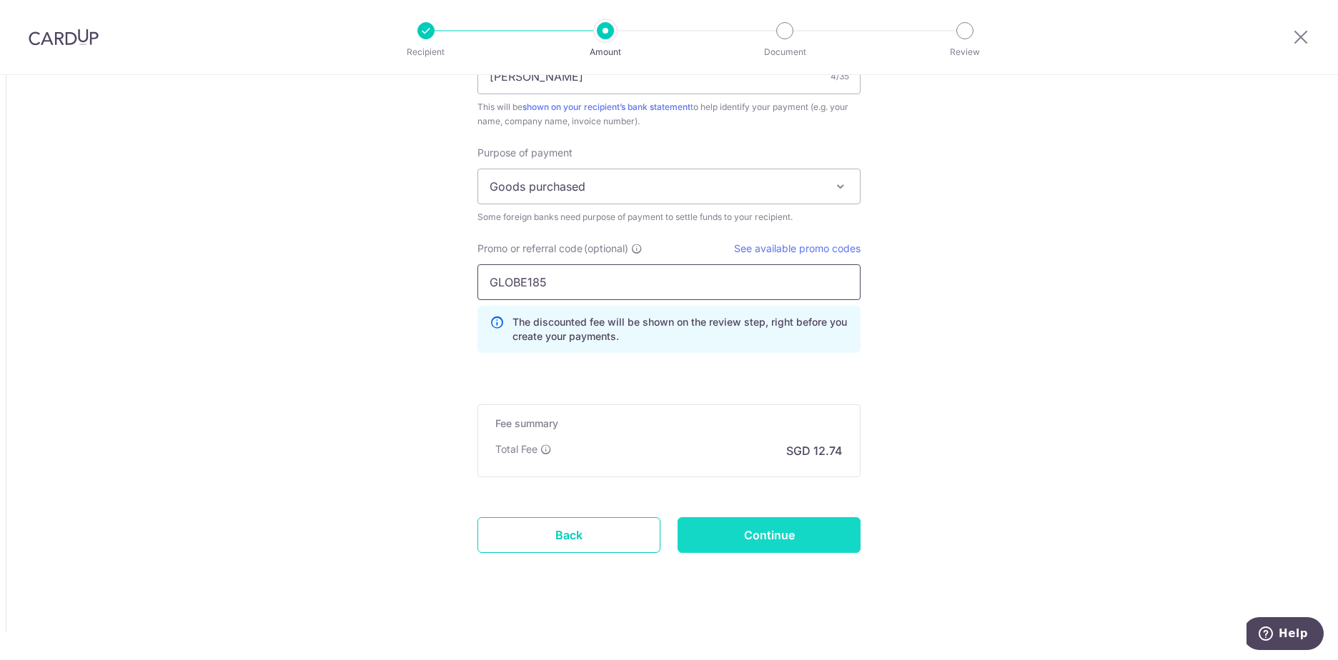
type input "GLOBE185"
click at [783, 533] on input "Continue" at bounding box center [769, 536] width 183 height 36
type input "Create Schedule"
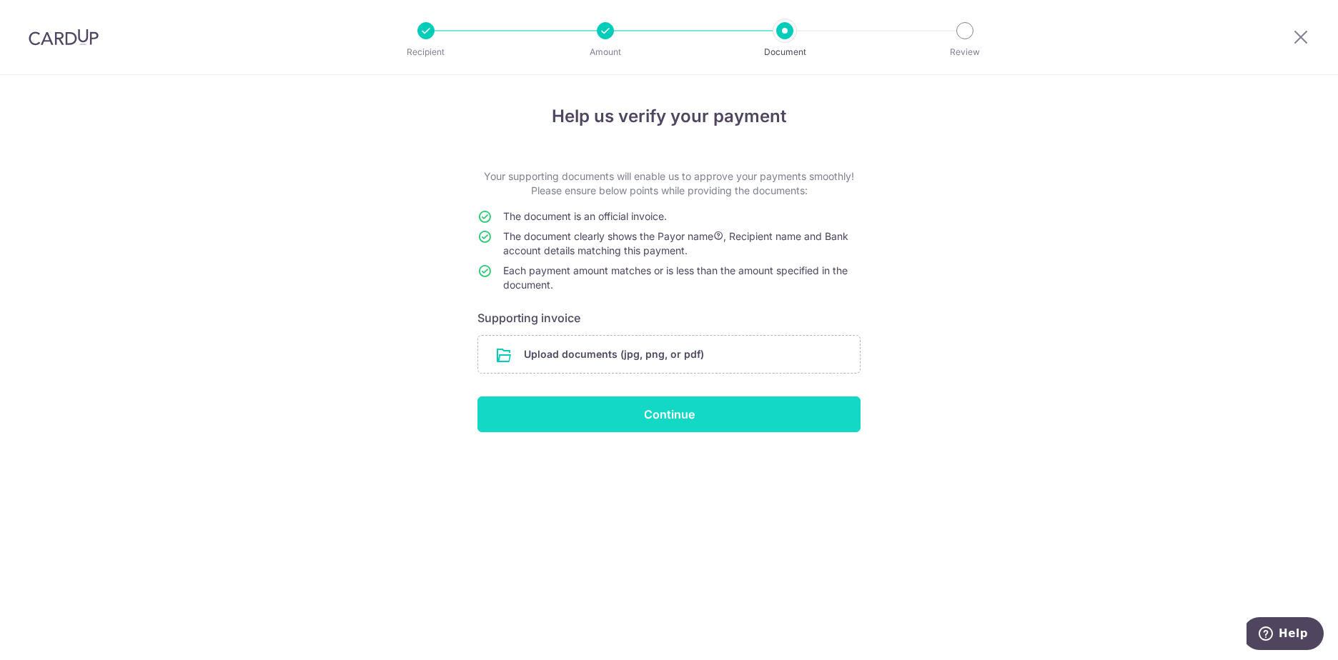
click at [774, 417] on input "Continue" at bounding box center [668, 415] width 383 height 36
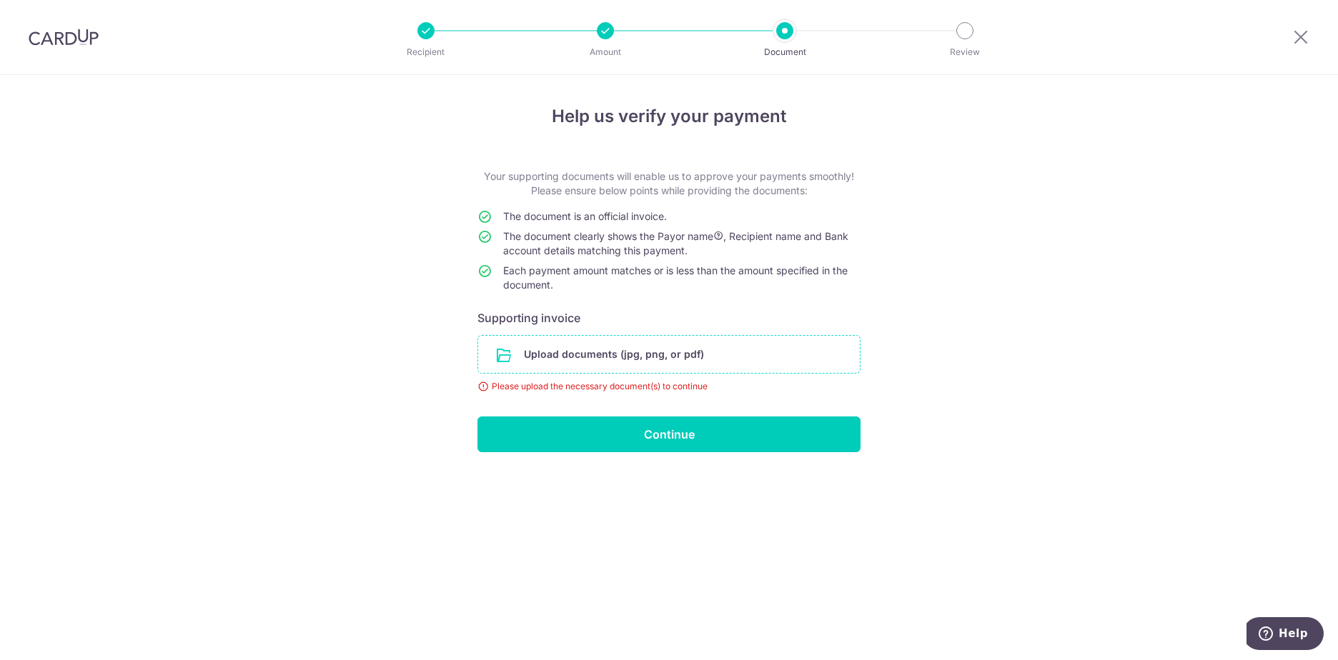
click at [595, 359] on input "file" at bounding box center [669, 354] width 382 height 37
click at [688, 353] on input "file" at bounding box center [669, 354] width 382 height 37
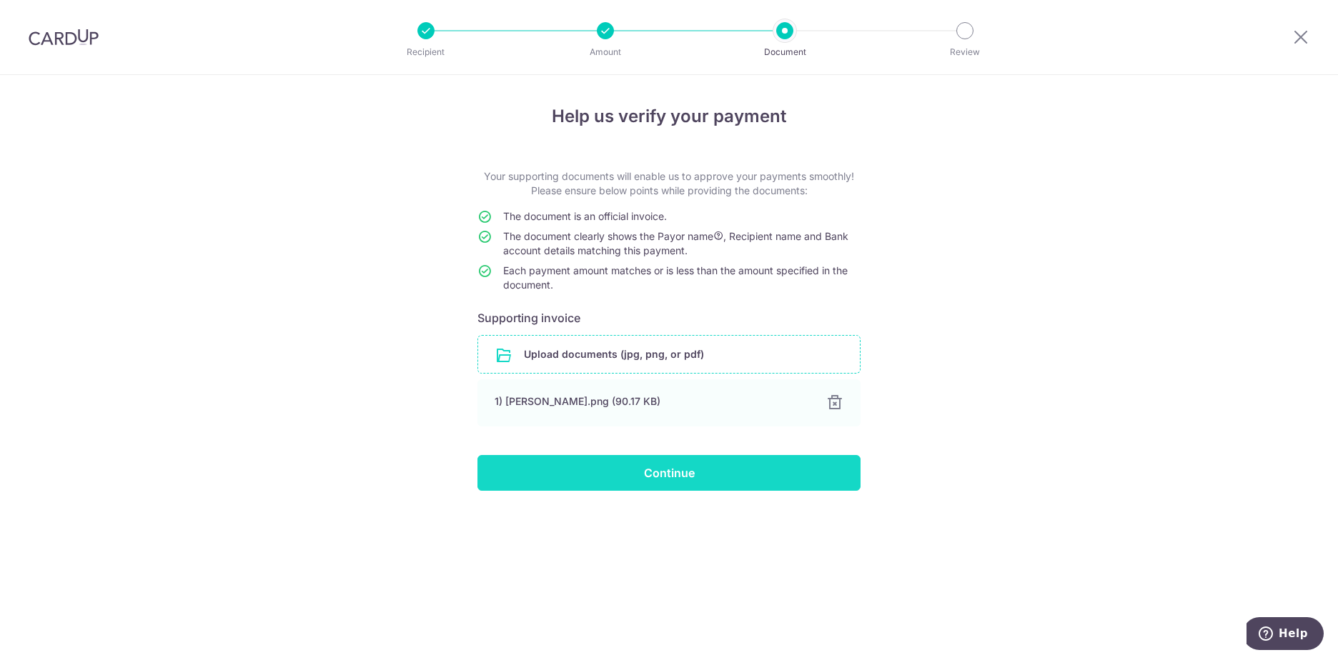
click at [660, 475] on input "Continue" at bounding box center [668, 473] width 383 height 36
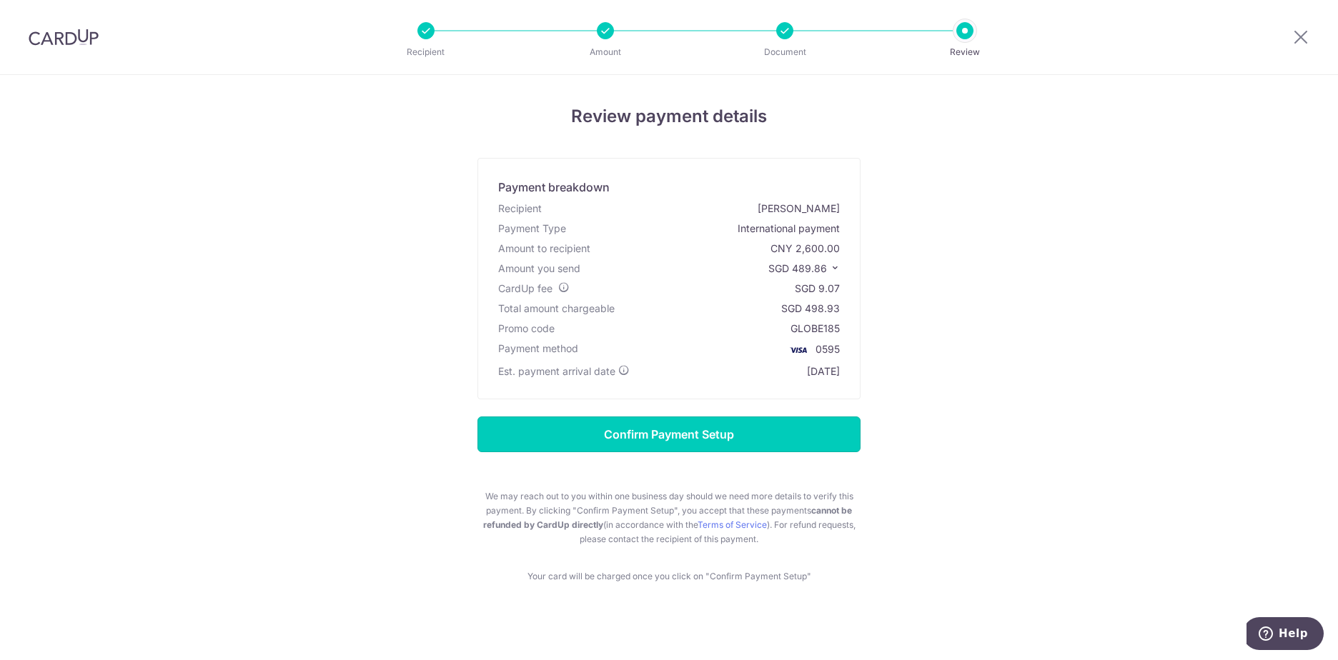
click at [663, 429] on input "Confirm Payment Setup" at bounding box center [668, 435] width 383 height 36
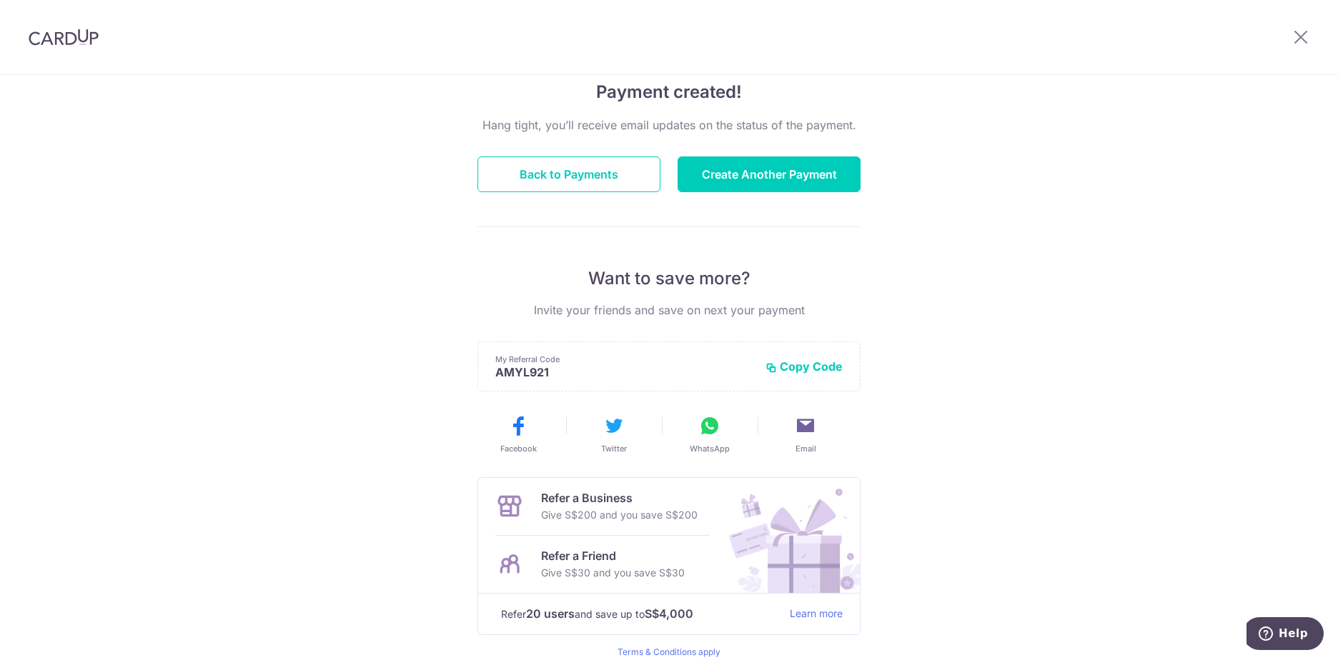
scroll to position [143, 0]
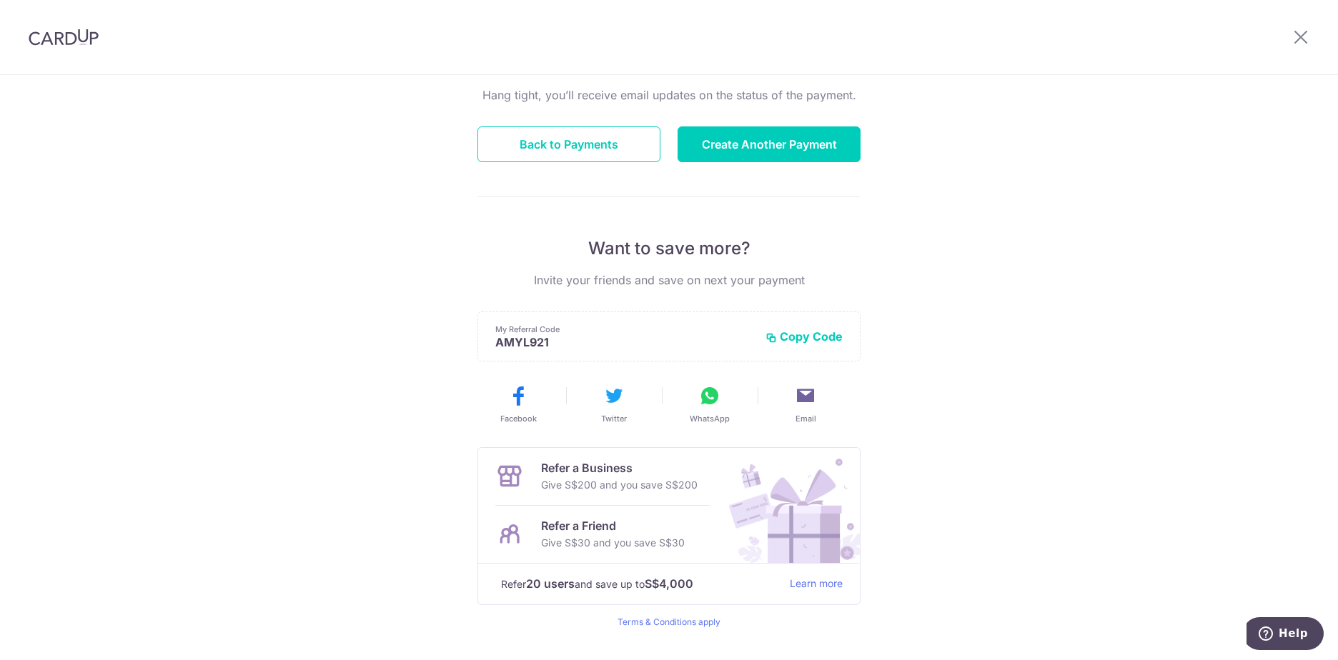
click at [1078, 340] on div "Payment created! Hang tight, you’ll receive email updates on the status of the …" at bounding box center [669, 313] width 1338 height 763
click at [547, 154] on button "Back to Payments" at bounding box center [568, 145] width 183 height 36
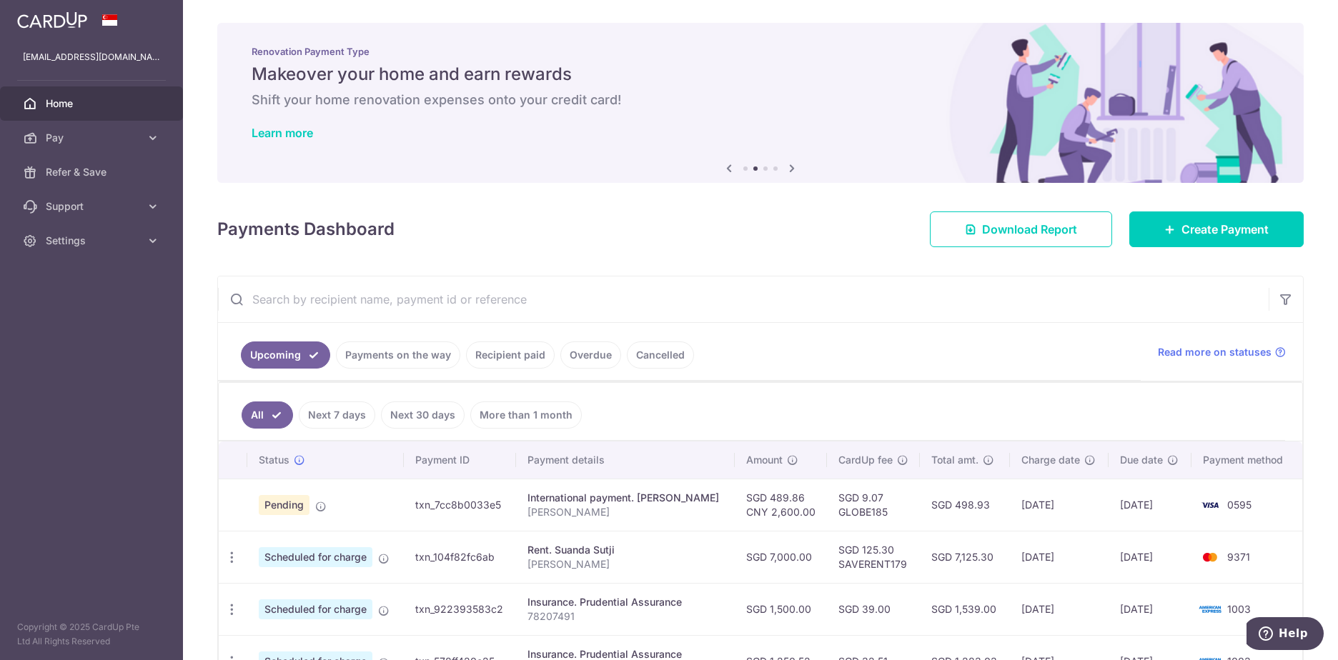
click at [1035, 409] on ul "All Next 7 days Next 30 days More than 1 month" at bounding box center [752, 412] width 1066 height 58
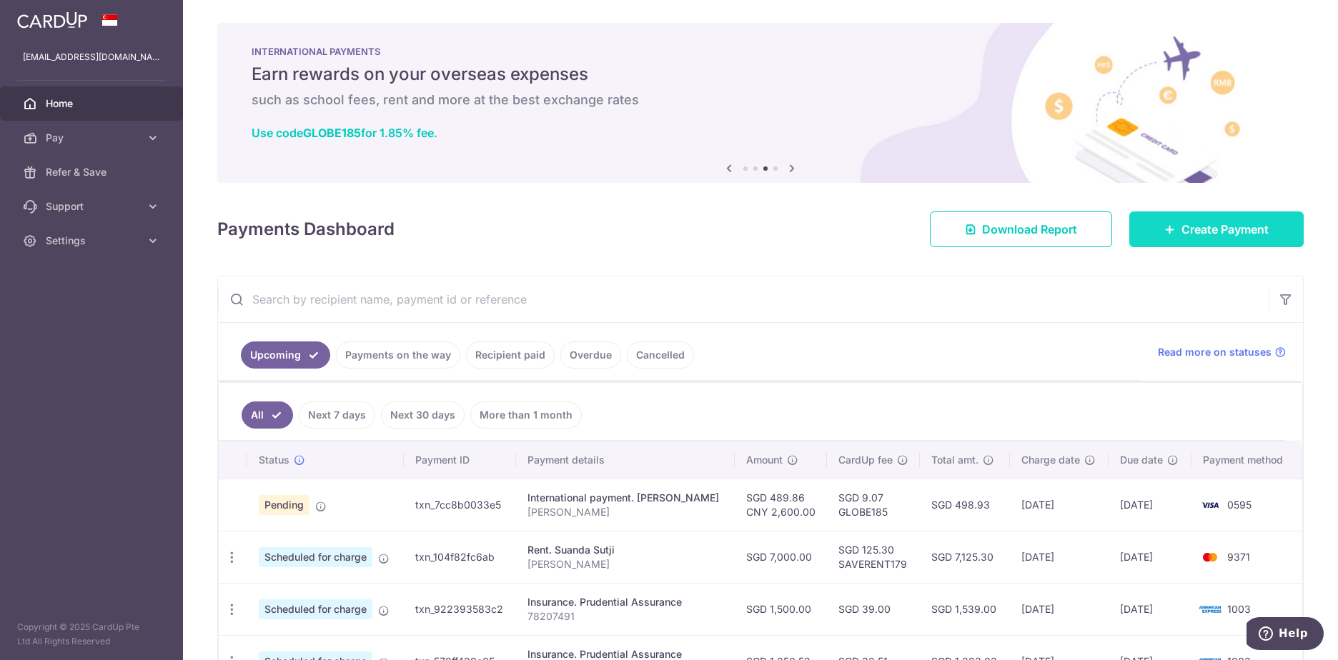
click at [1195, 228] on span "Create Payment" at bounding box center [1225, 229] width 87 height 17
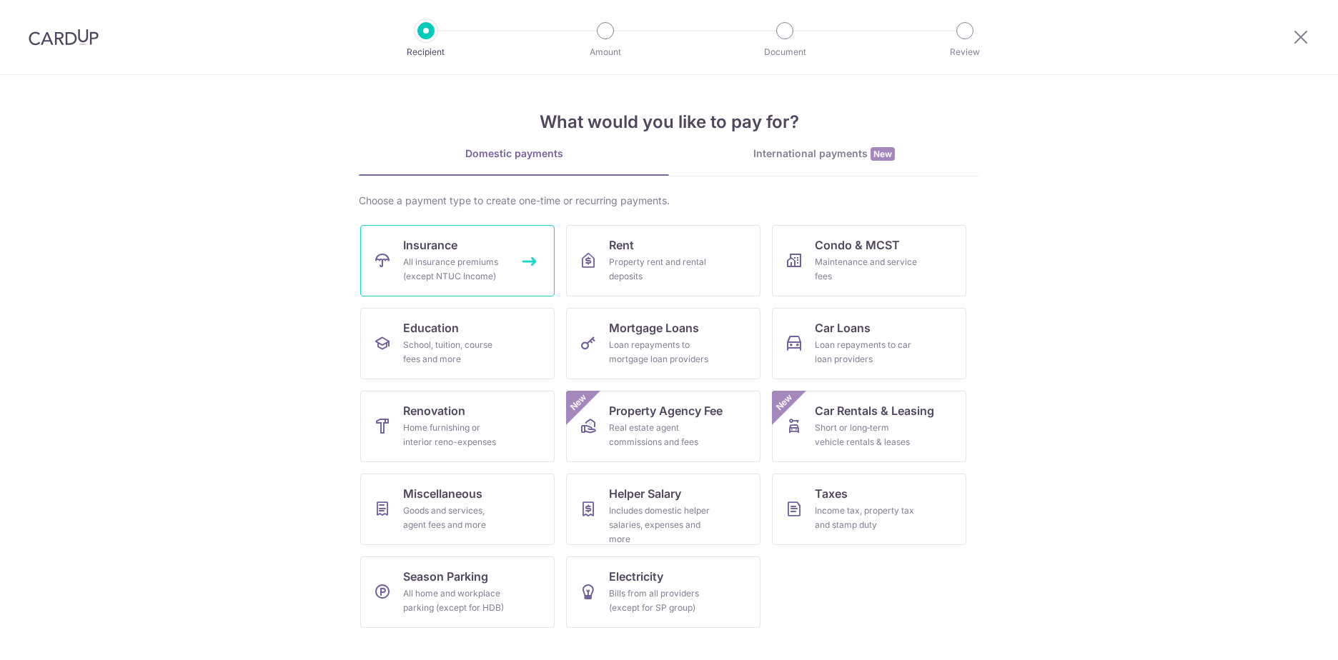
click at [461, 271] on div "All insurance premiums (except NTUC Income)" at bounding box center [454, 269] width 103 height 29
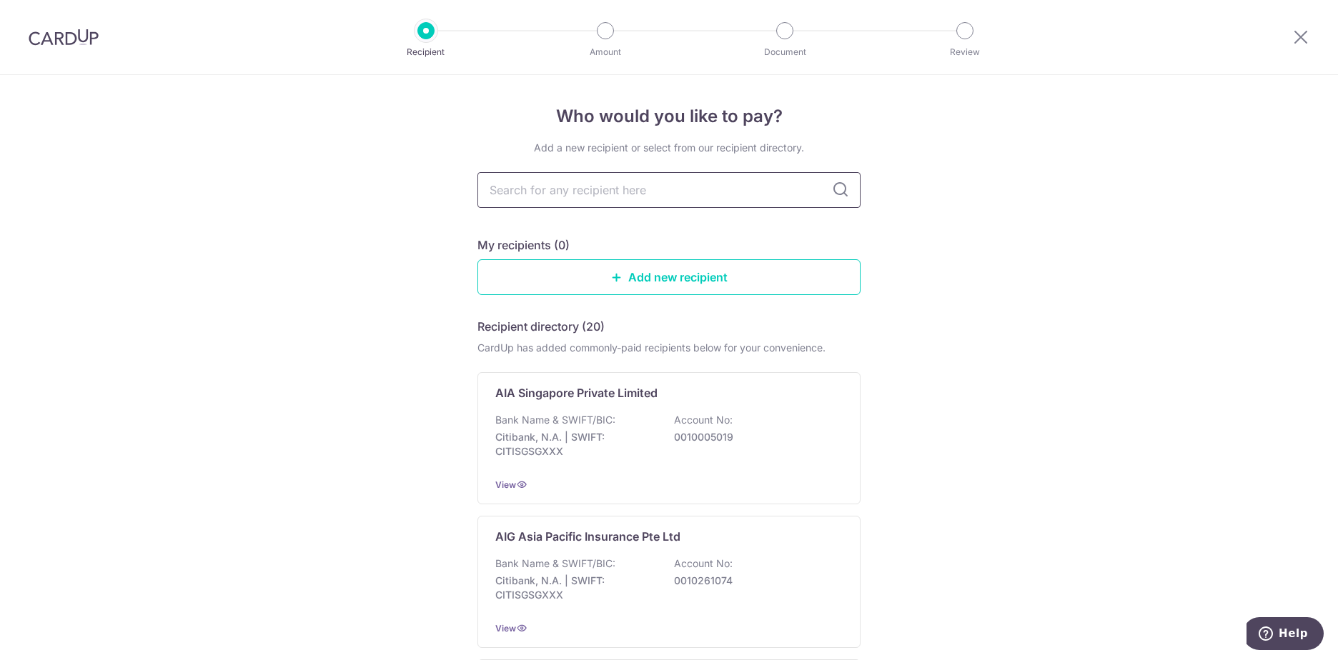
type input "https://app.cardup.co/account_steps/add_recipient"
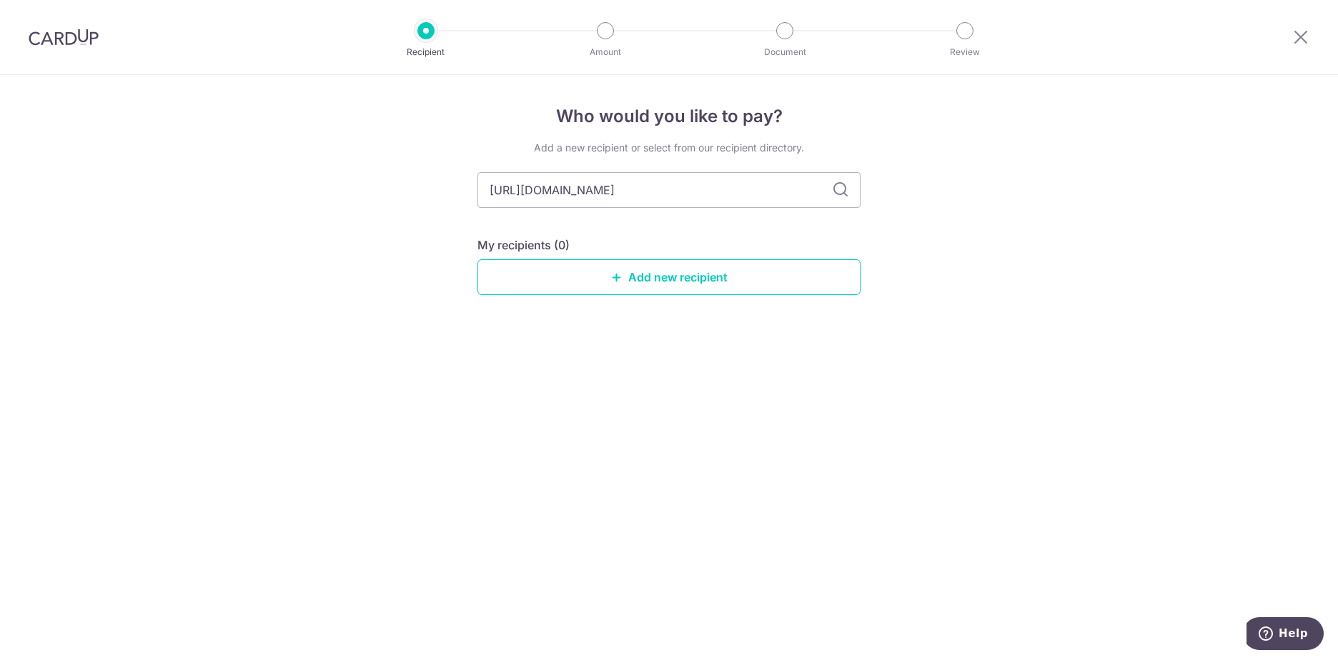
drag, startPoint x: 793, startPoint y: 189, endPoint x: 258, endPoint y: 259, distance: 539.9
click at [325, 224] on div "Who would you like to pay? Add a new recipient or select from our recipient dir…" at bounding box center [669, 367] width 1338 height 585
type input "pru"
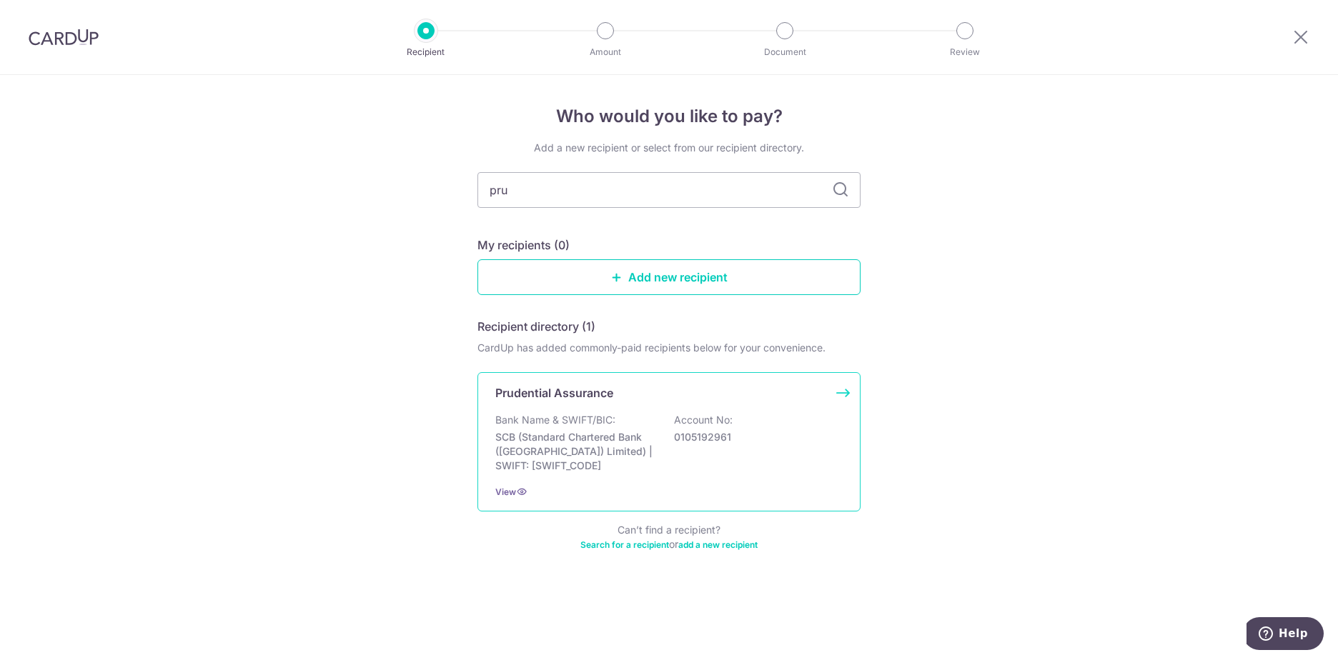
click at [593, 418] on p "Bank Name & SWIFT/BIC:" at bounding box center [555, 420] width 120 height 14
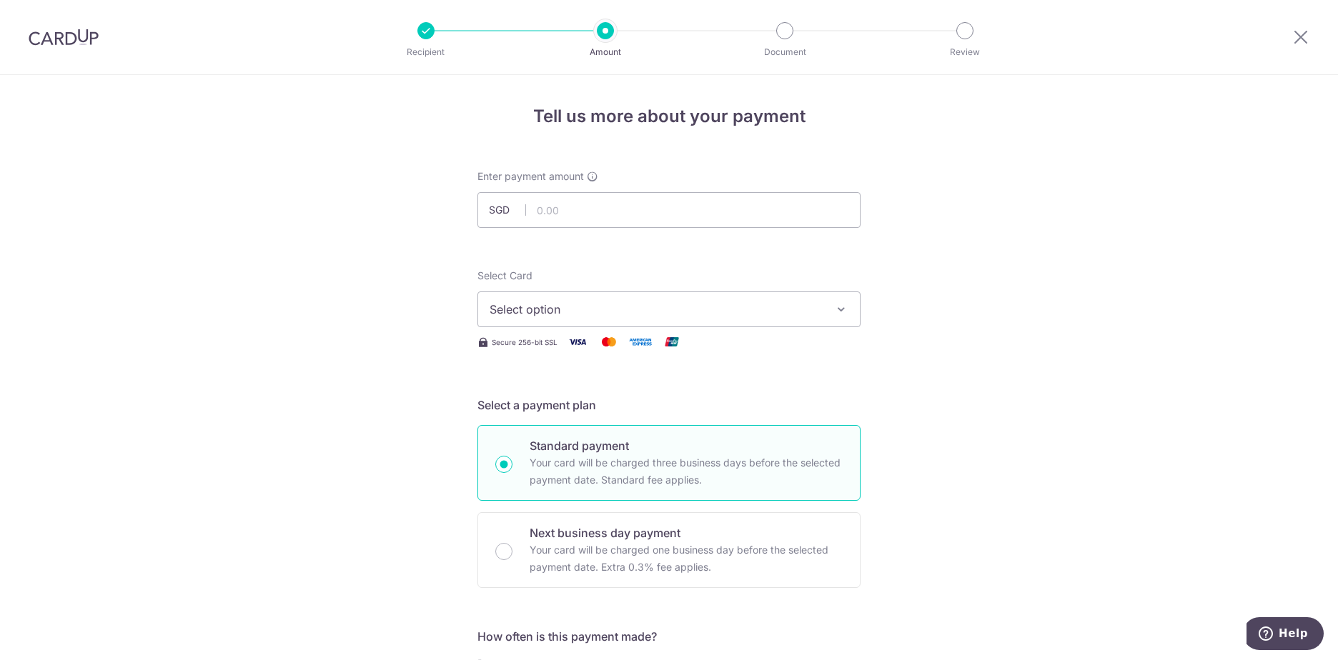
click at [663, 311] on span "Select option" at bounding box center [656, 309] width 333 height 17
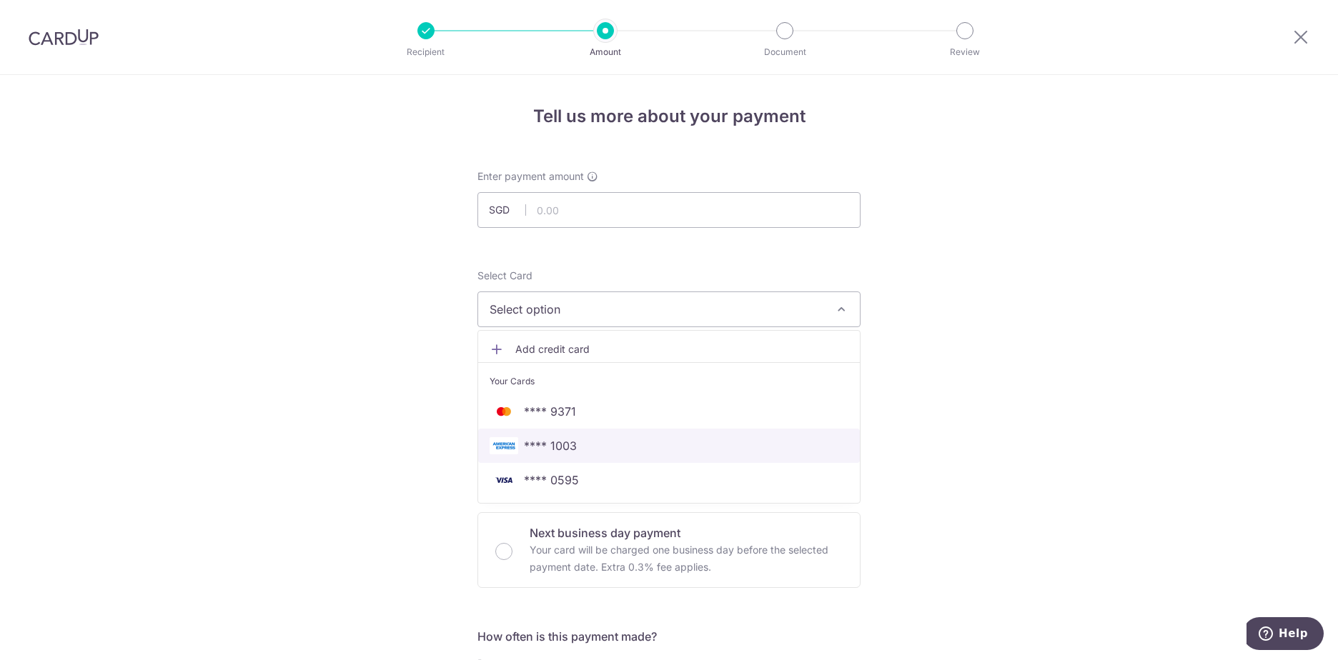
click at [615, 443] on span "**** 1003" at bounding box center [669, 445] width 359 height 17
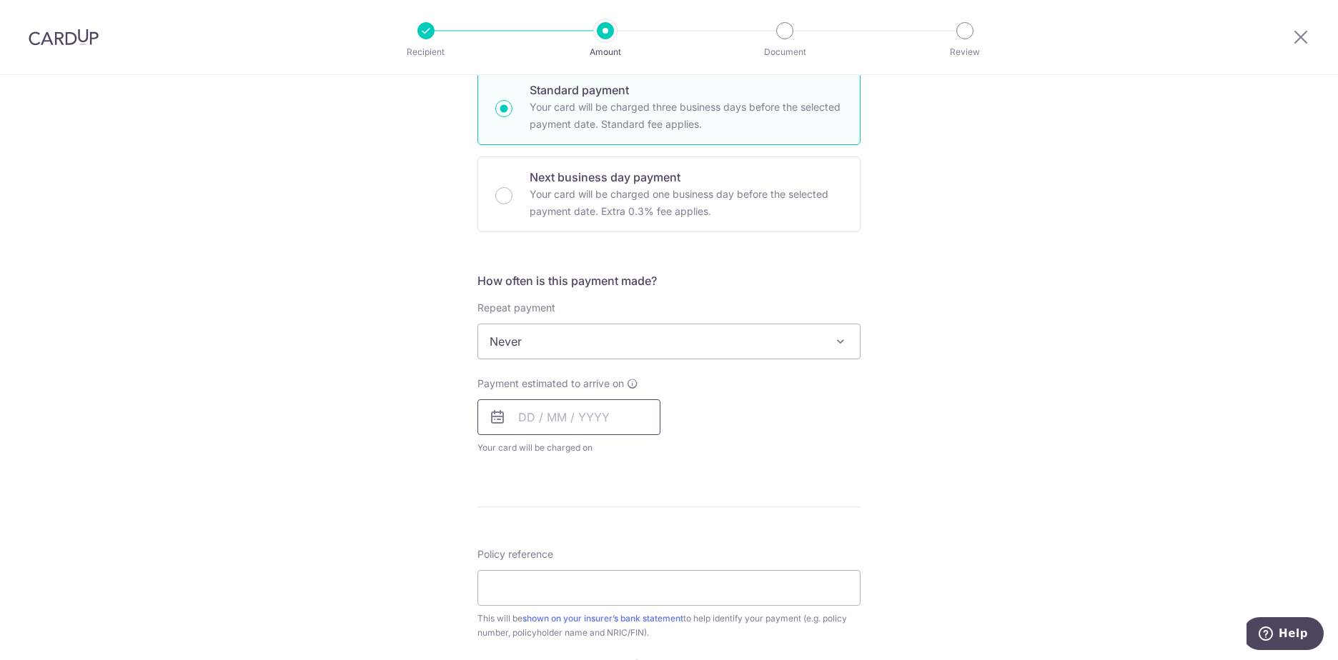
scroll to position [357, 0]
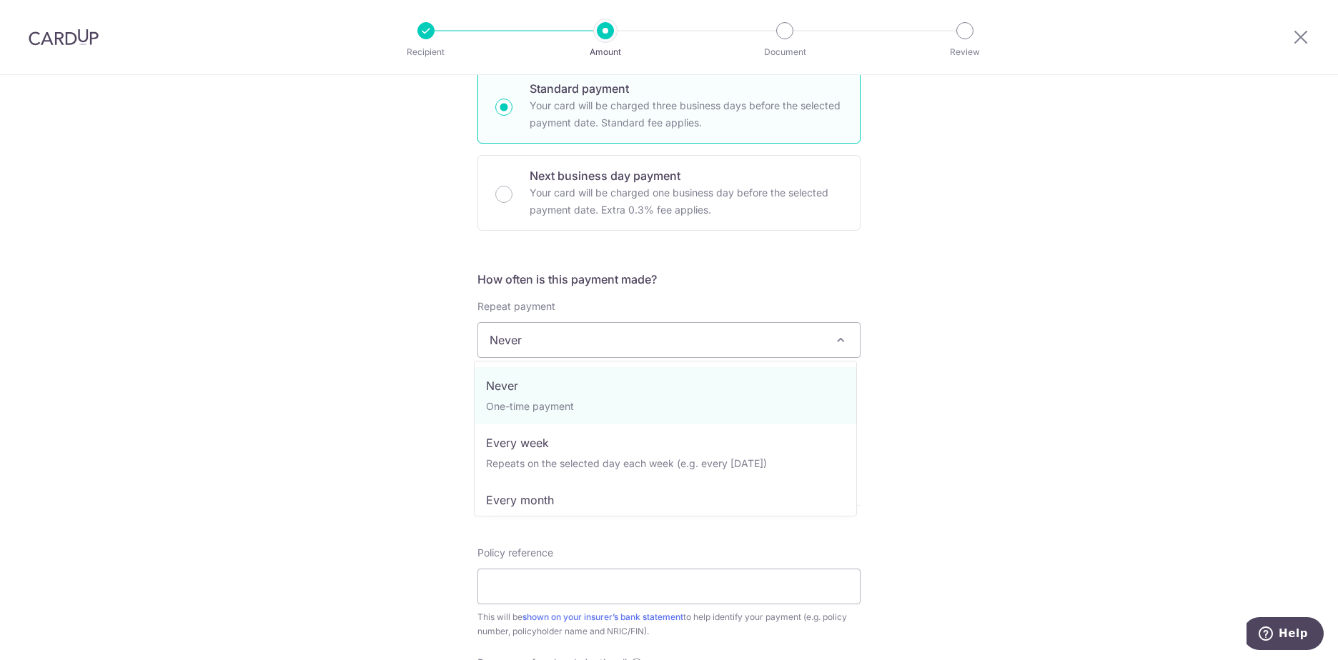
click at [618, 332] on span "Never" at bounding box center [669, 340] width 382 height 34
select select "3"
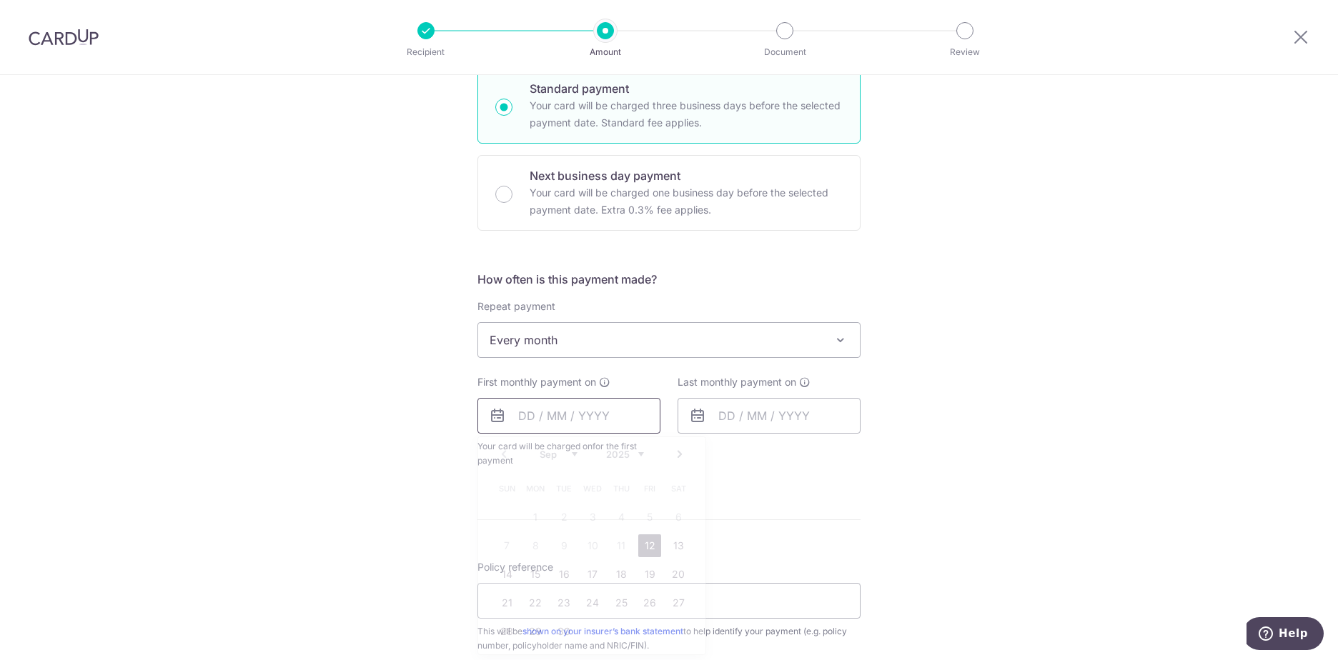
click at [595, 410] on input "text" at bounding box center [568, 416] width 183 height 36
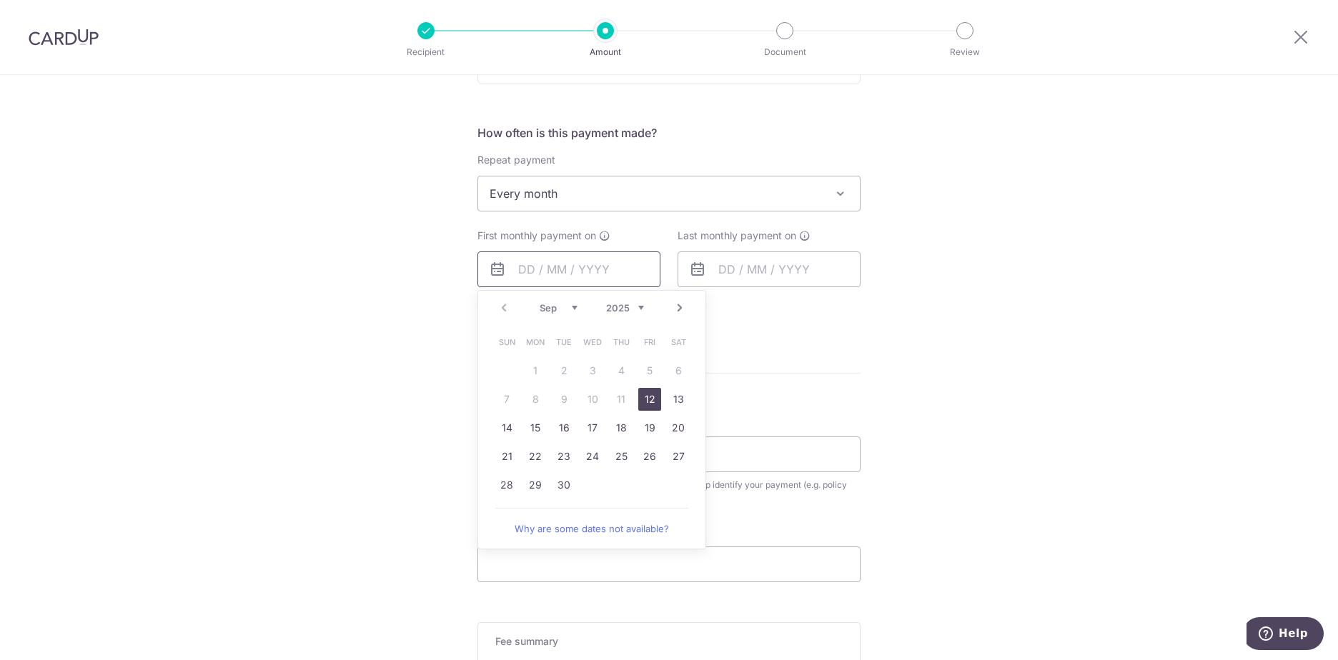
scroll to position [572, 0]
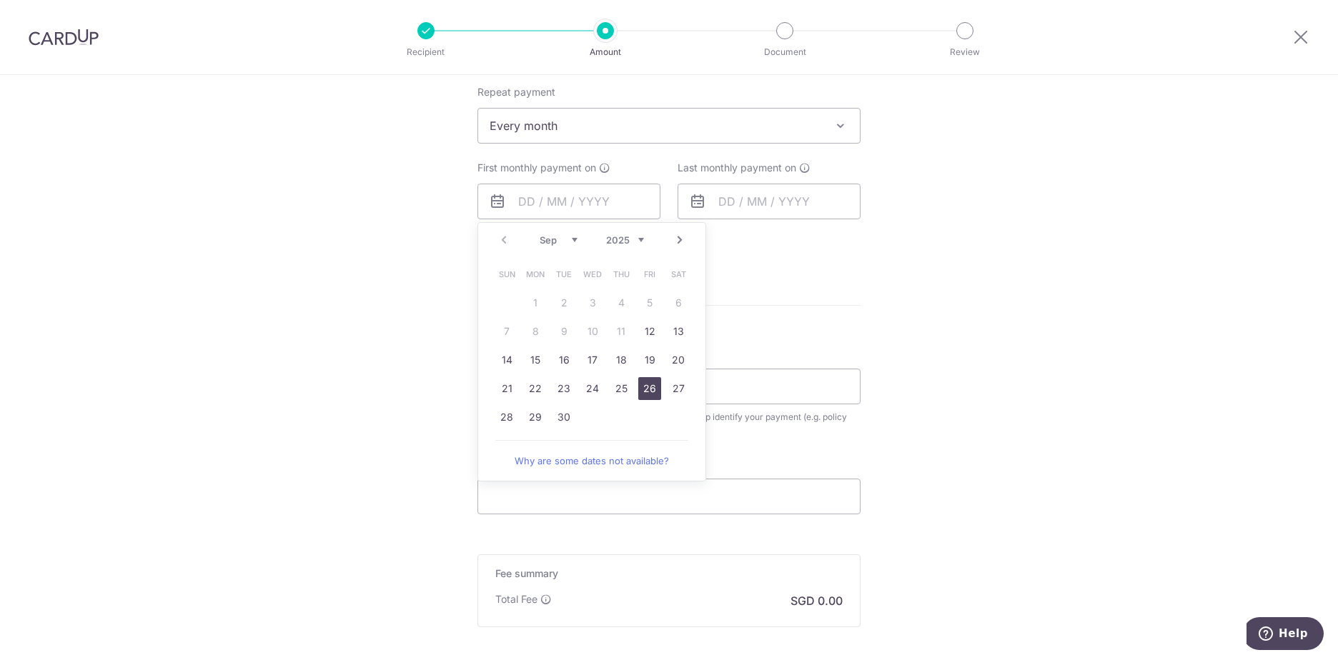
click at [653, 392] on link "26" at bounding box center [649, 388] width 23 height 23
type input "26/09/2025"
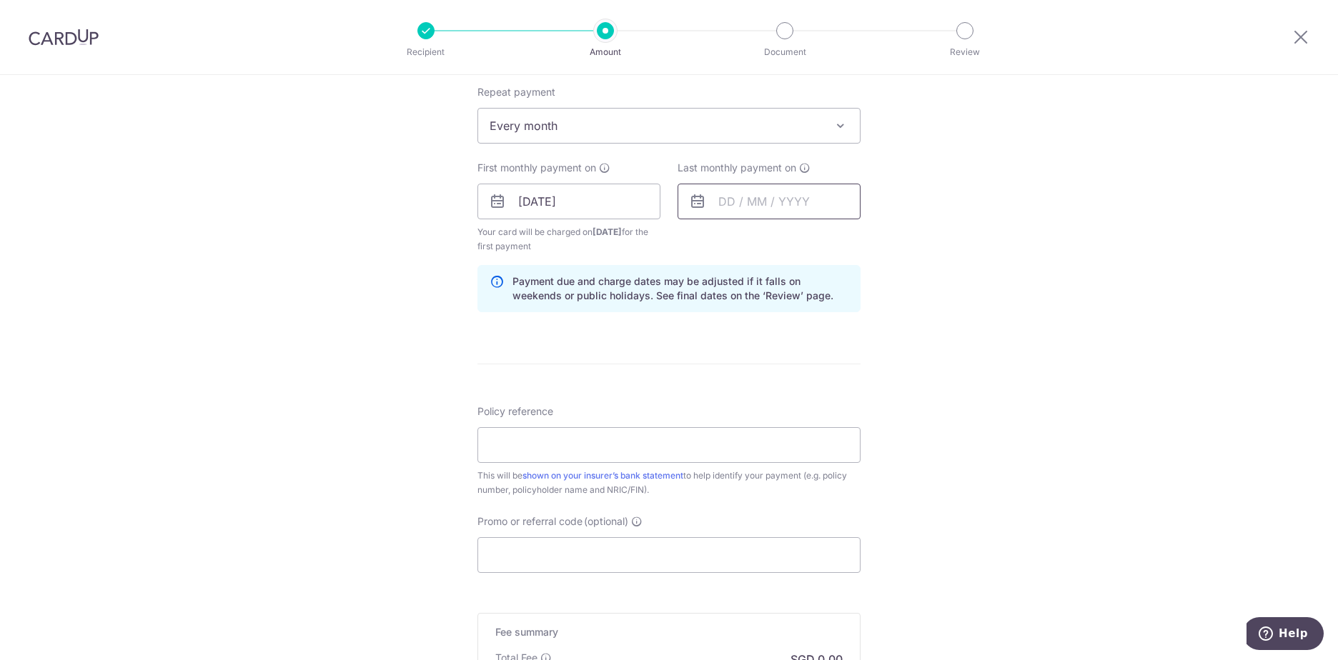
click at [767, 189] on input "text" at bounding box center [769, 202] width 183 height 36
click at [752, 240] on select "Sep Oct Nov Dec" at bounding box center [759, 239] width 38 height 11
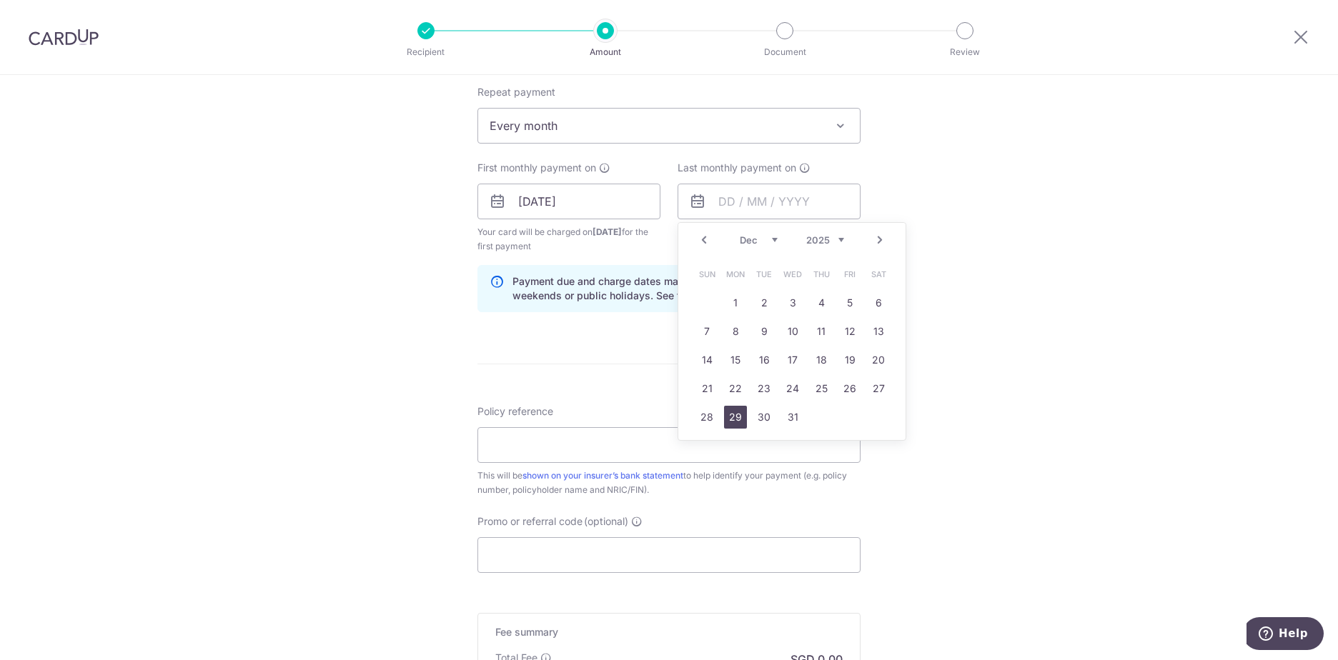
click at [736, 417] on link "29" at bounding box center [735, 417] width 23 height 23
type input "29/12/2025"
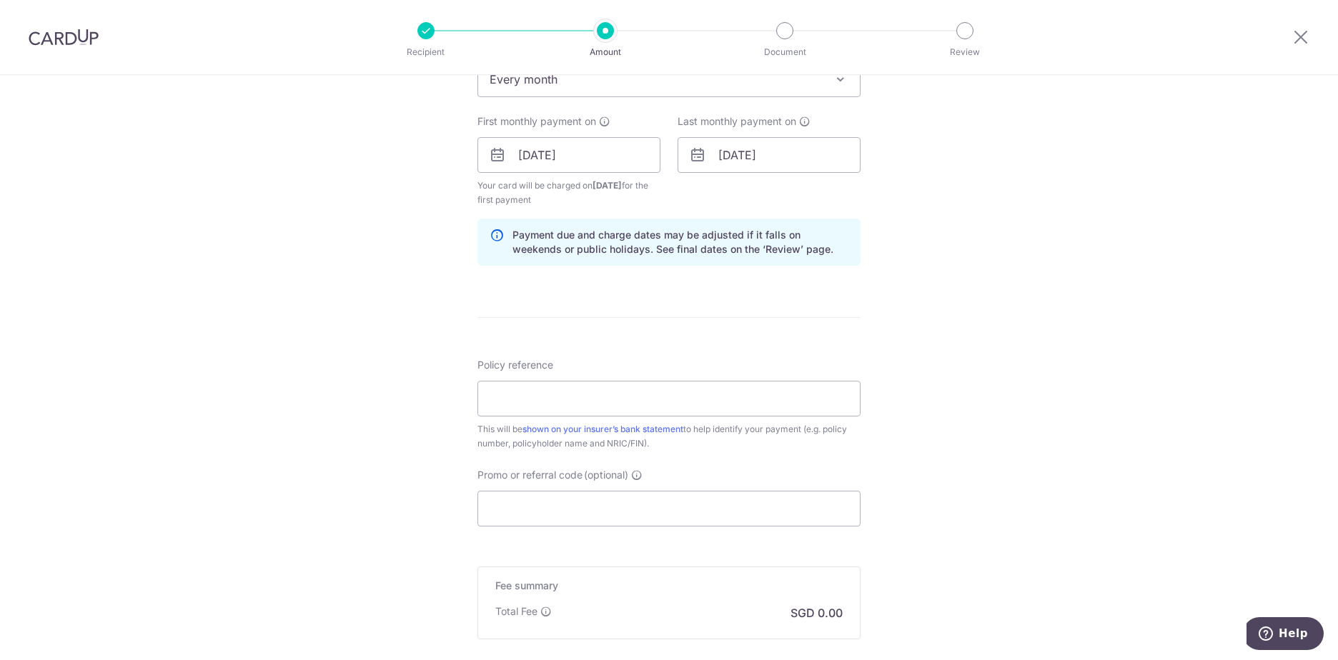
scroll to position [643, 0]
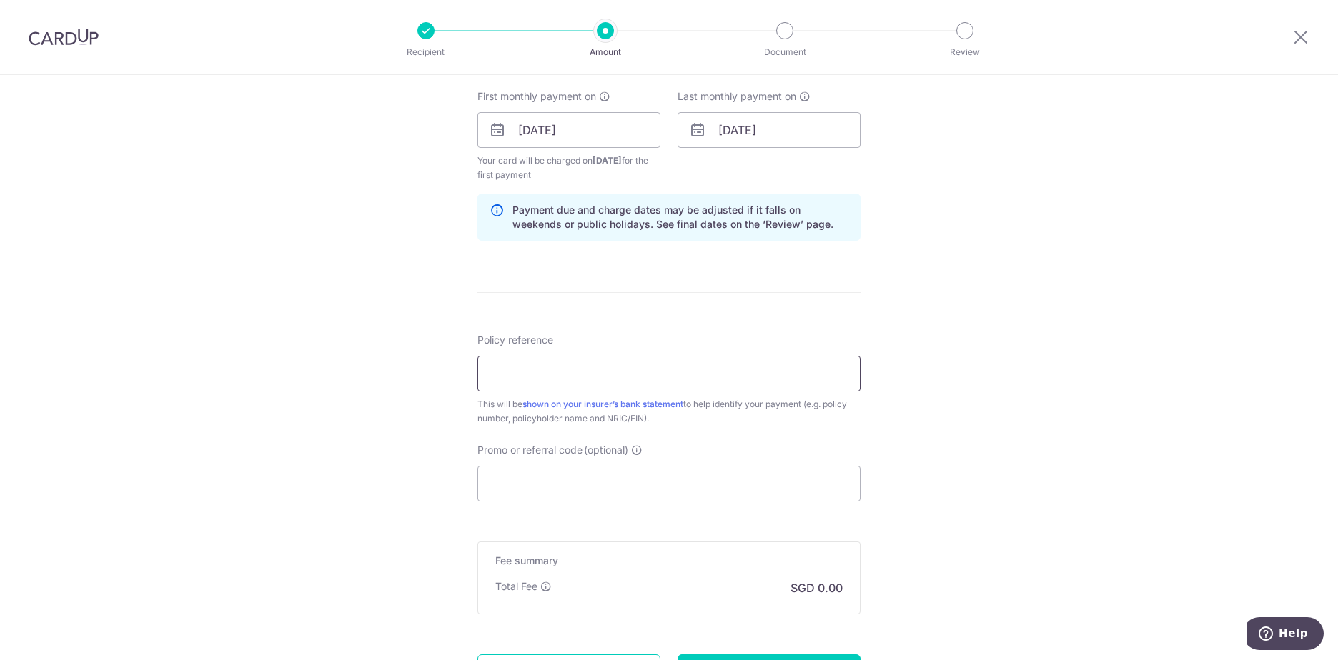
click at [691, 380] on input "Policy reference" at bounding box center [668, 374] width 383 height 36
type input "A3901655"
click at [676, 473] on input "Promo or referral code (optional)" at bounding box center [668, 484] width 383 height 36
paste input "25AMEX21"
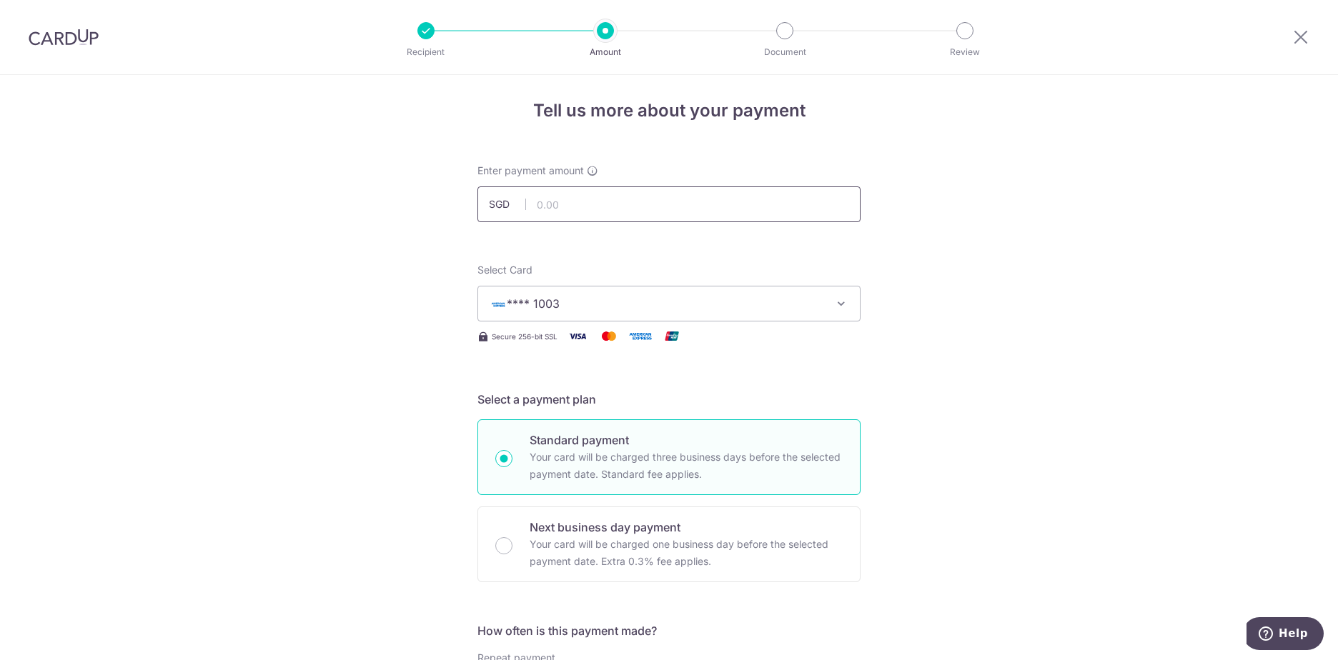
scroll to position [0, 0]
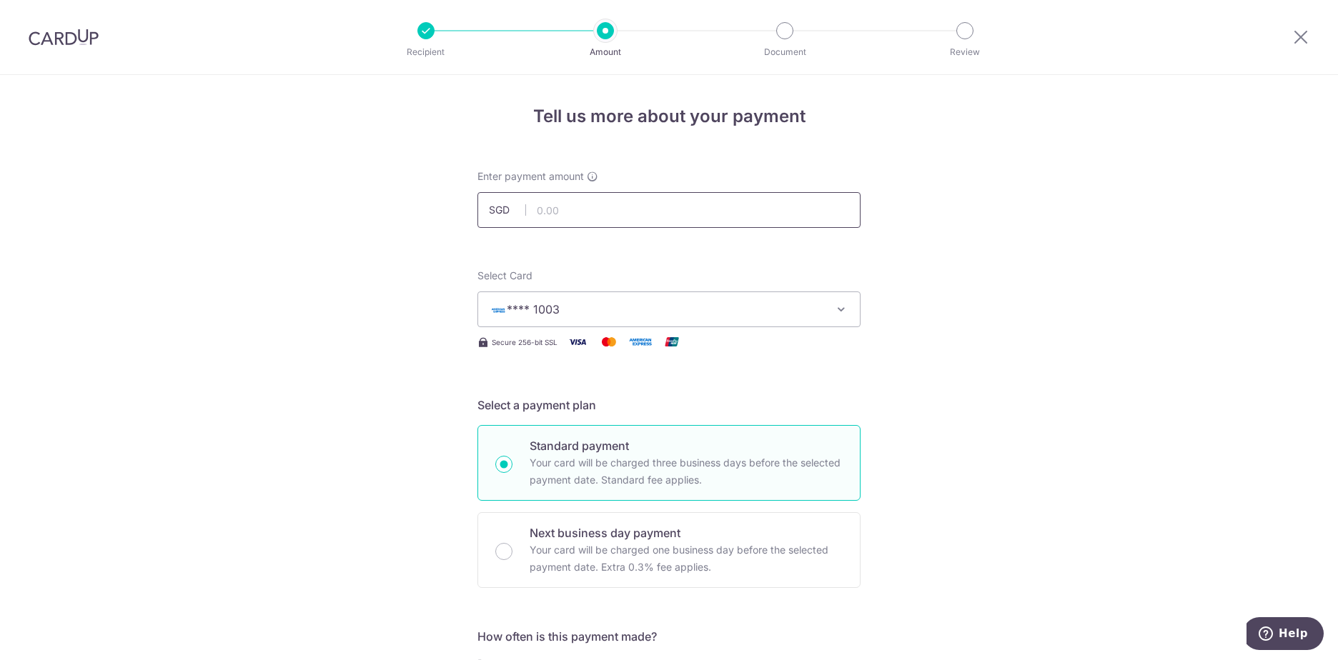
type input "25AMEX21"
click at [624, 220] on input "text" at bounding box center [668, 210] width 383 height 36
type input "1000"
type input "1,000.00"
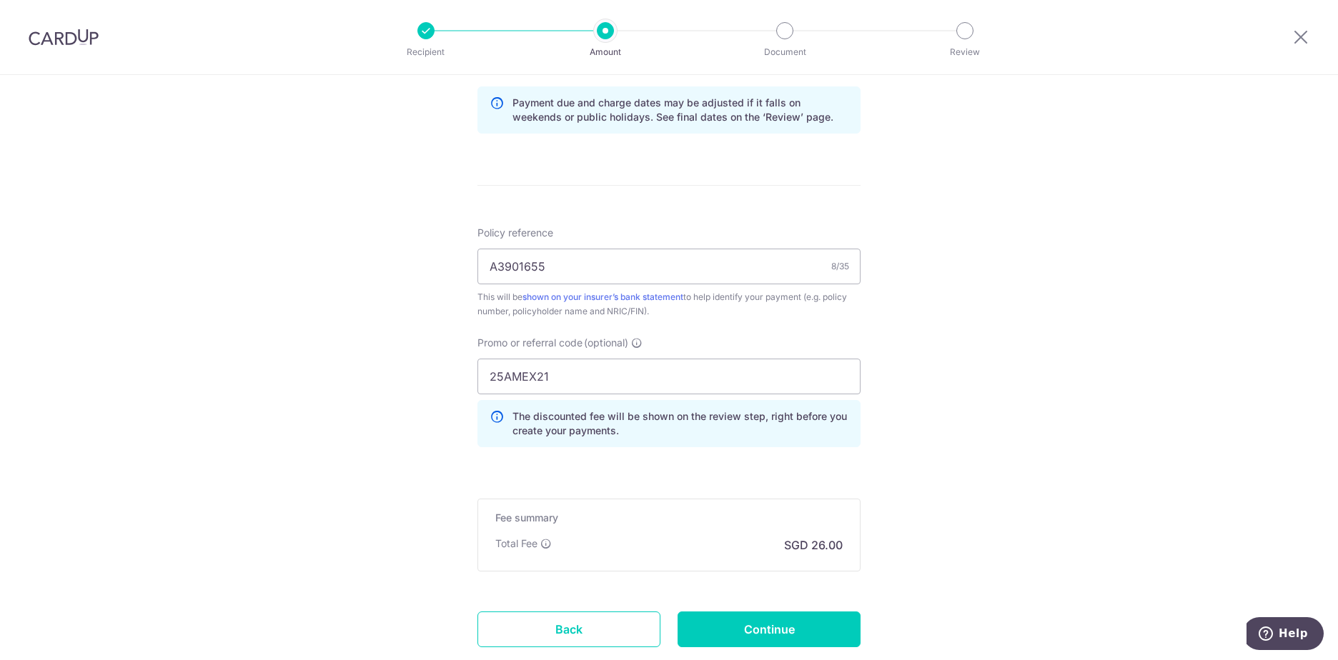
scroll to position [845, 0]
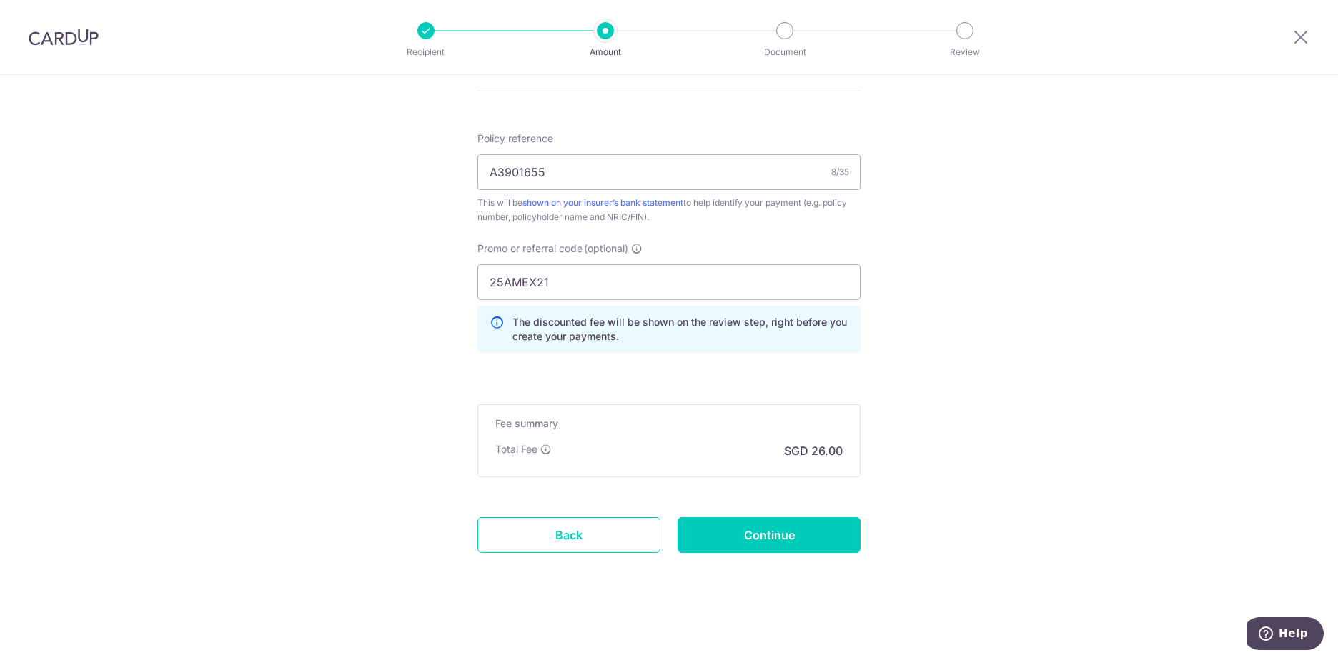
drag, startPoint x: 956, startPoint y: 426, endPoint x: 944, endPoint y: 425, distance: 12.2
click at [812, 523] on input "Continue" at bounding box center [769, 536] width 183 height 36
type input "Create Schedule"
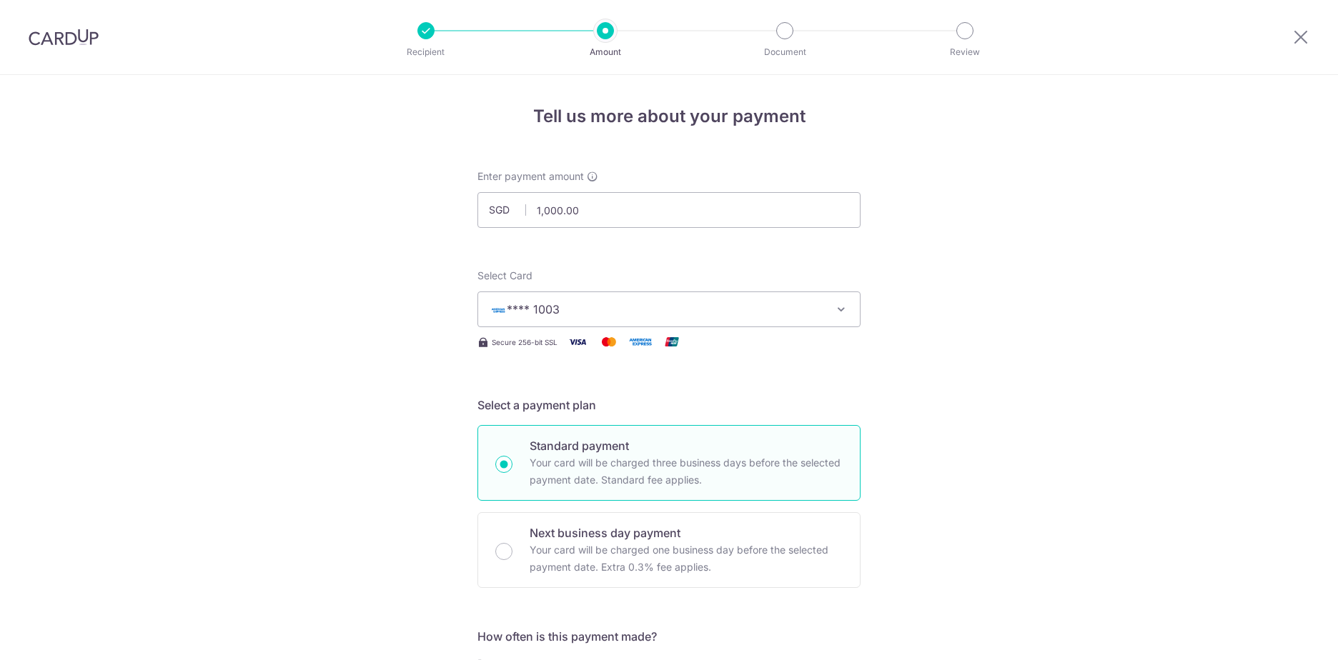
scroll to position [792, 0]
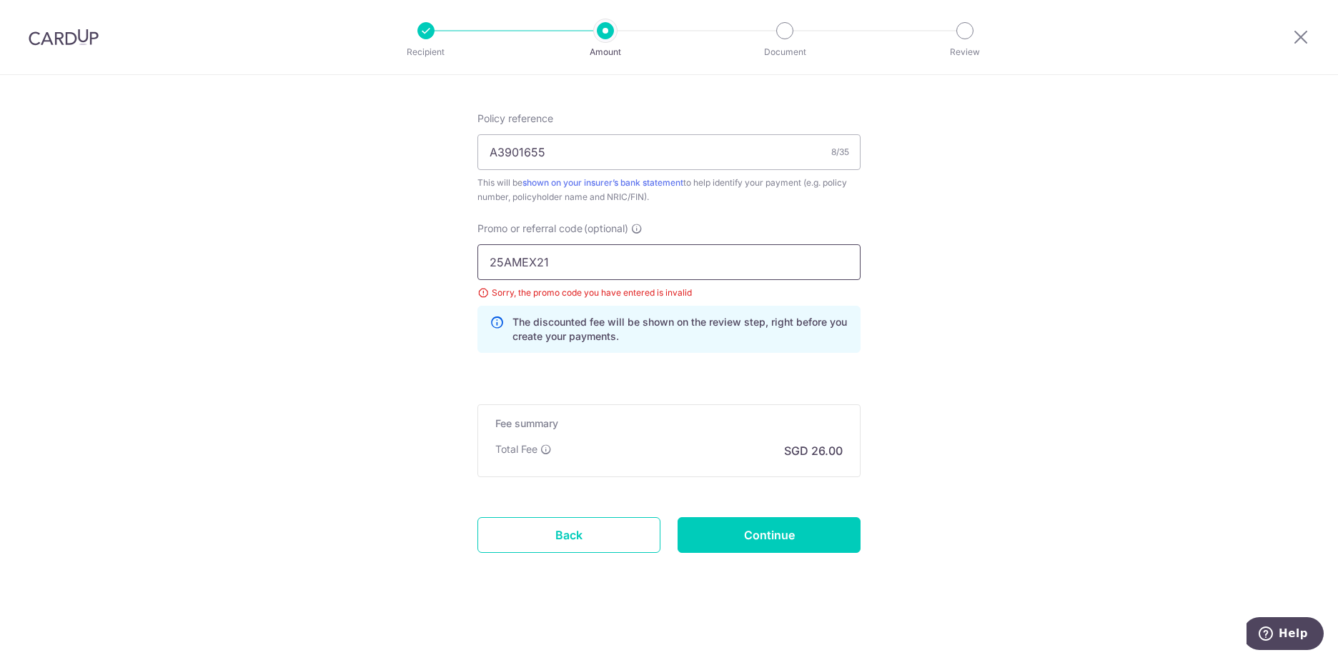
drag, startPoint x: 583, startPoint y: 262, endPoint x: 249, endPoint y: 266, distance: 333.8
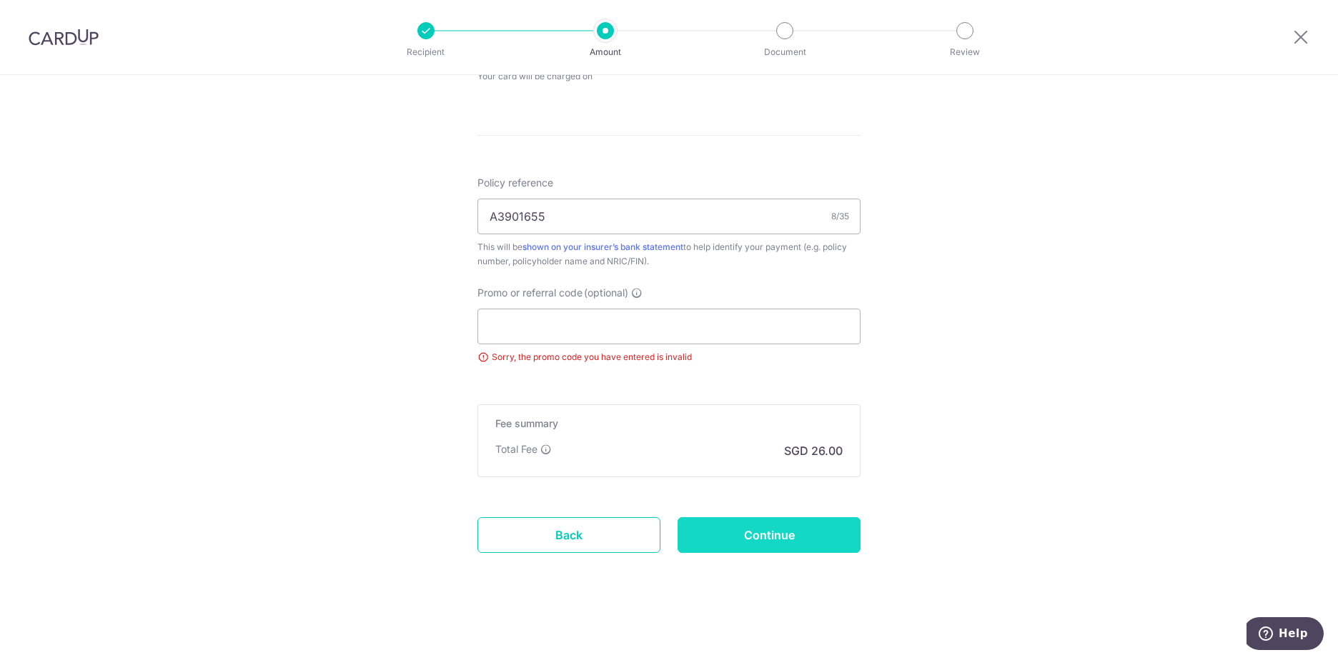
click at [759, 520] on input "Continue" at bounding box center [769, 536] width 183 height 36
type input "Update Schedule"
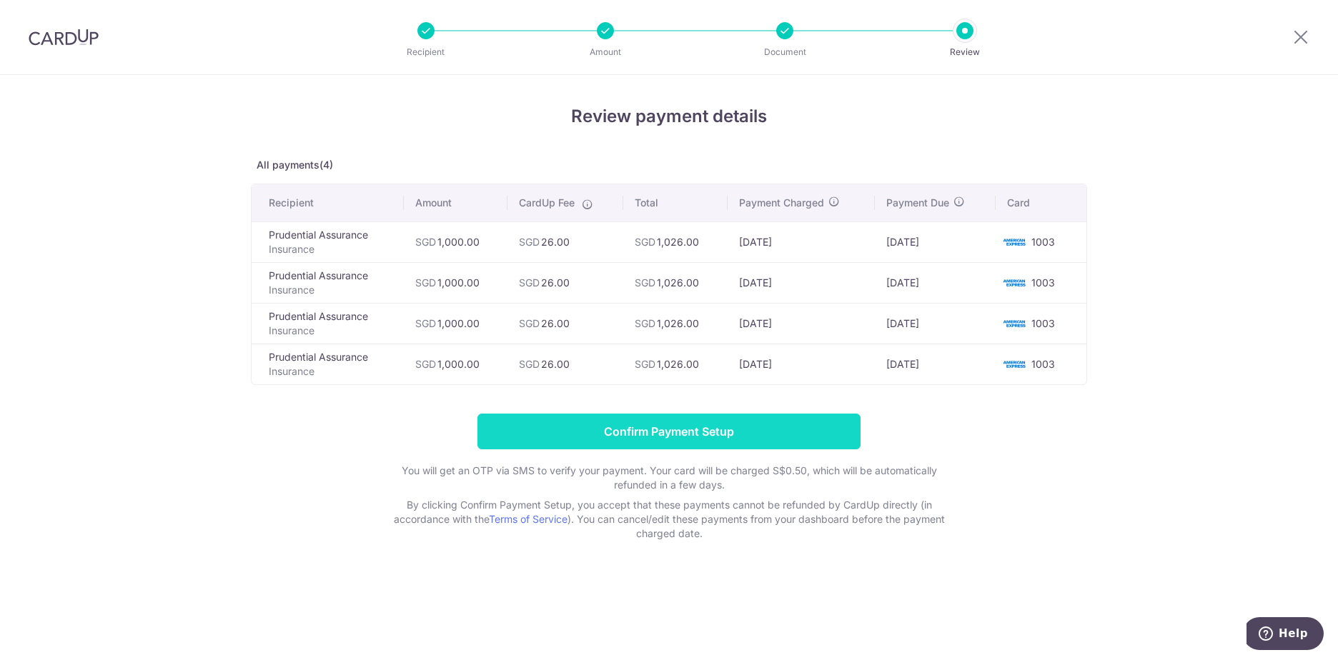
click at [603, 437] on input "Confirm Payment Setup" at bounding box center [668, 432] width 383 height 36
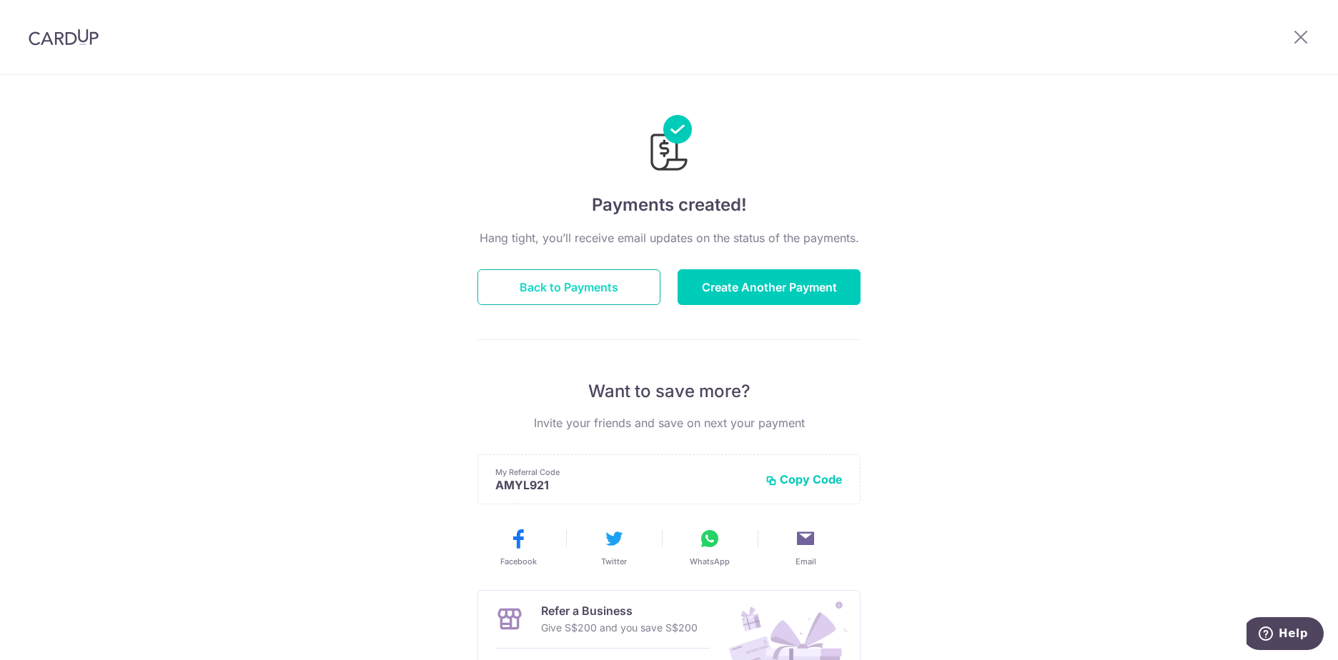
click at [571, 299] on button "Back to Payments" at bounding box center [568, 287] width 183 height 36
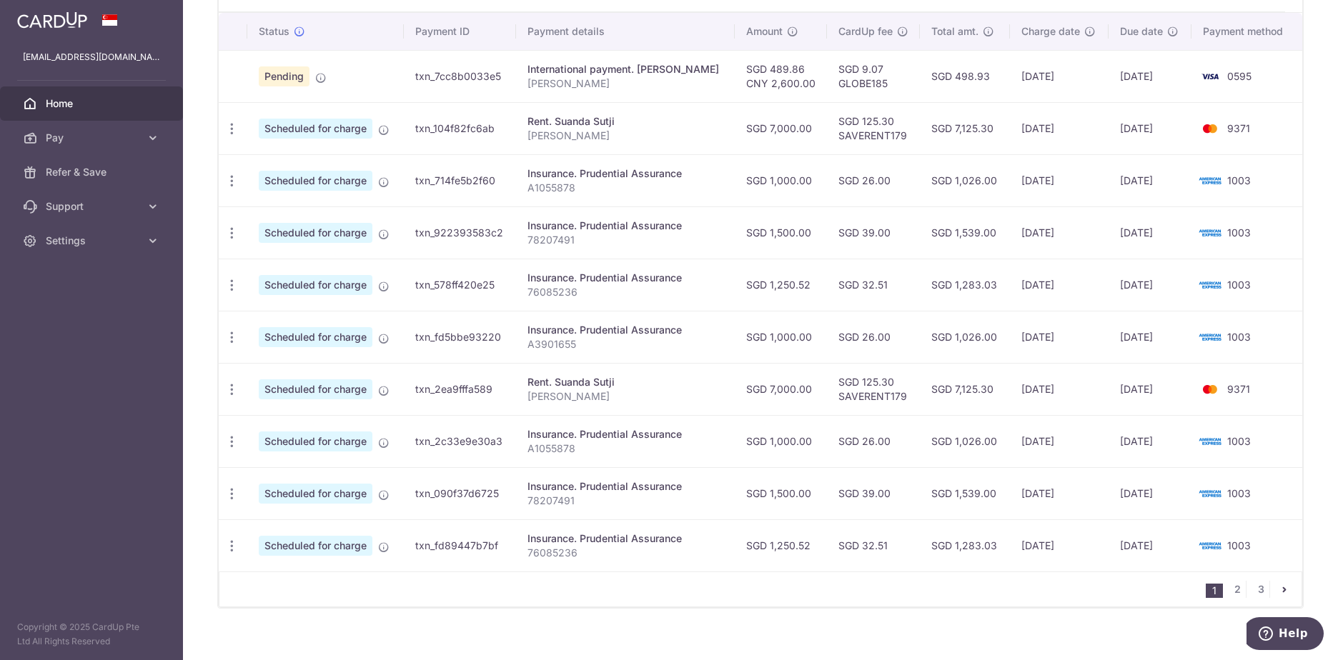
scroll to position [445, 0]
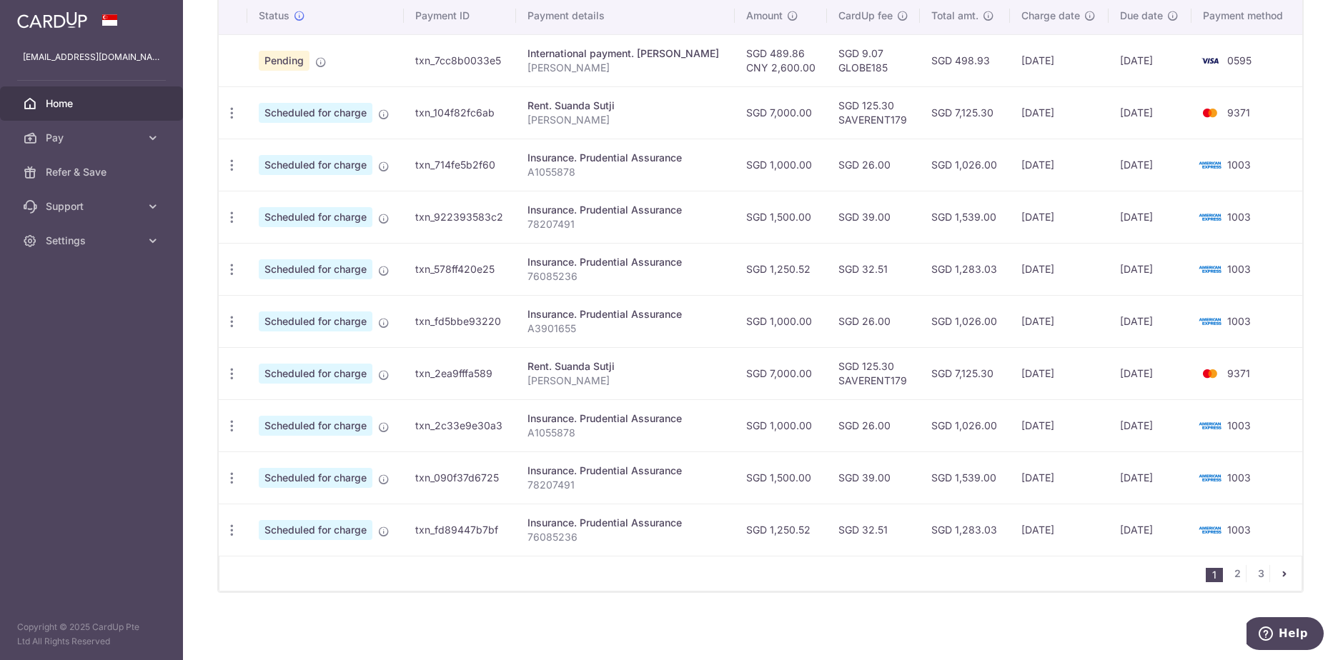
click at [1279, 575] on icon "pager" at bounding box center [1284, 573] width 11 height 11
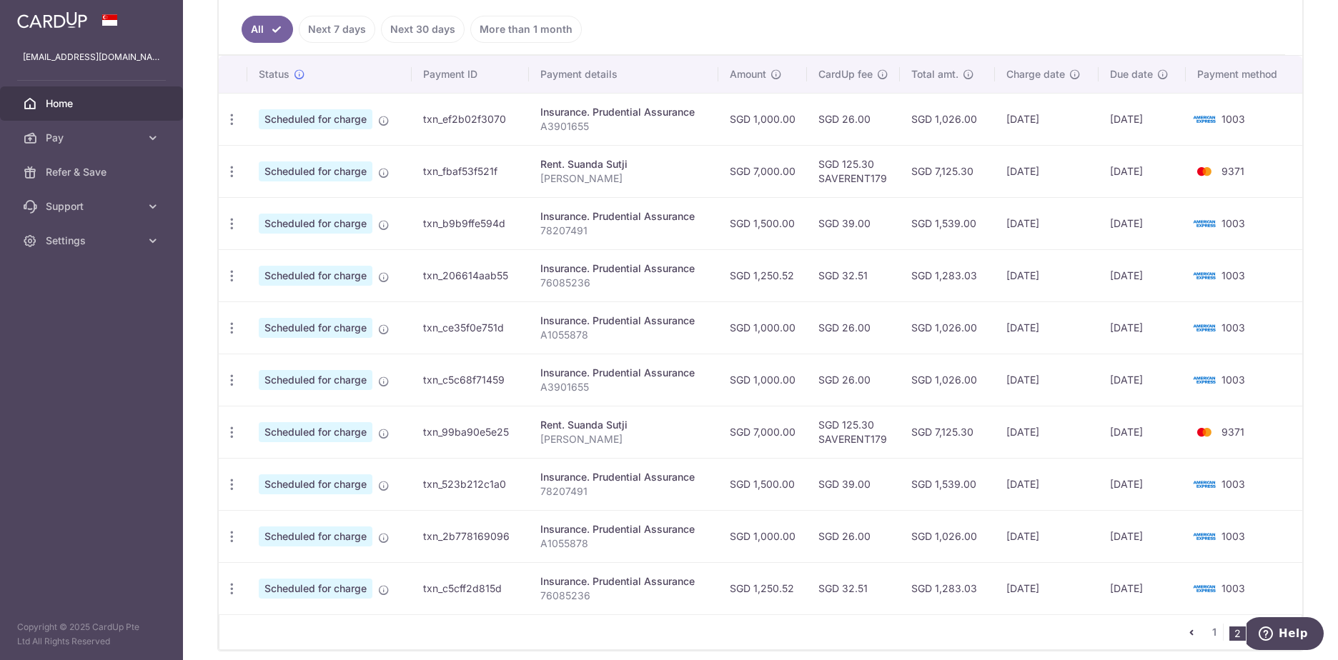
scroll to position [429, 0]
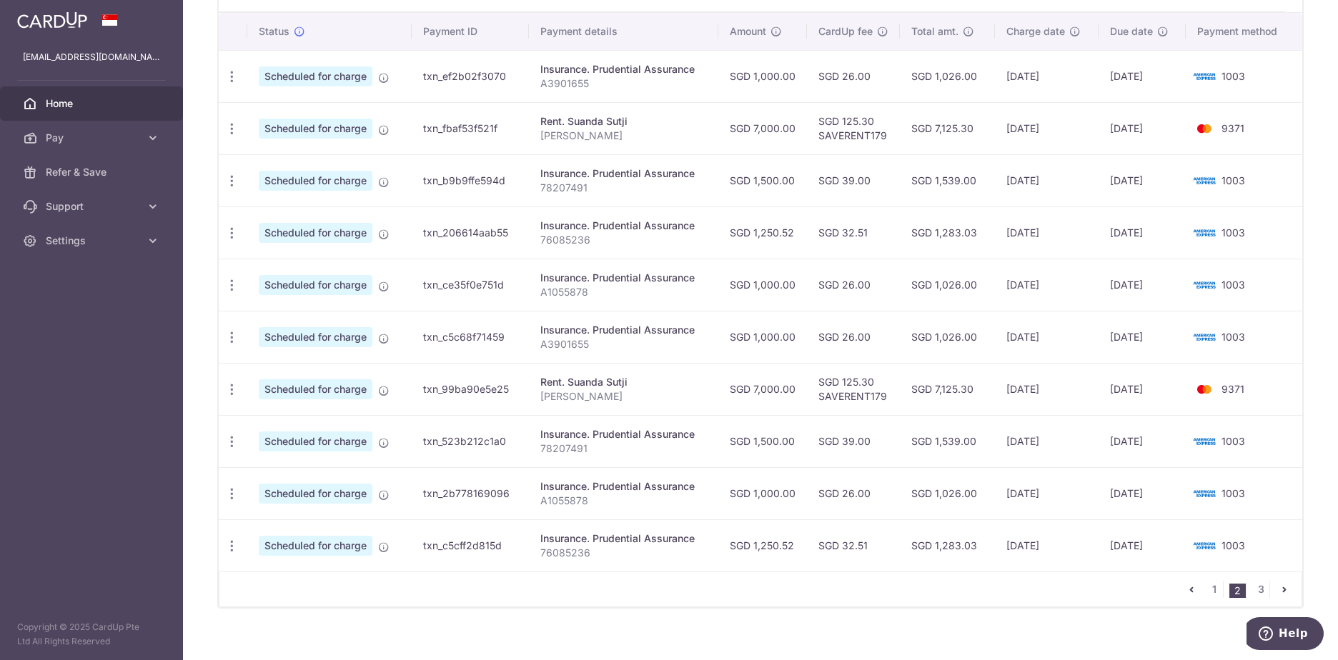
click at [1280, 588] on icon "pager" at bounding box center [1284, 589] width 11 height 11
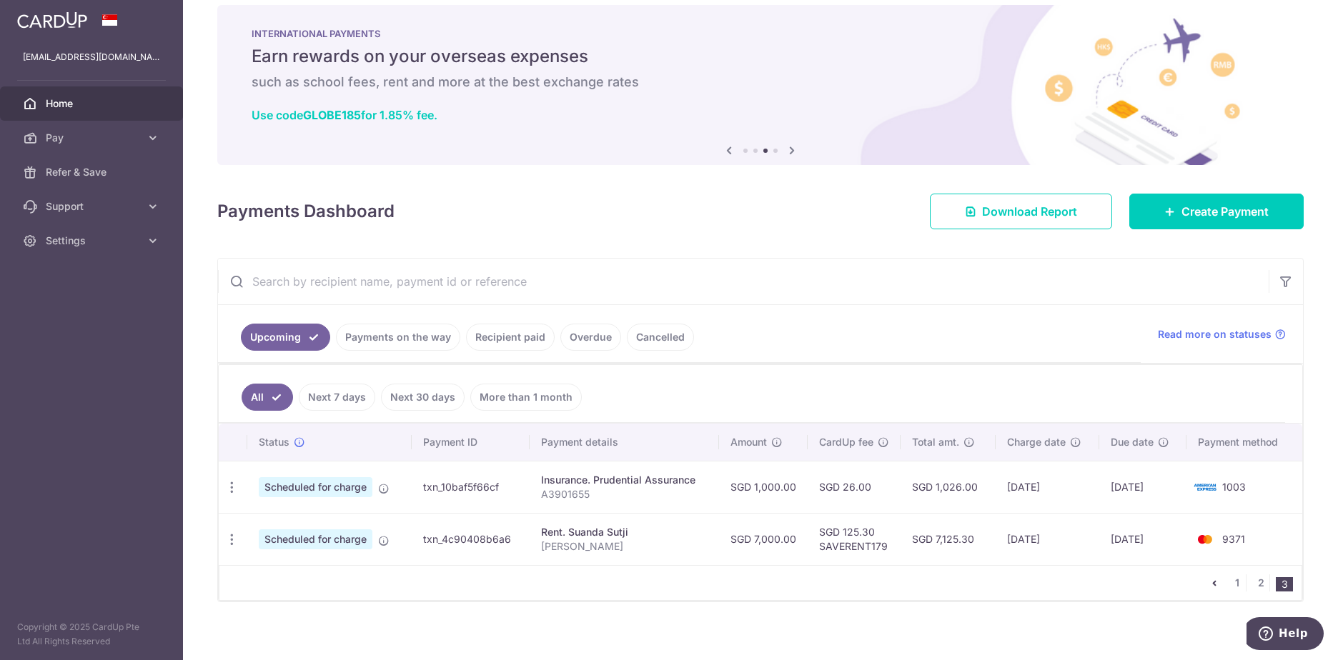
scroll to position [27, 0]
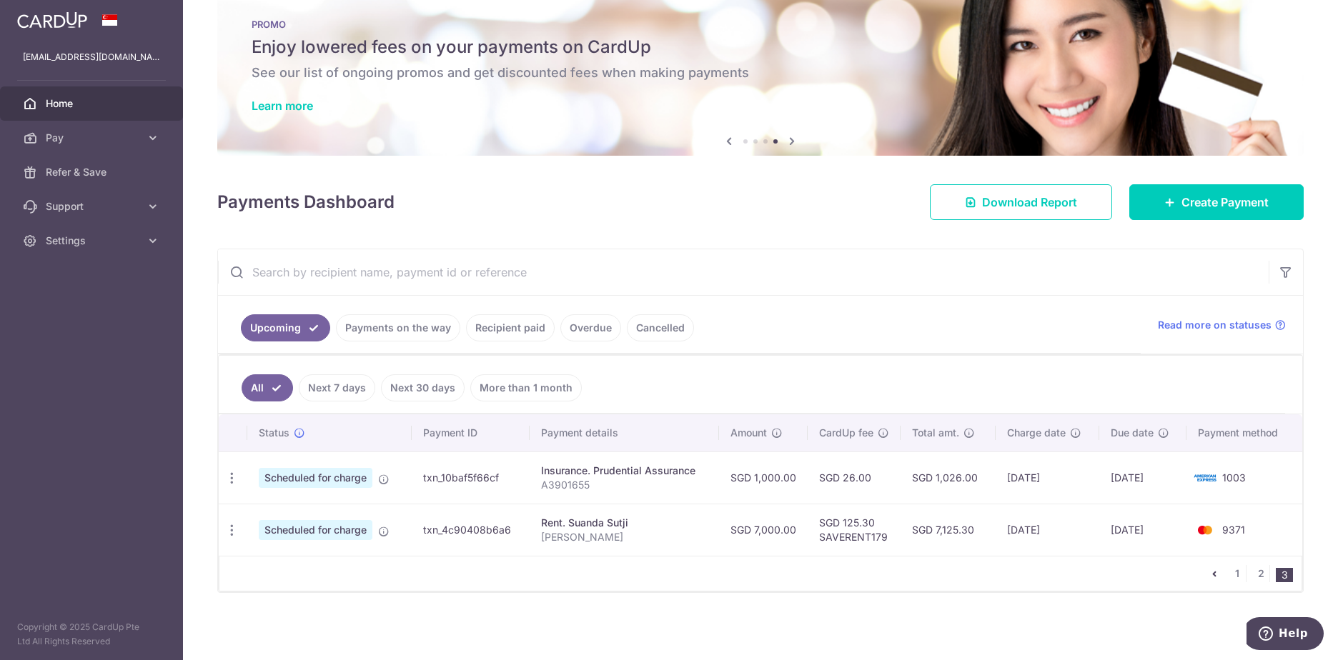
click at [1014, 615] on div "× Pause Schedule Pause all future payments in this series Pause just this one p…" at bounding box center [760, 330] width 1155 height 660
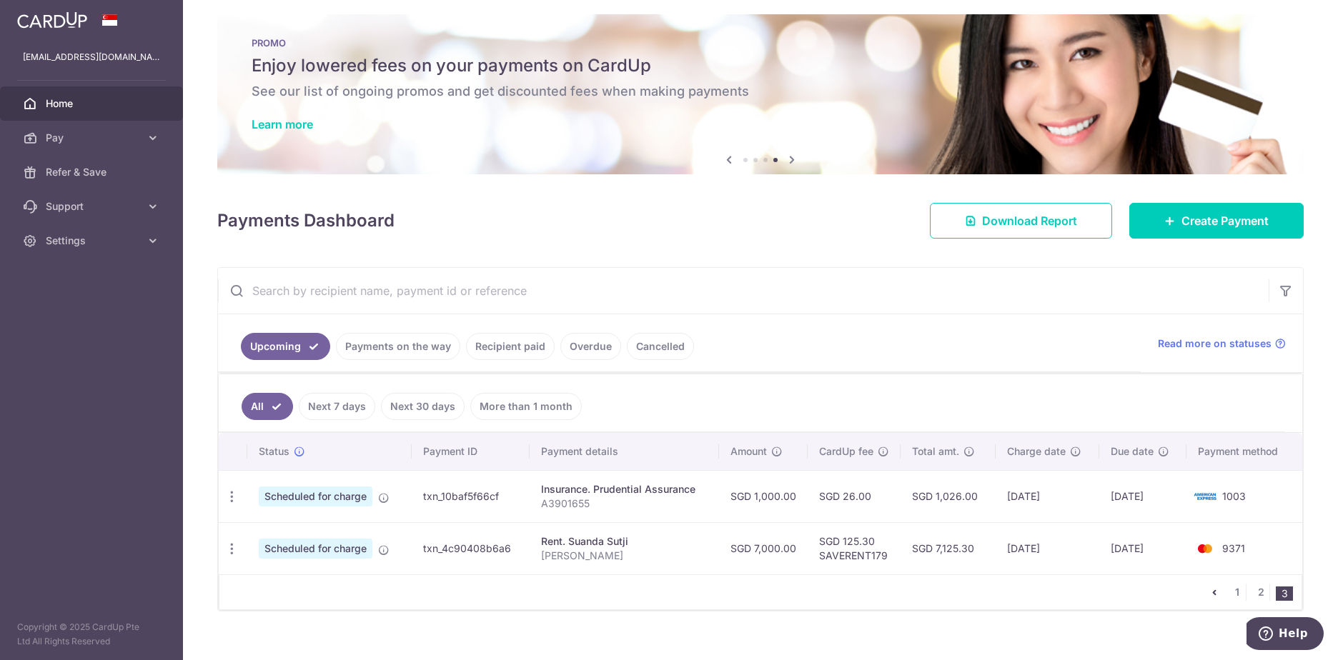
scroll to position [0, 0]
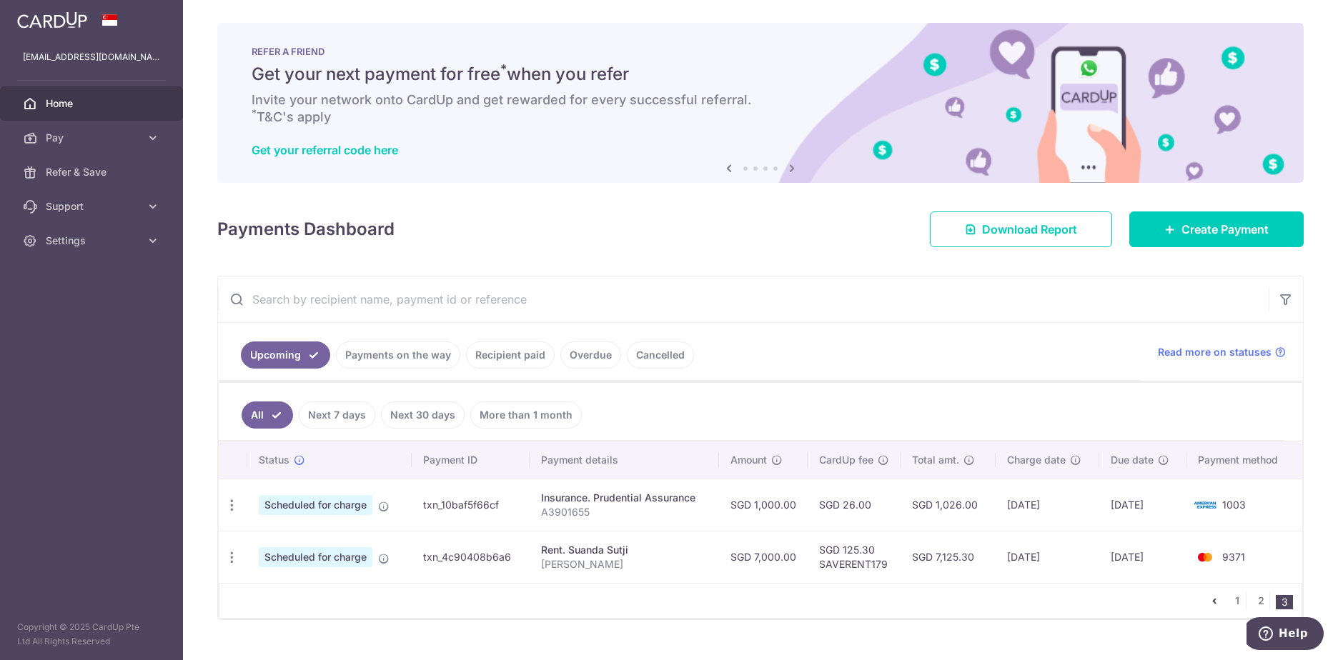
click at [1210, 602] on icon "pager" at bounding box center [1214, 600] width 11 height 11
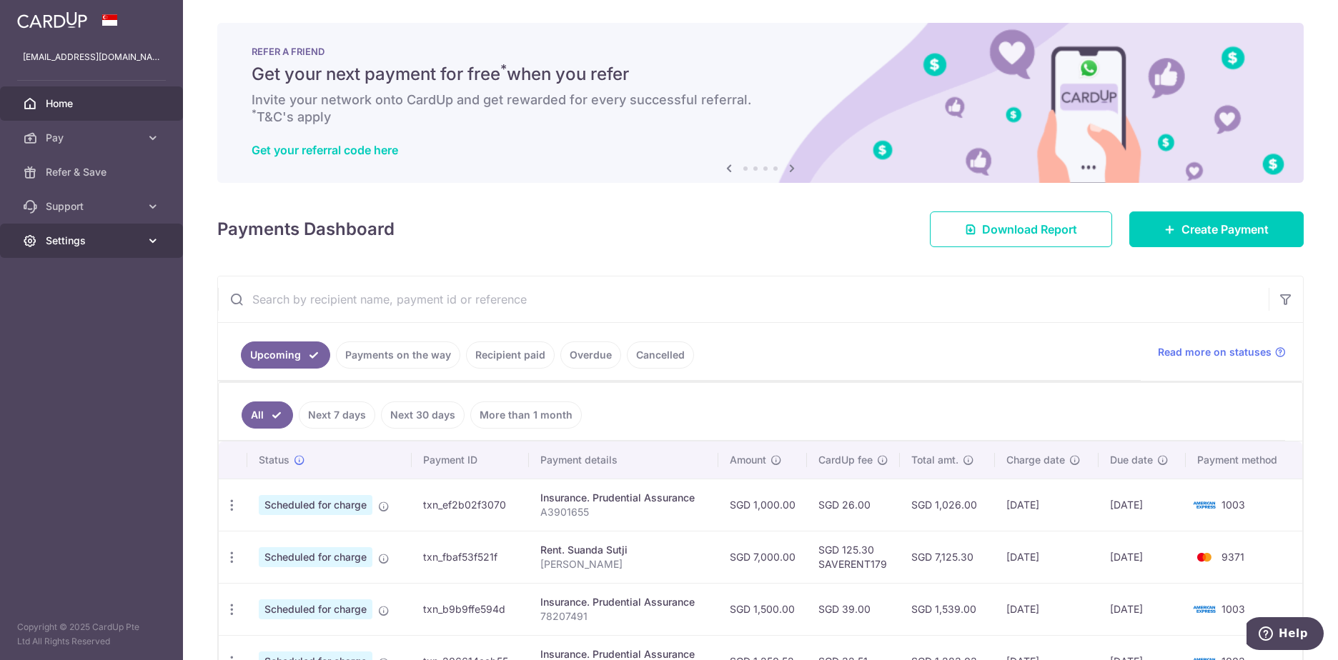
click at [102, 240] on span "Settings" at bounding box center [93, 241] width 94 height 14
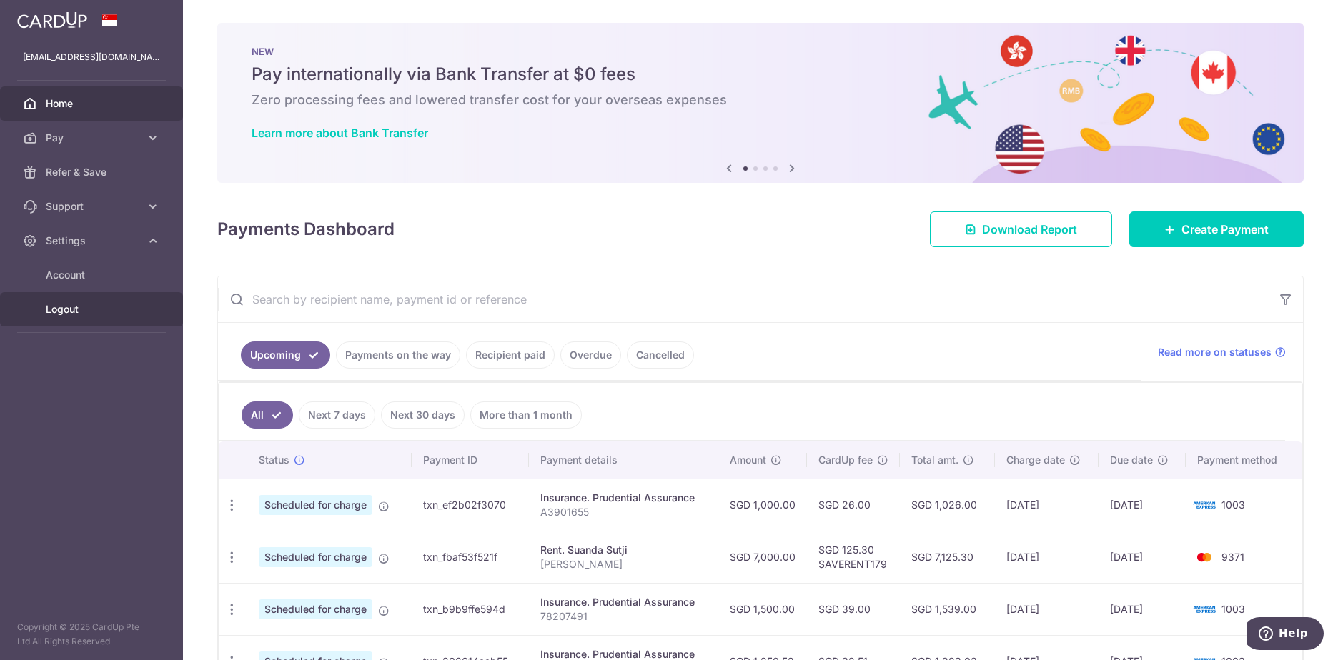
click at [66, 307] on span "Logout" at bounding box center [93, 309] width 94 height 14
